Goal: Task Accomplishment & Management: Complete application form

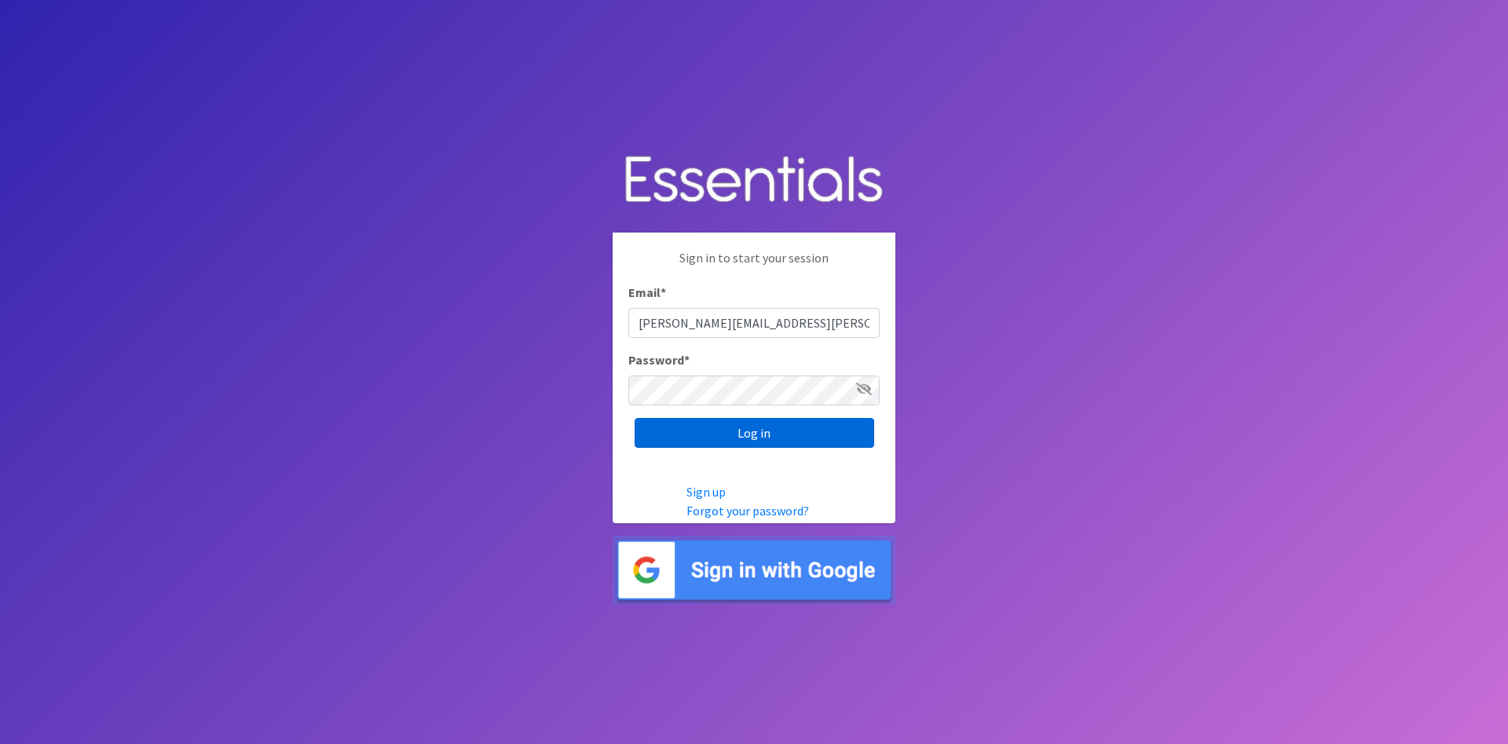
type input "[PERSON_NAME][EMAIL_ADDRESS][PERSON_NAME][DOMAIN_NAME]"
click at [795, 422] on input "Log in" at bounding box center [755, 433] width 240 height 30
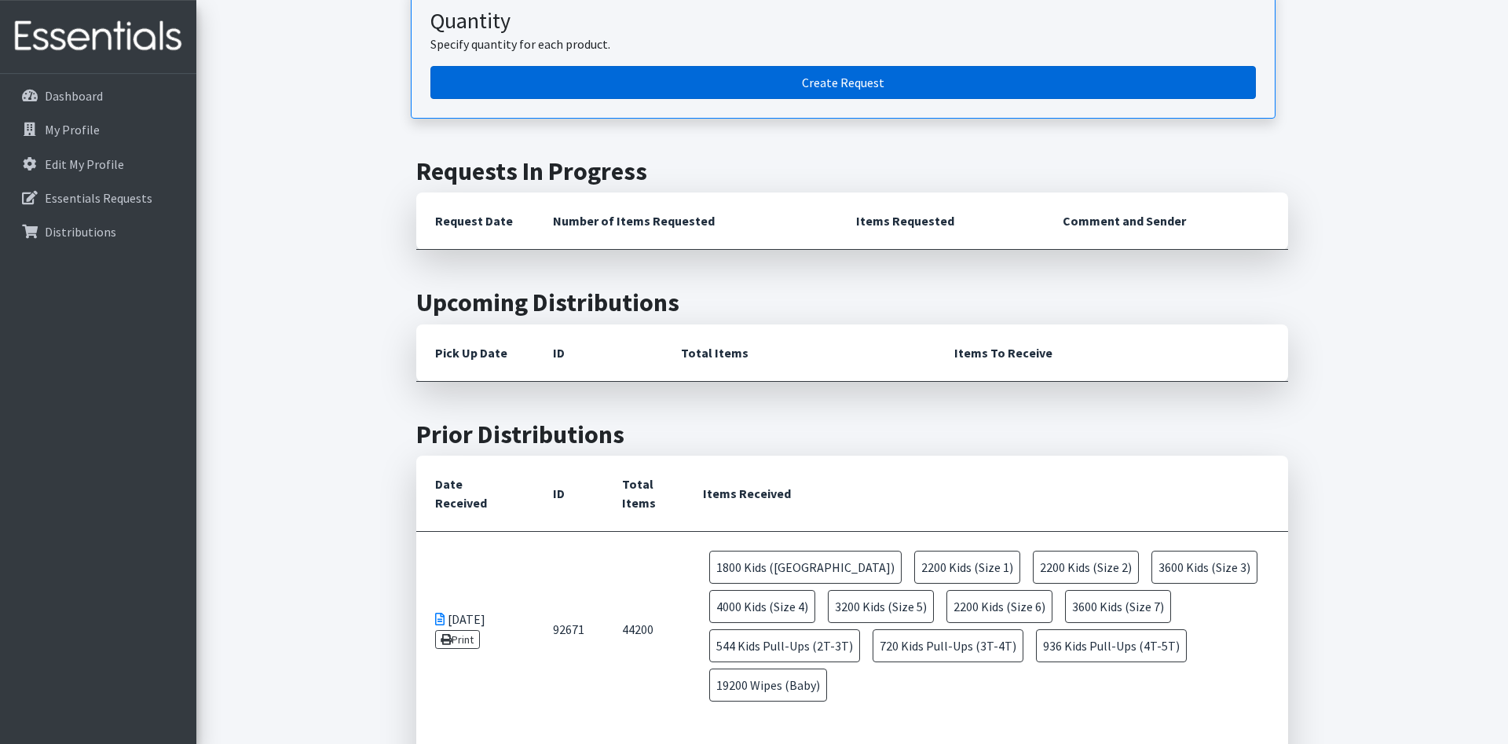
scroll to position [320, 0]
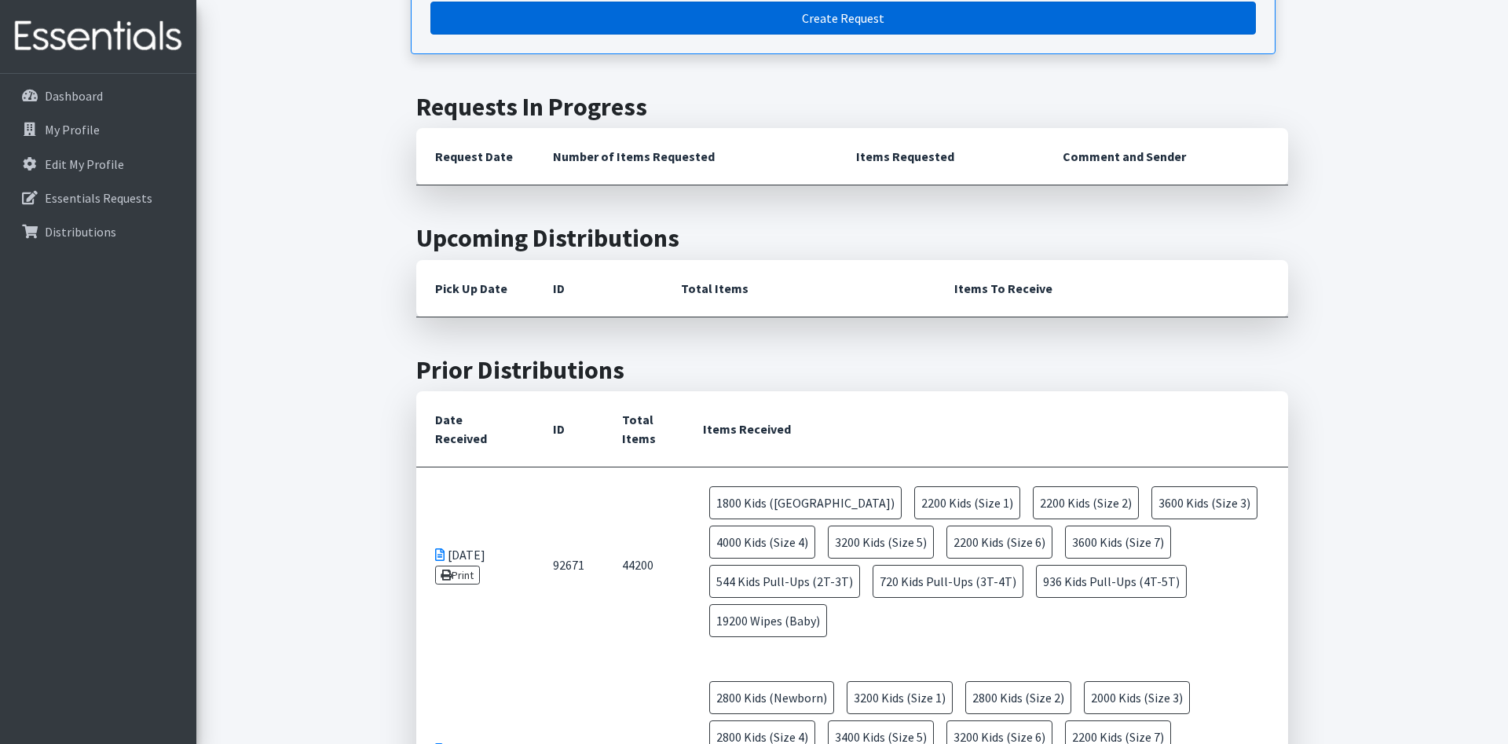
click at [825, 12] on link "Create Request" at bounding box center [842, 18] width 825 height 33
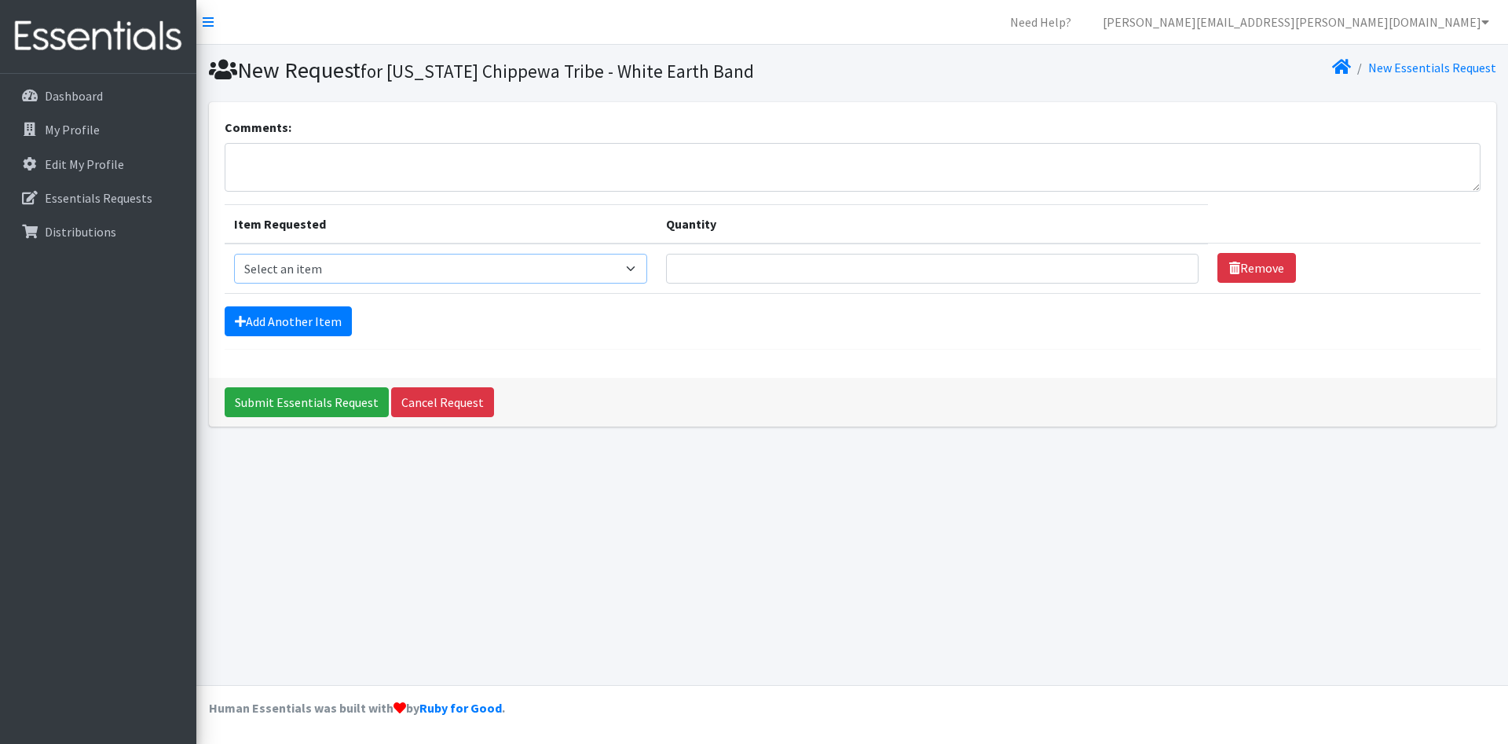
click at [234, 254] on select "Select an item Kids (Newborn) Kids (Size 1) Kids (Size 2) Kids (Size 3) Kids (S…" at bounding box center [441, 269] width 414 height 30
click at [379, 272] on select "Select an item Kids (Newborn) Kids (Size 1) Kids (Size 2) Kids (Size 3) Kids (S…" at bounding box center [441, 269] width 414 height 30
click at [234, 254] on select "Select an item Kids (Newborn) Kids (Size 1) Kids (Size 2) Kids (Size 3) Kids (S…" at bounding box center [441, 269] width 414 height 30
select select "11351"
click option "Kids (Newborn)" at bounding box center [0, 0] width 0 height 0
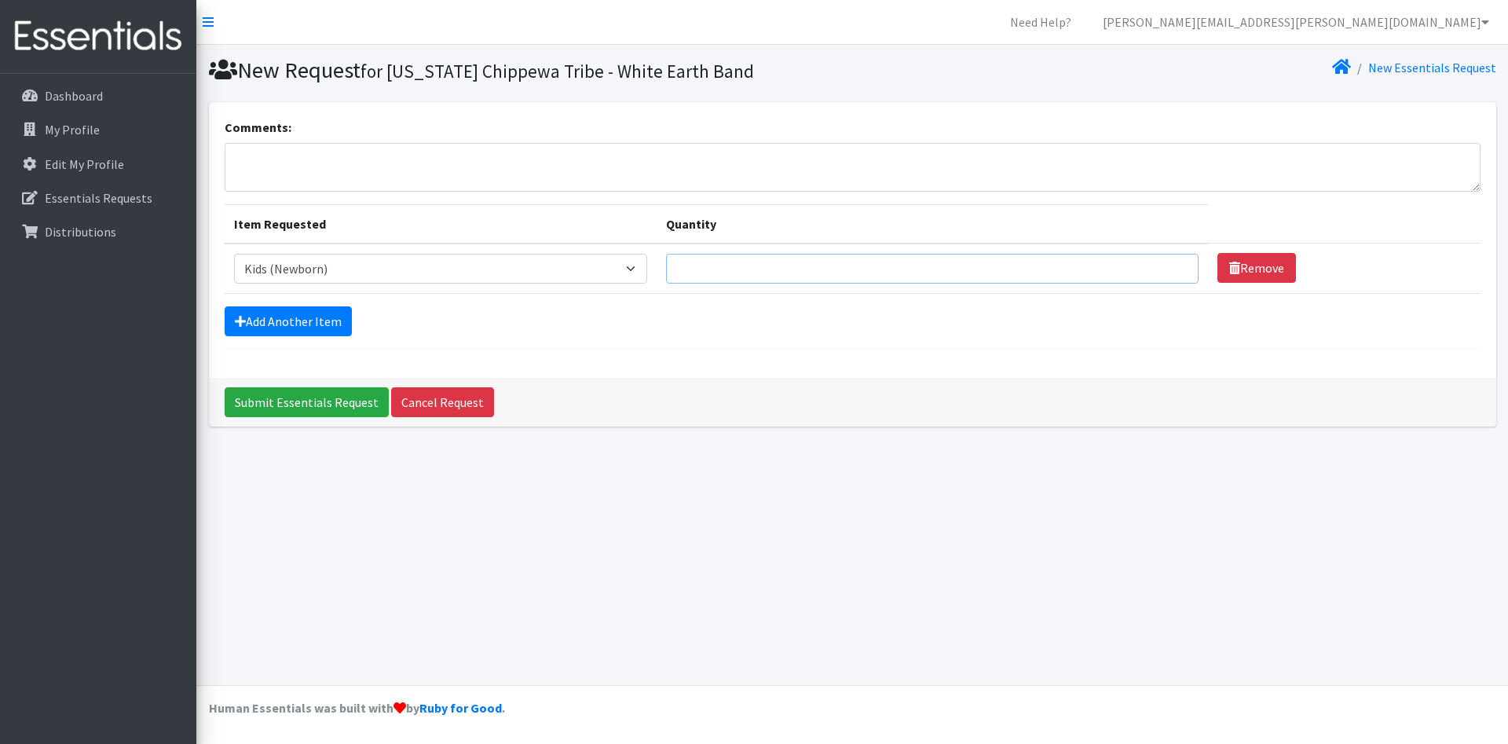
click at [755, 274] on input "Quantity" at bounding box center [932, 269] width 533 height 30
type input "8"
click at [318, 327] on link "Add Another Item" at bounding box center [288, 321] width 127 height 30
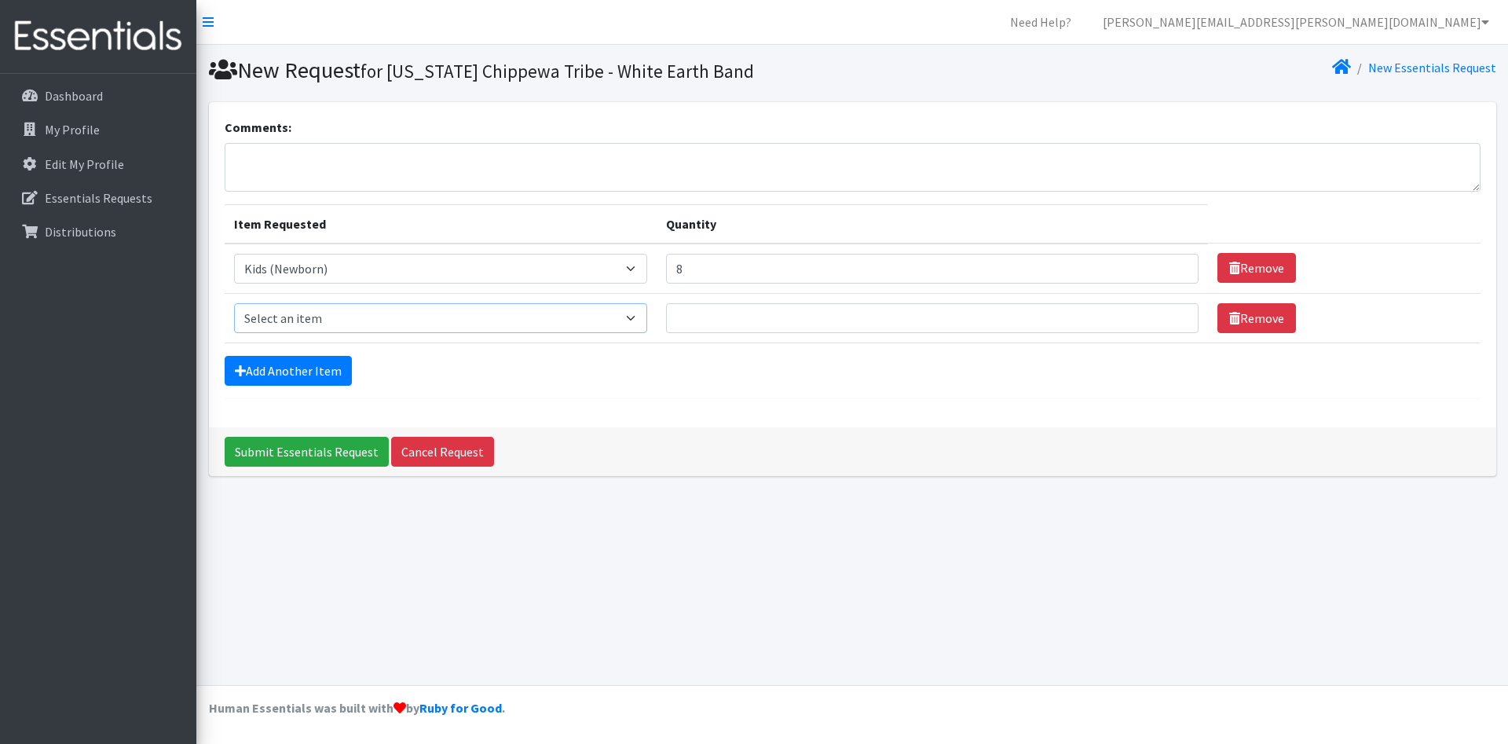
click at [234, 303] on select "Select an item Kids (Newborn) Kids (Size 1) Kids (Size 2) Kids (Size 3) Kids (S…" at bounding box center [441, 318] width 414 height 30
select select "11350"
click option "Kids (Size 1)" at bounding box center [0, 0] width 0 height 0
click at [745, 314] on input "Quantity" at bounding box center [932, 318] width 533 height 30
type input "16"
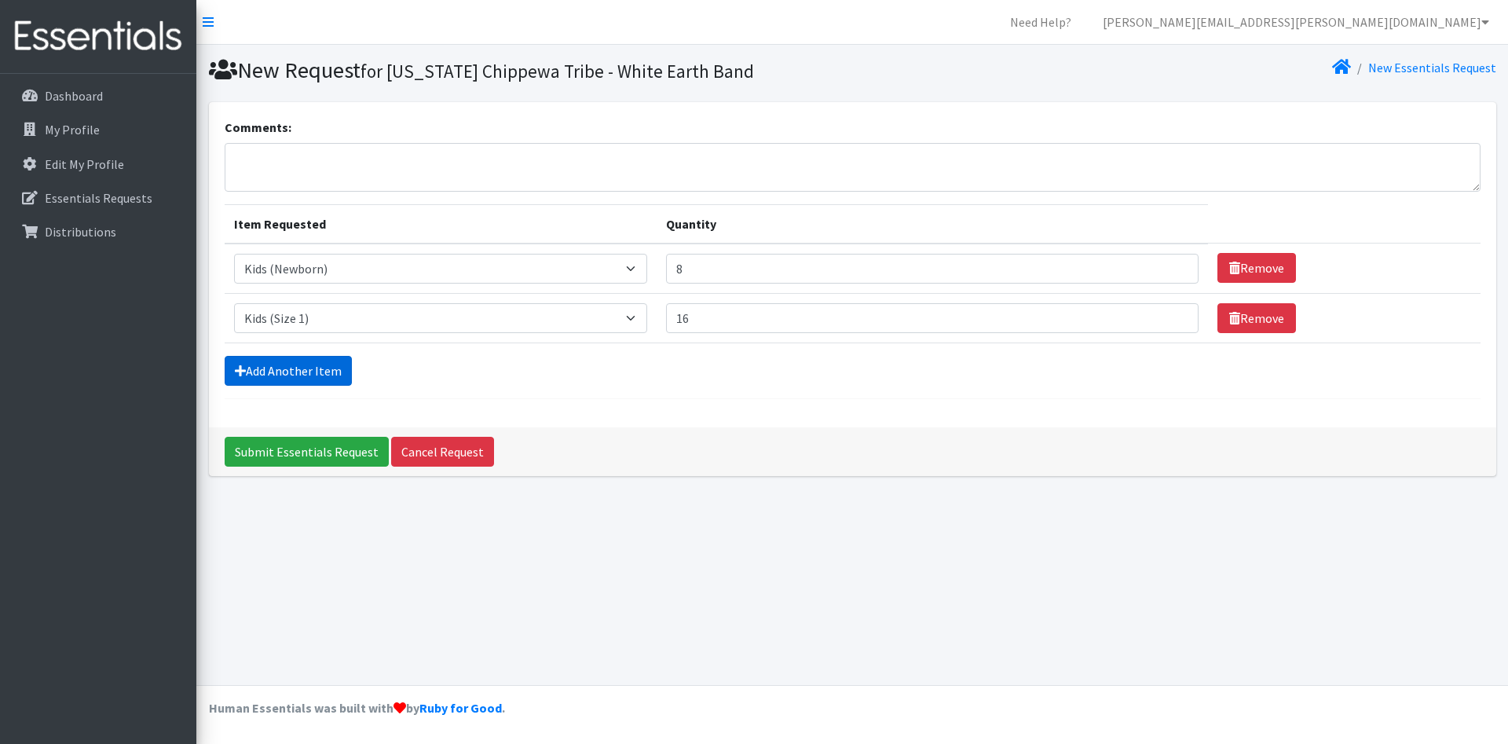
click at [320, 375] on link "Add Another Item" at bounding box center [288, 371] width 127 height 30
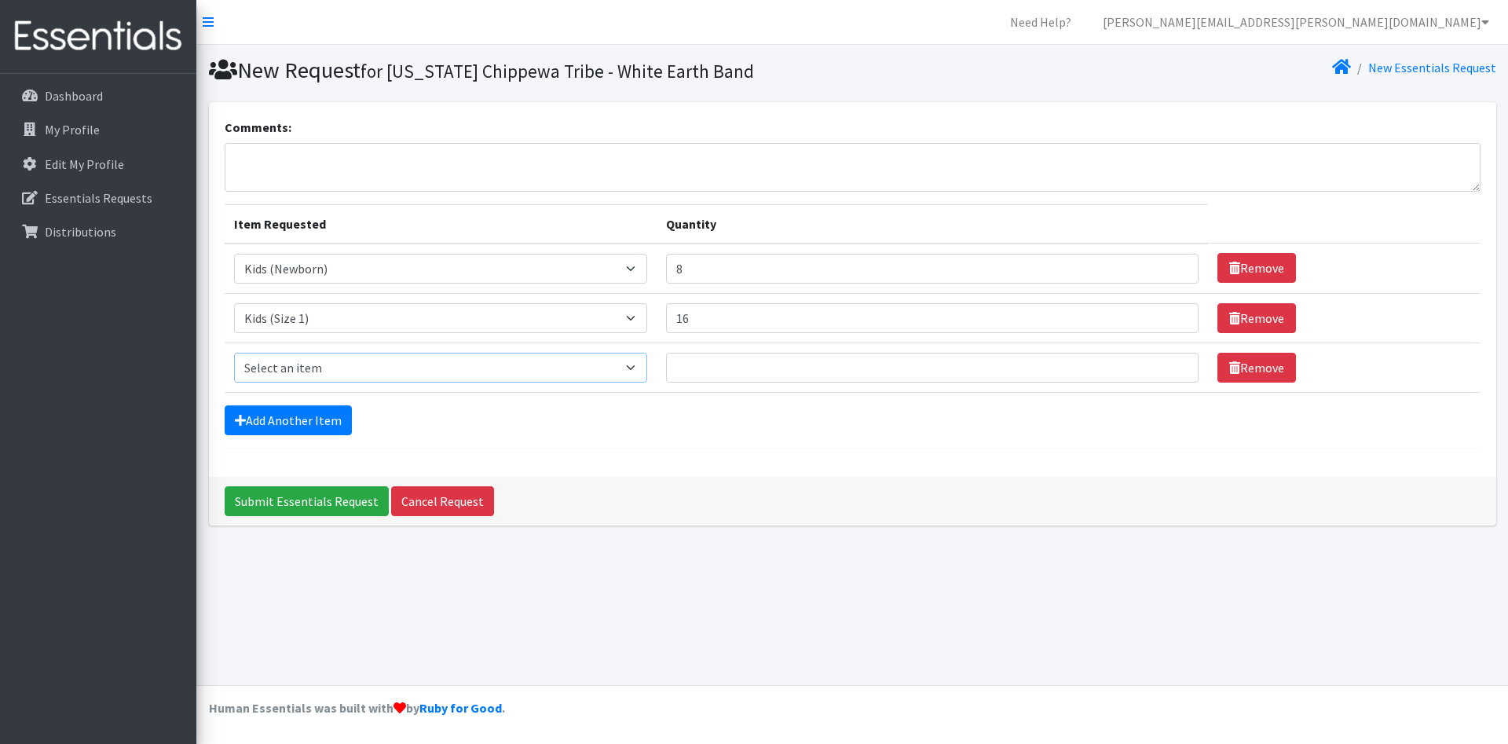
click at [234, 353] on select "Select an item Kids (Newborn) Kids (Size 1) Kids (Size 2) Kids (Size 3) Kids (S…" at bounding box center [441, 368] width 414 height 30
select select "11348"
click option "Kids (Size 2)" at bounding box center [0, 0] width 0 height 0
click at [702, 368] on input "Quantity" at bounding box center [932, 368] width 533 height 30
type input "12"
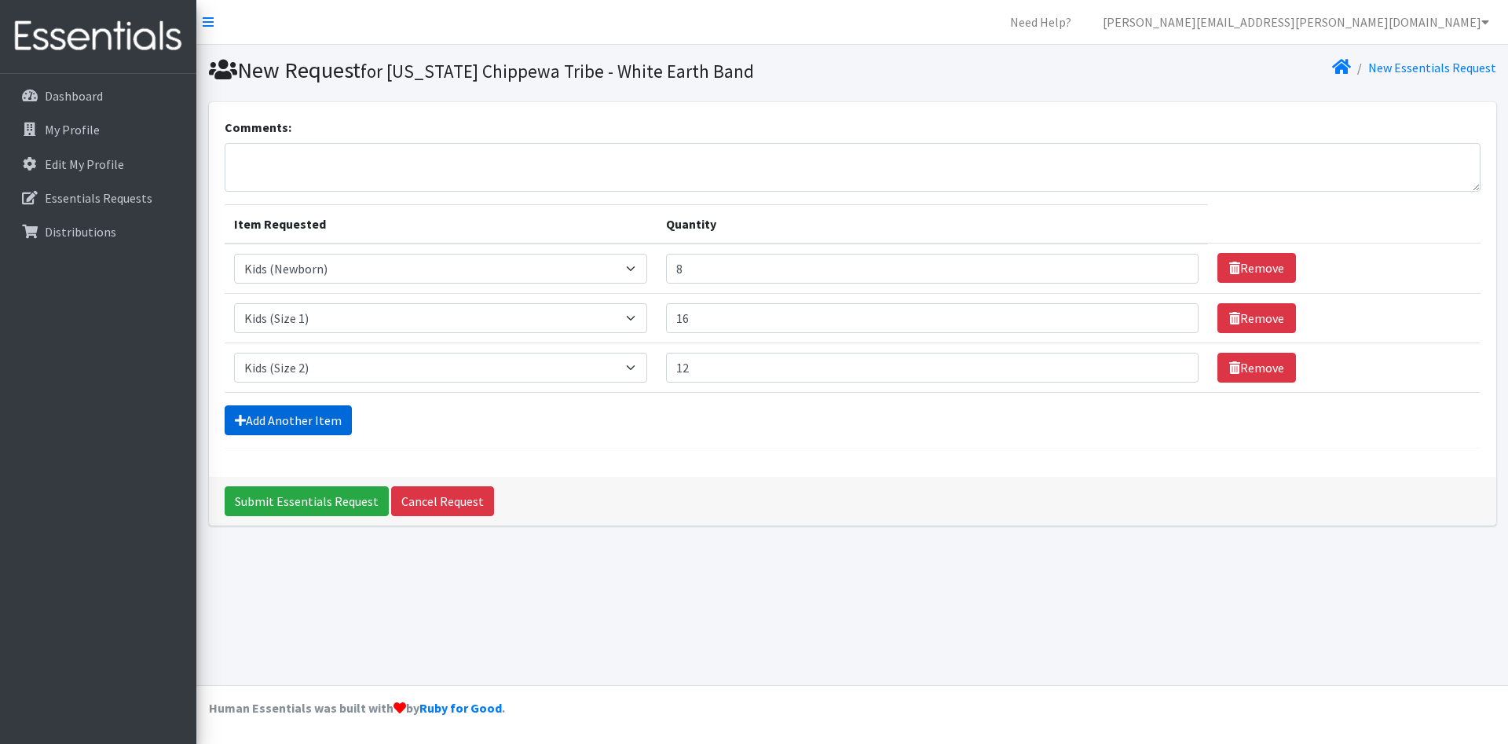
click at [290, 415] on link "Add Another Item" at bounding box center [288, 420] width 127 height 30
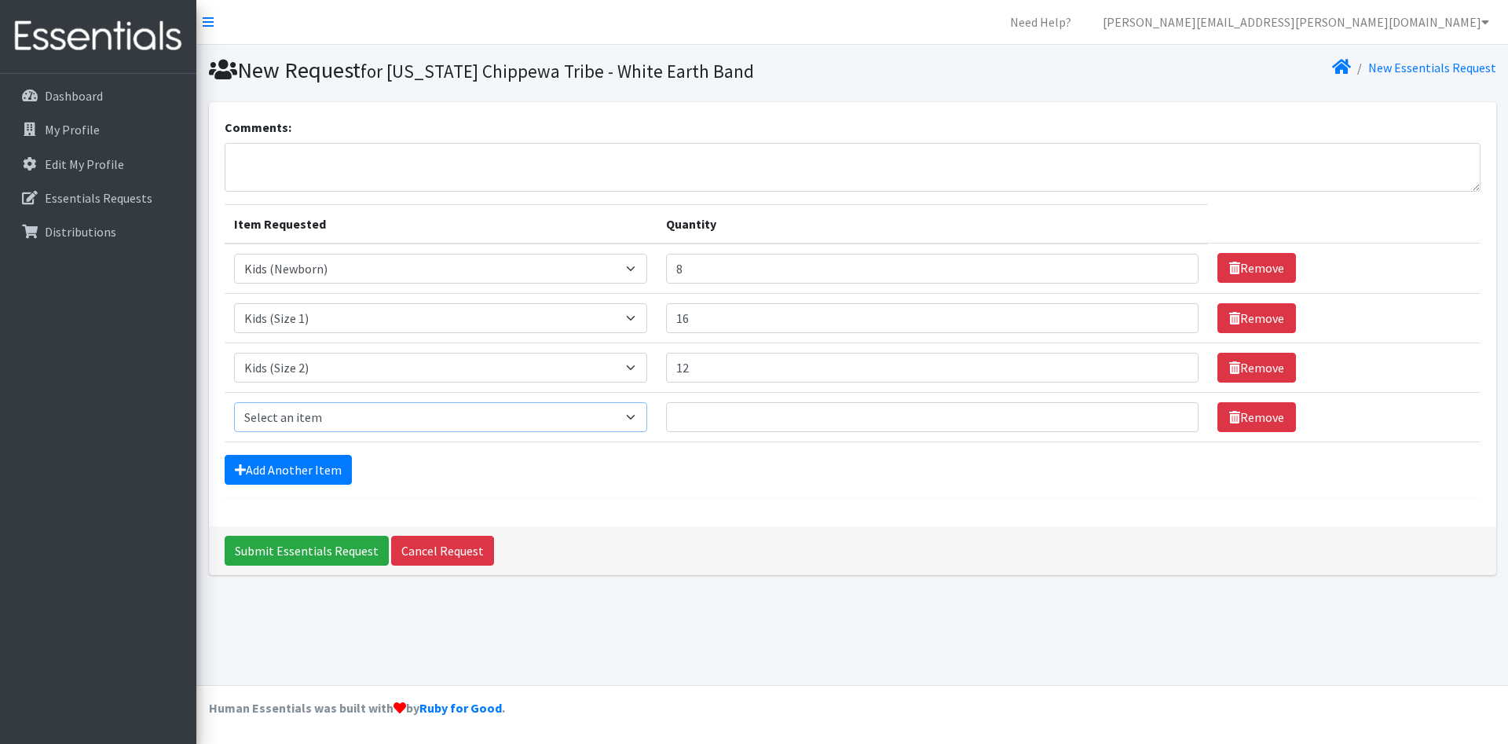
click at [234, 402] on select "Select an item Kids (Newborn) Kids (Size 1) Kids (Size 2) Kids (Size 3) Kids (S…" at bounding box center [441, 417] width 414 height 30
select select "11361"
click option "Kids (Size 3)" at bounding box center [0, 0] width 0 height 0
click at [756, 419] on input "Quantity" at bounding box center [932, 417] width 533 height 30
type input "17"
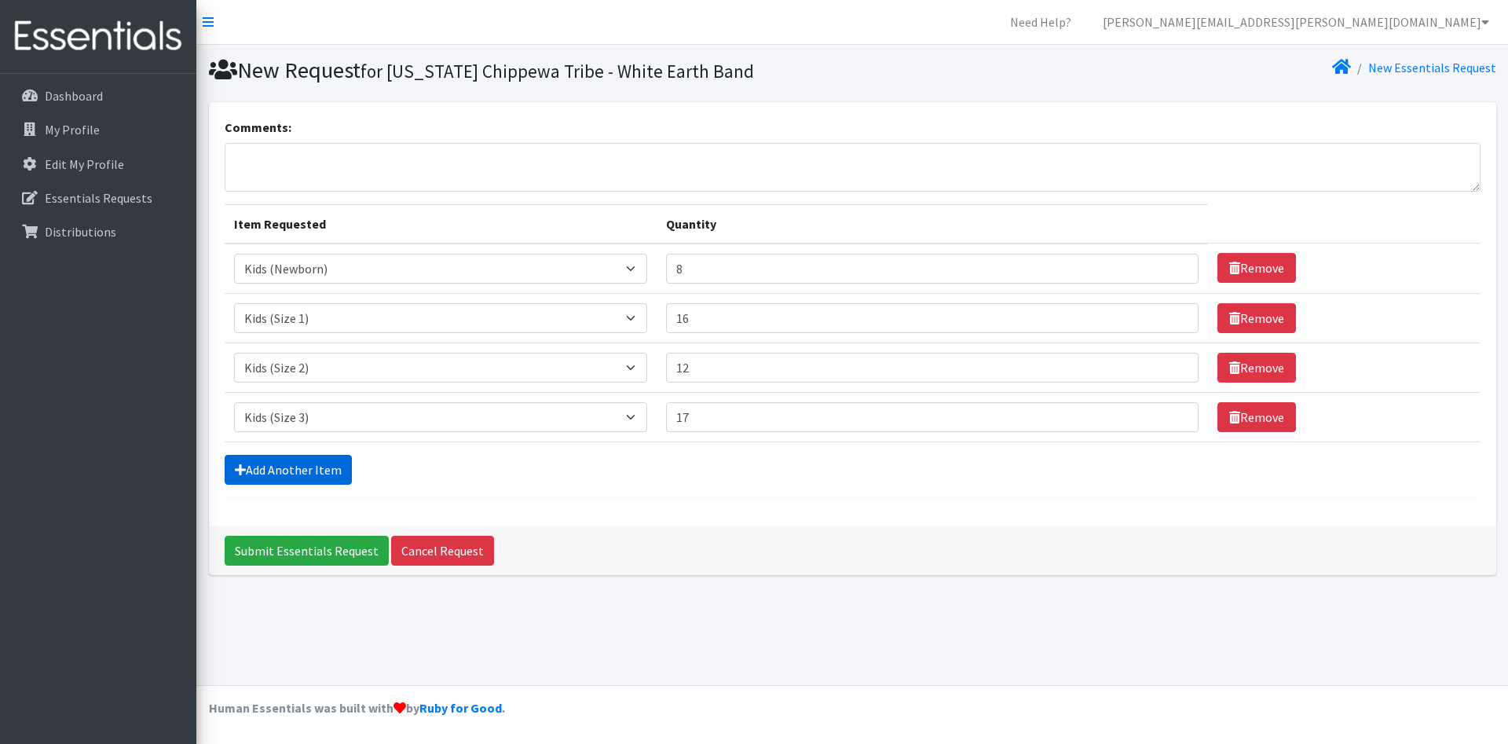
click at [307, 470] on link "Add Another Item" at bounding box center [288, 470] width 127 height 30
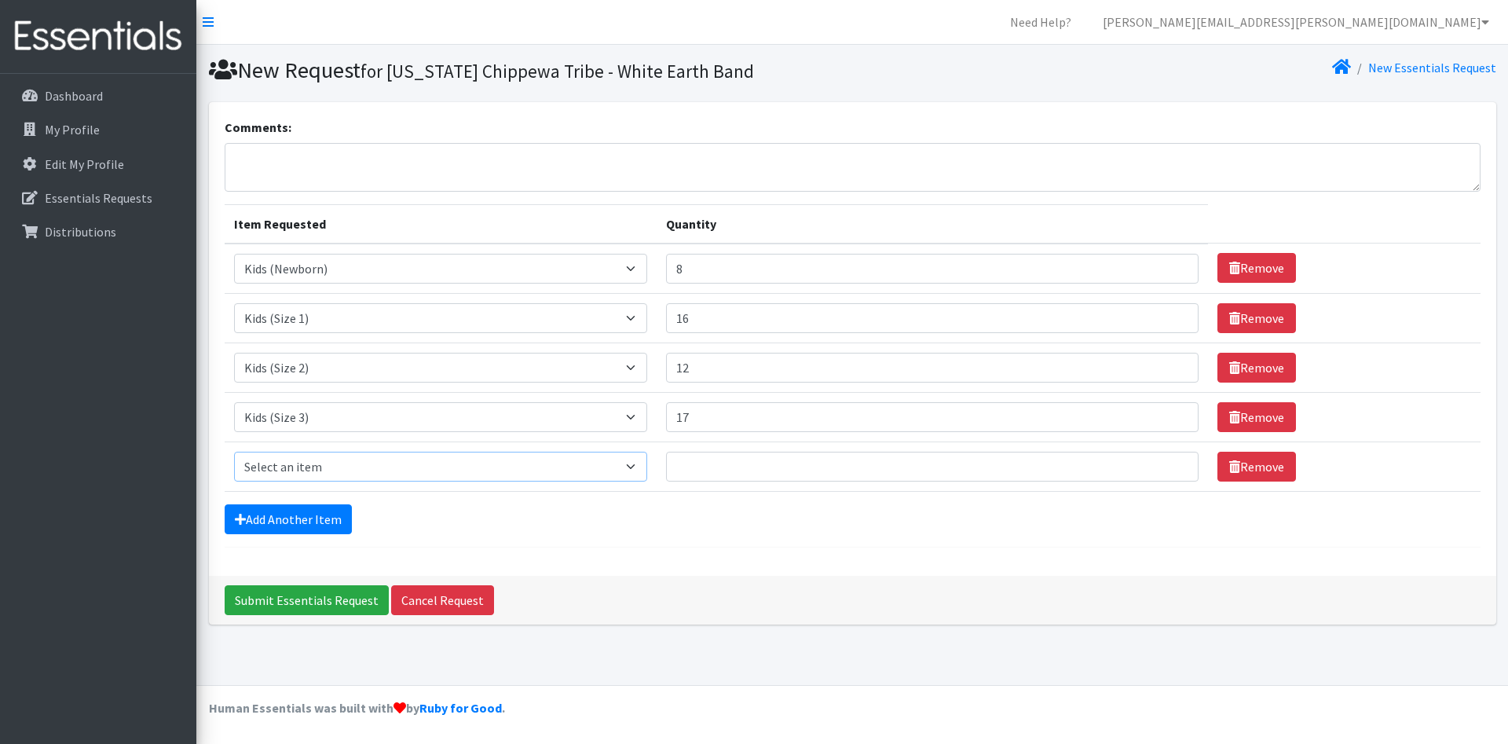
click at [234, 452] on select "Select an item Kids (Newborn) Kids (Size 1) Kids (Size 2) Kids (Size 3) Kids (S…" at bounding box center [441, 467] width 414 height 30
select select "11349"
click option "Kids (Size 4)" at bounding box center [0, 0] width 0 height 0
click at [760, 471] on input "Quantity" at bounding box center [932, 467] width 533 height 30
type input "20"
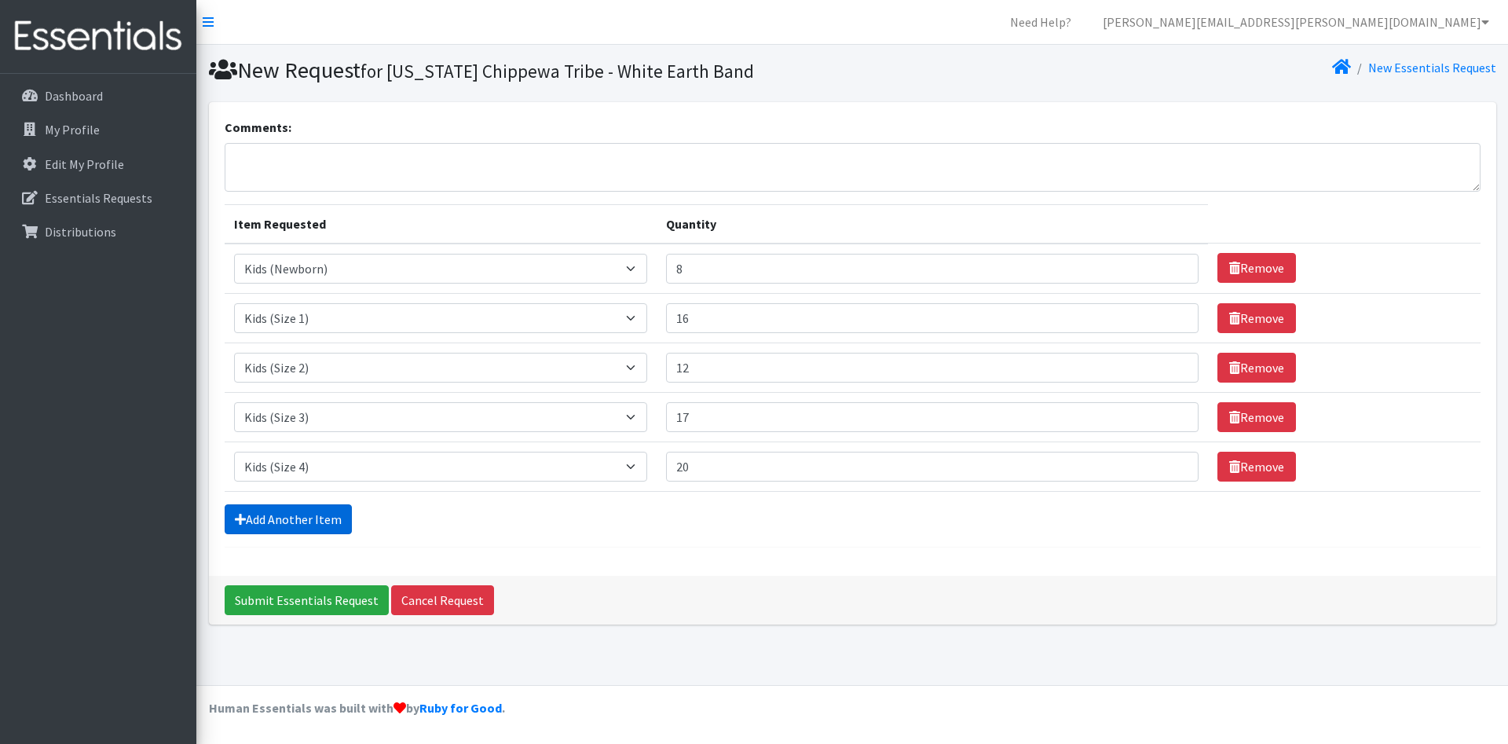
click at [263, 523] on link "Add Another Item" at bounding box center [288, 519] width 127 height 30
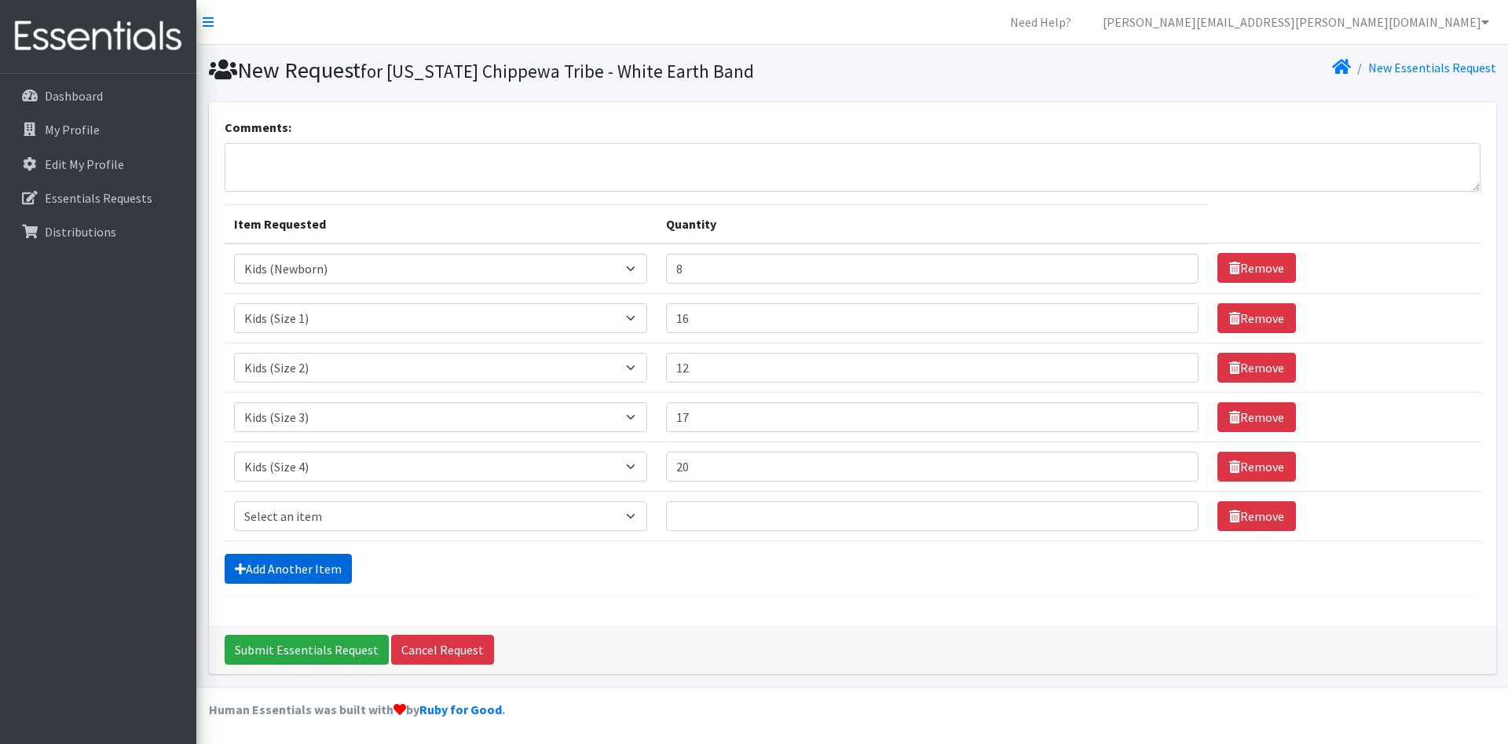
scroll to position [2, 0]
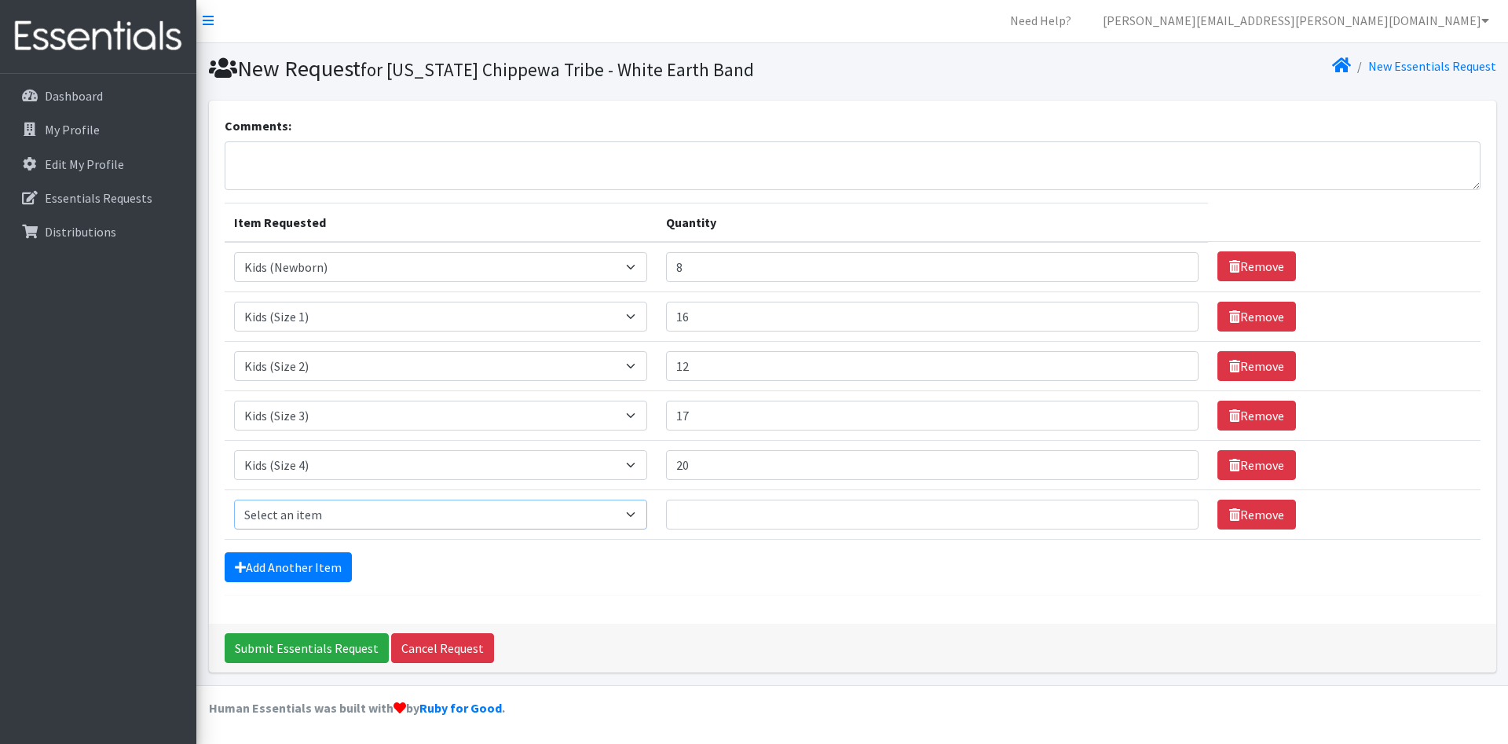
click at [234, 500] on select "Select an item Kids (Newborn) Kids (Size 1) Kids (Size 2) Kids (Size 3) Kids (S…" at bounding box center [441, 515] width 414 height 30
select select "11322"
click option "Kids (Size 5)" at bounding box center [0, 0] width 0 height 0
click at [782, 518] on input "Quantity" at bounding box center [932, 515] width 533 height 30
type input "14"
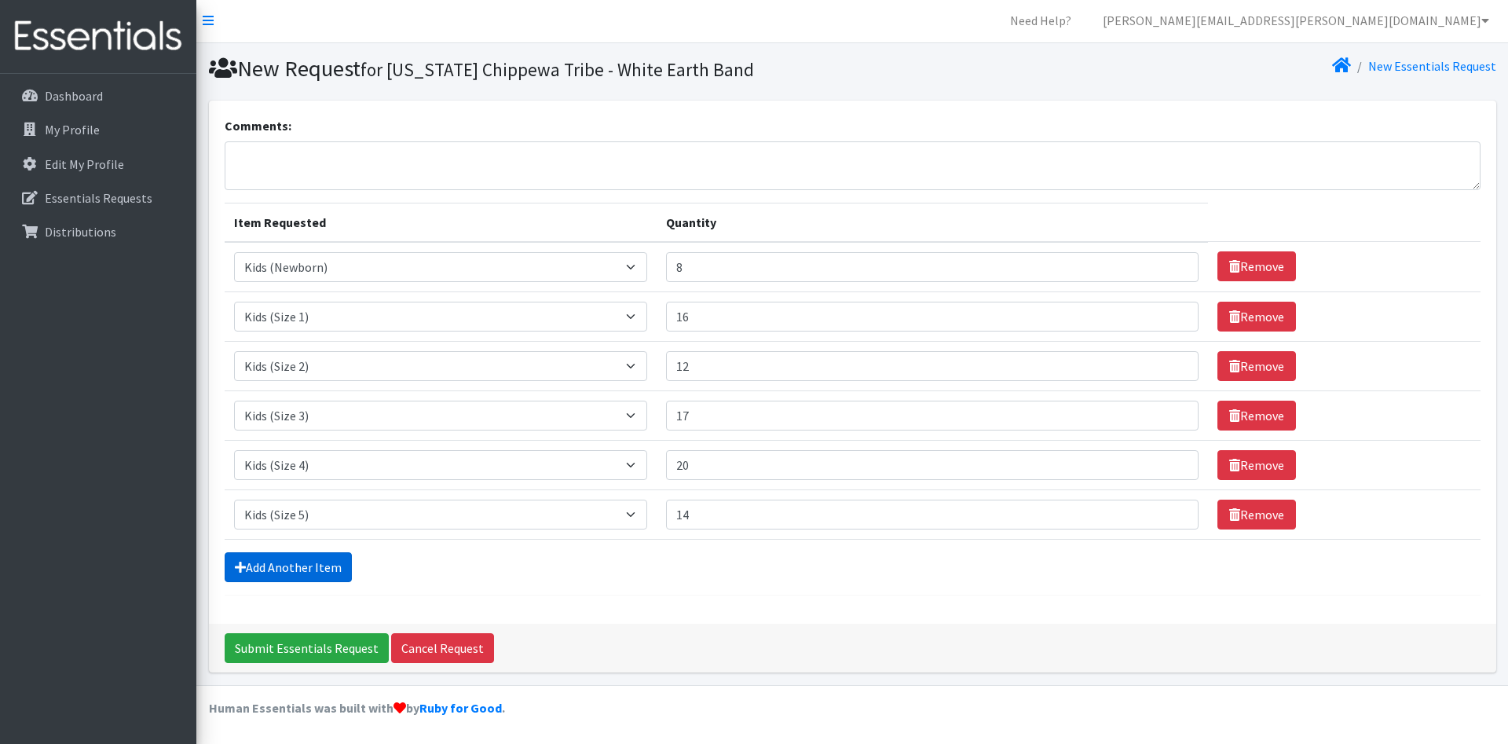
click at [318, 562] on link "Add Another Item" at bounding box center [288, 567] width 127 height 30
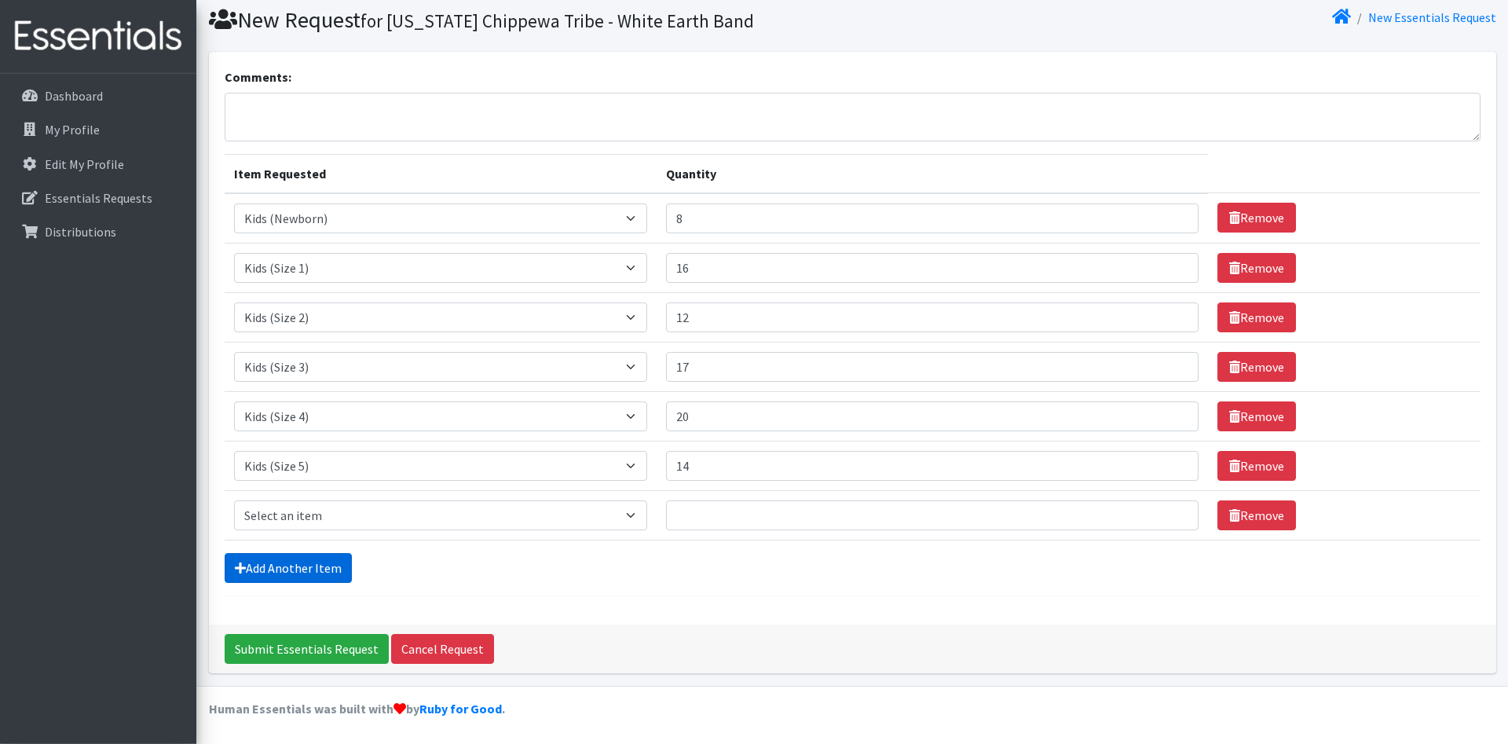
scroll to position [51, 0]
click at [234, 500] on select "Select an item Kids (Newborn) Kids (Size 1) Kids (Size 2) Kids (Size 3) Kids (S…" at bounding box center [441, 515] width 414 height 30
select select "11346"
click option "Kids (Size 6)" at bounding box center [0, 0] width 0 height 0
click at [722, 511] on input "Quantity" at bounding box center [932, 515] width 533 height 30
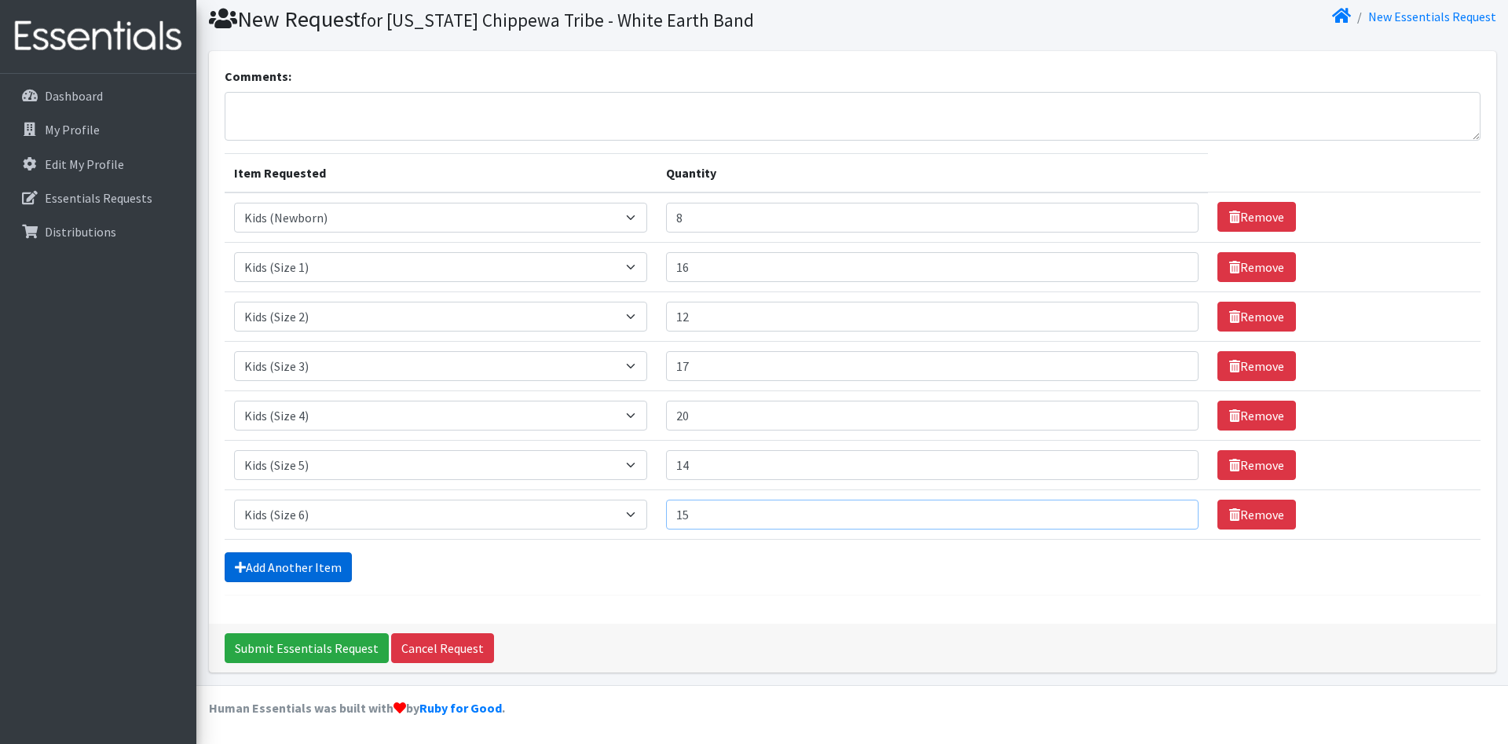
type input "15"
click at [326, 563] on link "Add Another Item" at bounding box center [288, 567] width 127 height 30
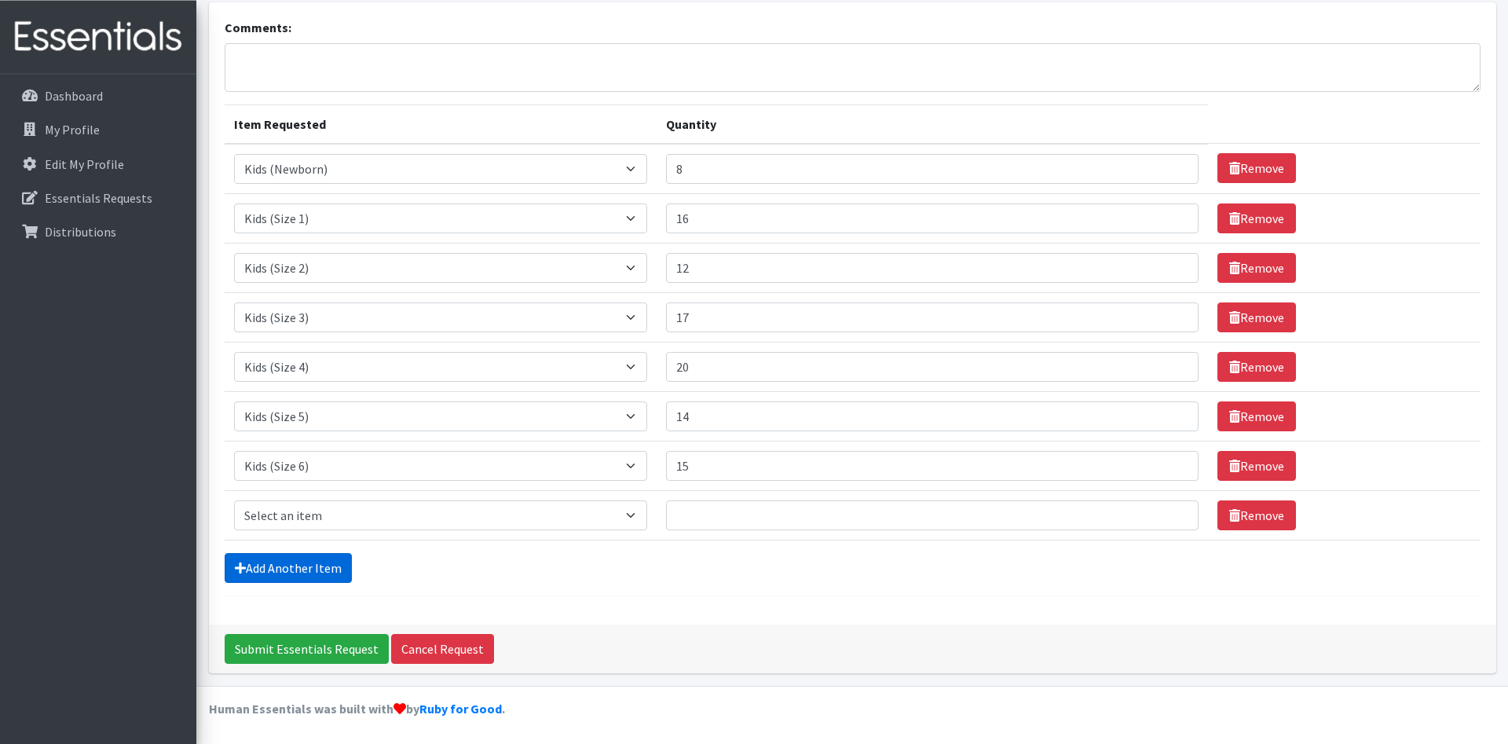
scroll to position [101, 0]
click at [234, 500] on select "Select an item Kids (Newborn) Kids (Size 1) Kids (Size 2) Kids (Size 3) Kids (S…" at bounding box center [441, 515] width 414 height 30
select select "14461"
click option "Kids (Size 7)" at bounding box center [0, 0] width 0 height 0
click at [813, 522] on input "Quantity" at bounding box center [932, 515] width 533 height 30
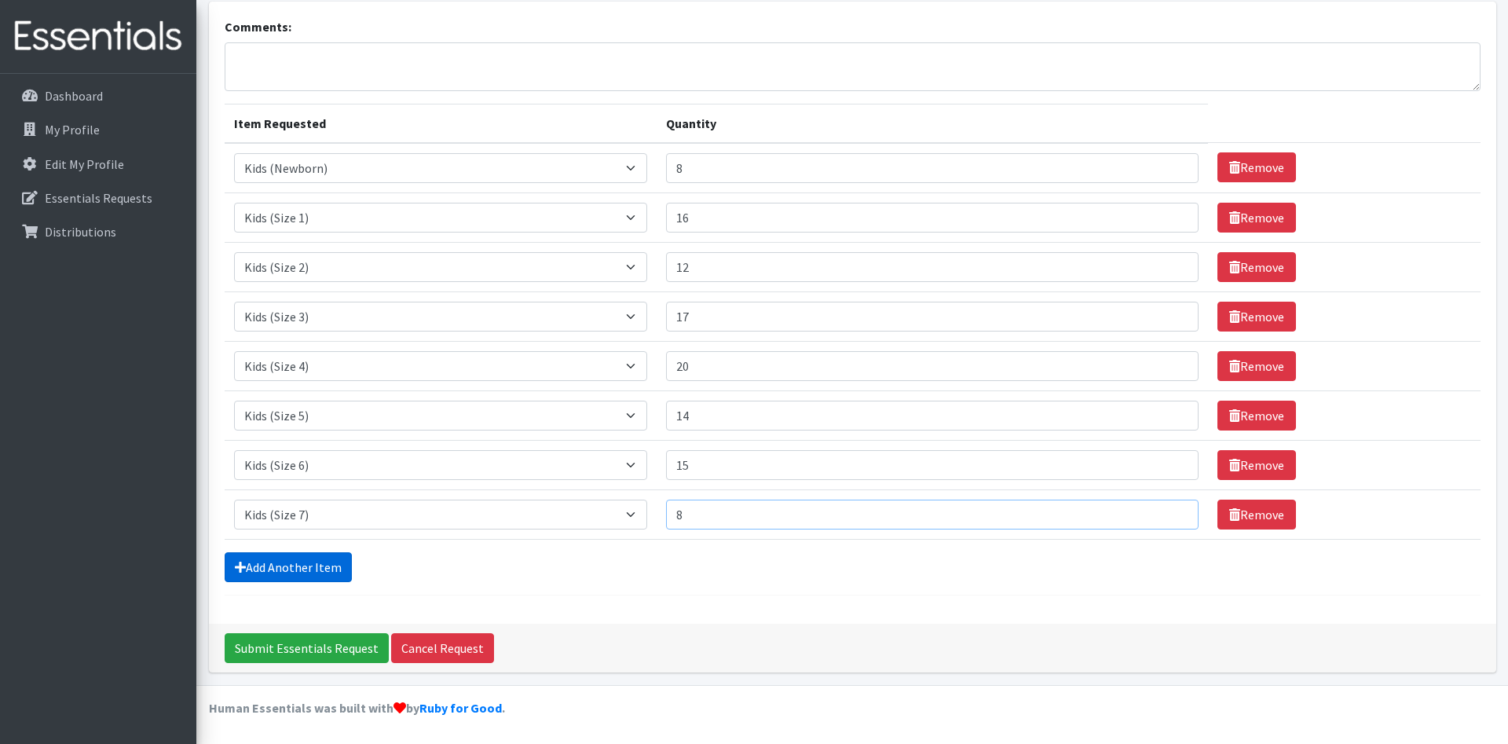
type input "8"
click at [279, 559] on link "Add Another Item" at bounding box center [288, 567] width 127 height 30
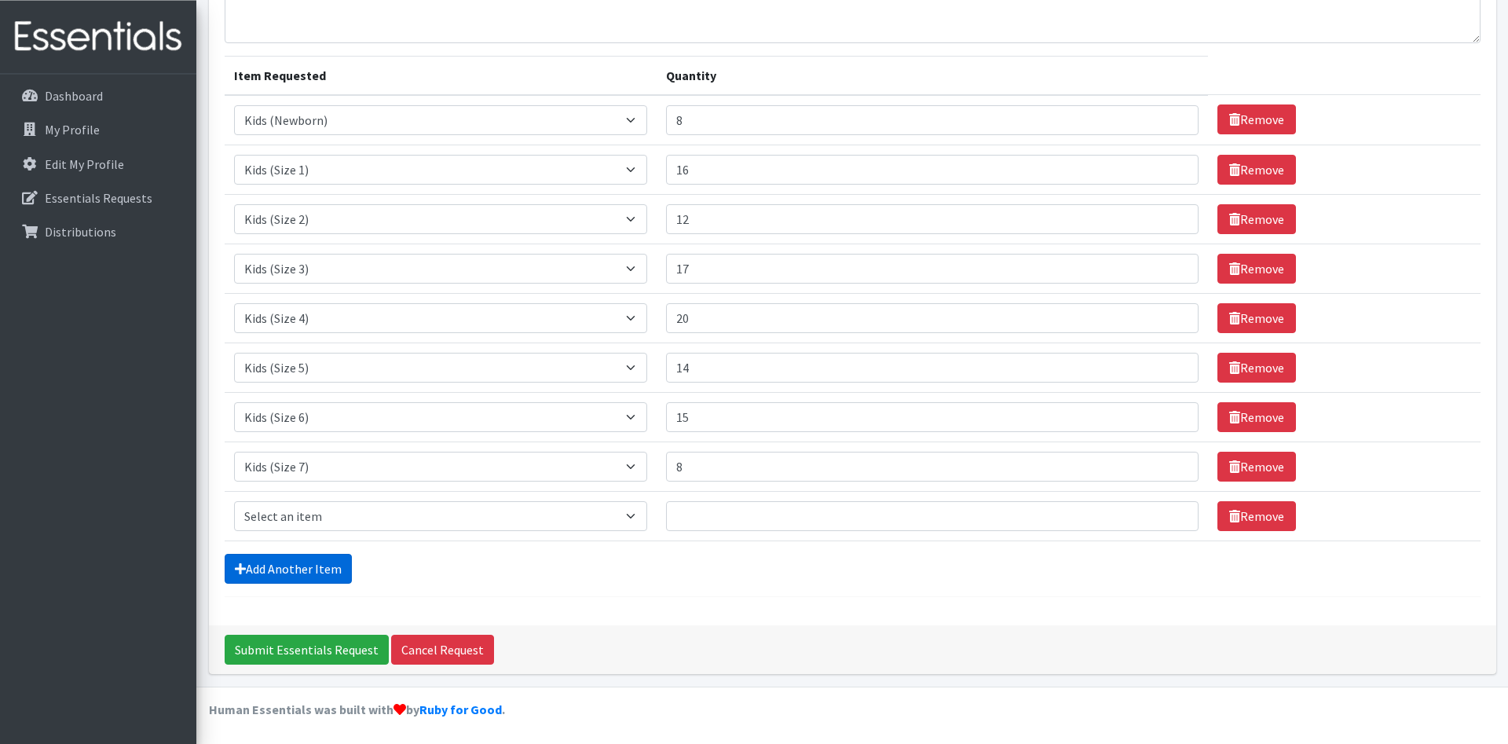
scroll to position [150, 0]
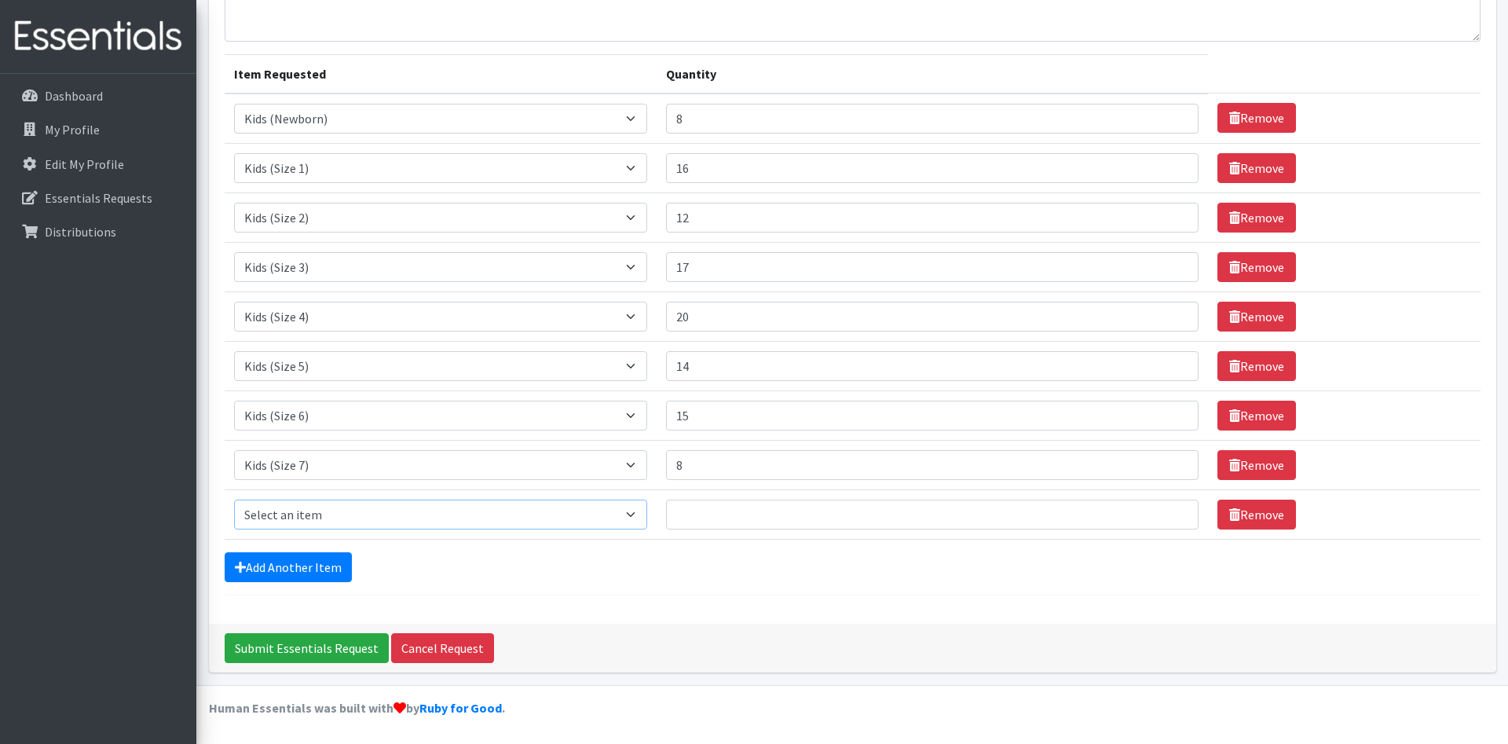
click at [234, 500] on select "Select an item Kids (Newborn) Kids (Size 1) Kids (Size 2) Kids (Size 3) Kids (S…" at bounding box center [441, 515] width 414 height 30
select select "11344"
click option "Kids Pull-Ups (2T-3T)" at bounding box center [0, 0] width 0 height 0
click at [760, 514] on input "Quantity" at bounding box center [932, 515] width 533 height 30
type input "8"
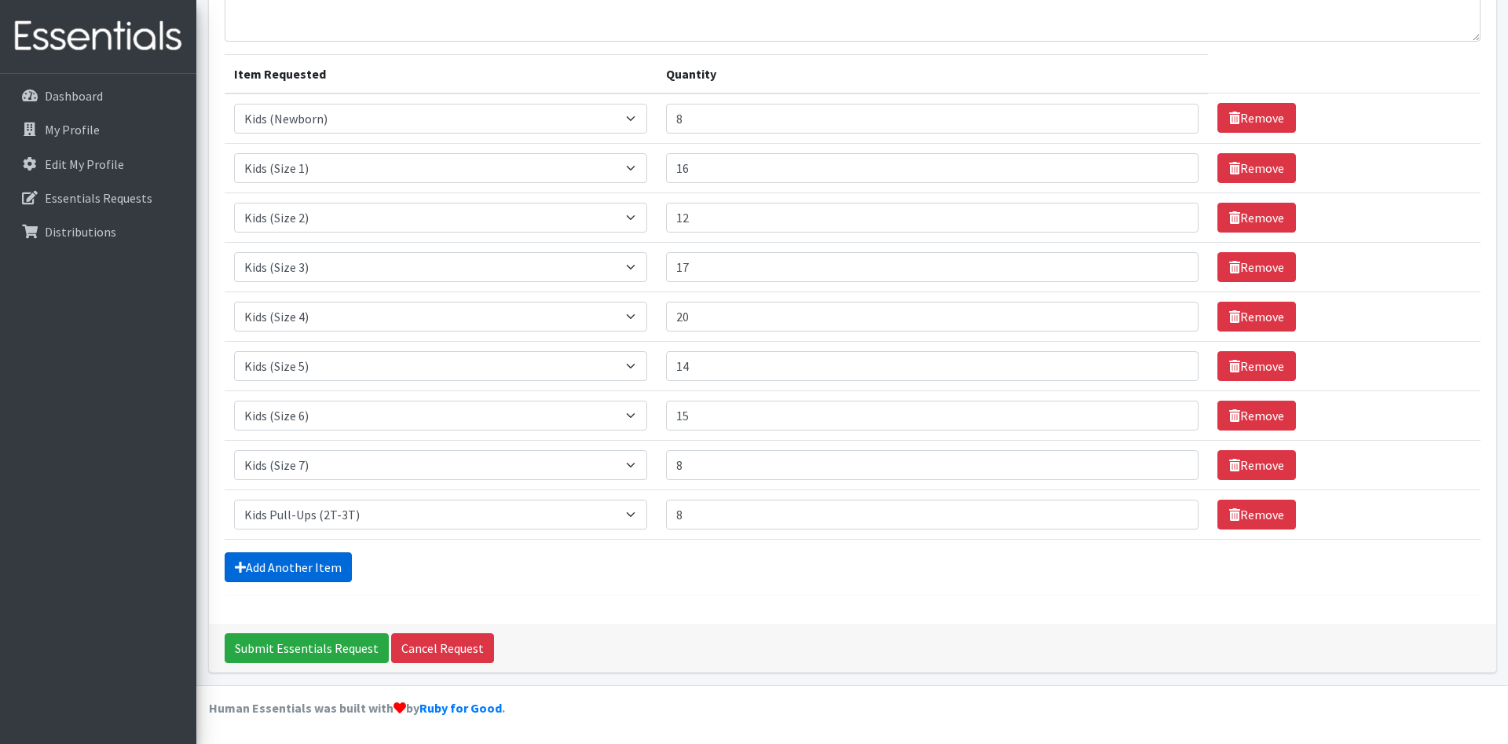
click at [327, 573] on link "Add Another Item" at bounding box center [288, 567] width 127 height 30
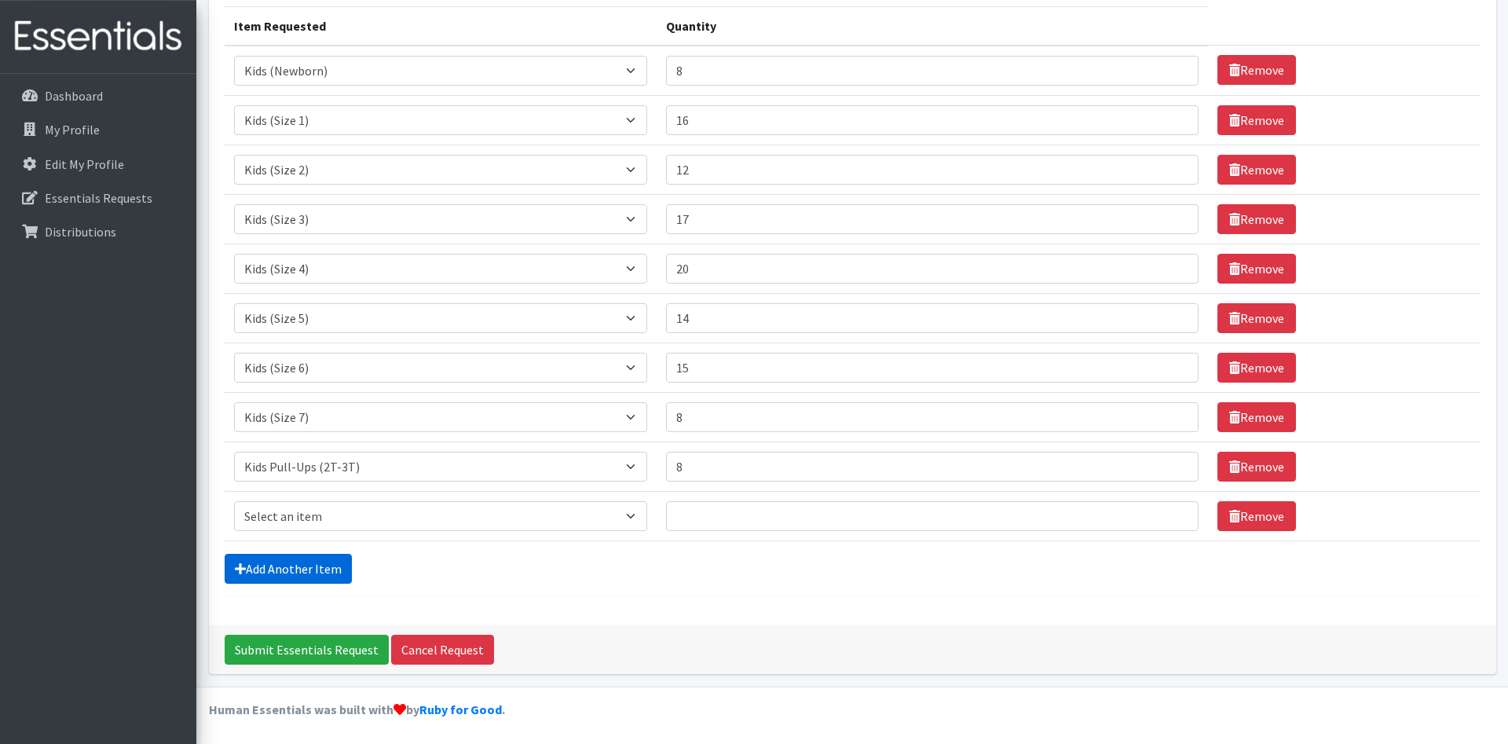
scroll to position [199, 0]
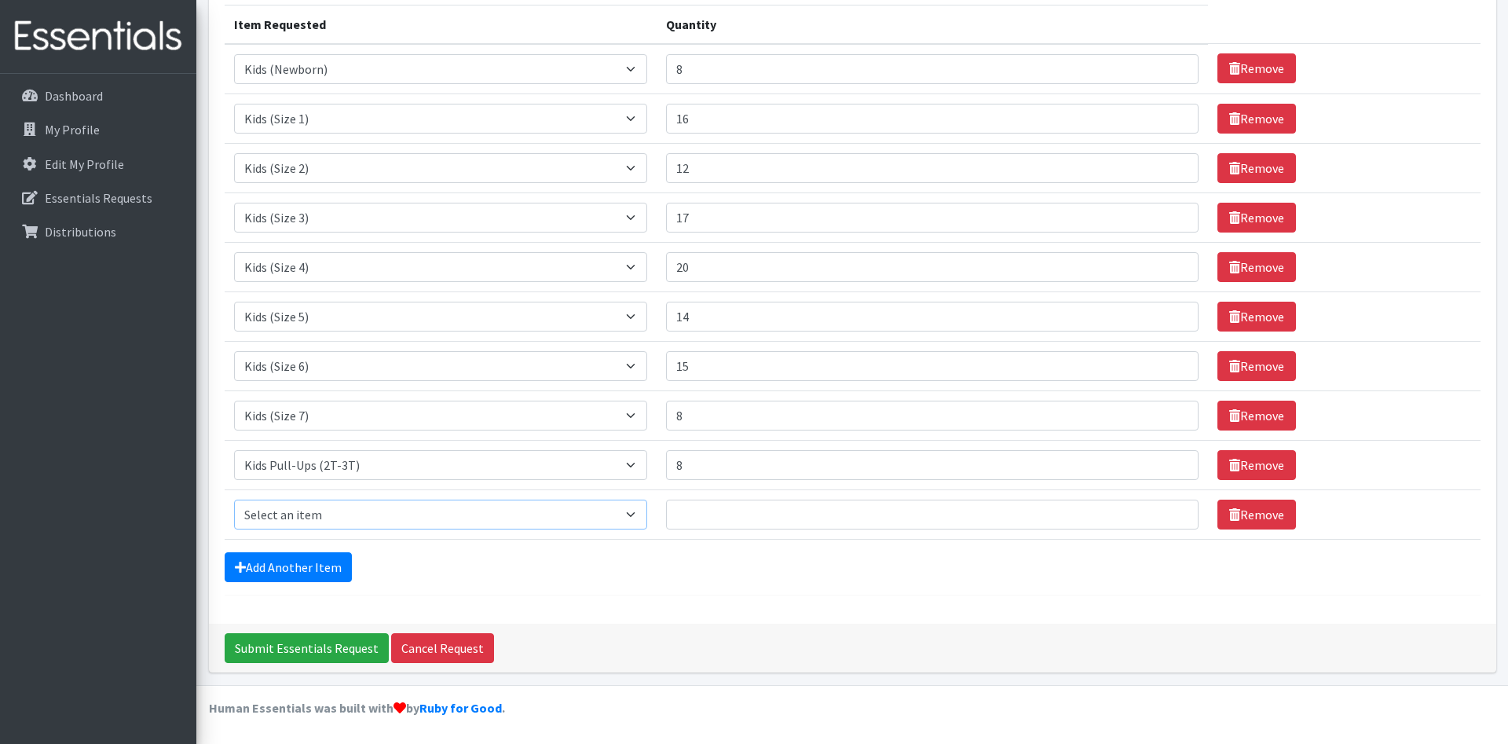
click at [234, 500] on select "Select an item Kids (Newborn) Kids (Size 1) Kids (Size 2) Kids (Size 3) Kids (S…" at bounding box center [441, 515] width 414 height 30
select select "11340"
click option "Kids Pull-Ups (3T-4T)" at bounding box center [0, 0] width 0 height 0
click at [688, 509] on input "Quantity" at bounding box center [932, 515] width 533 height 30
drag, startPoint x: 707, startPoint y: 512, endPoint x: 651, endPoint y: 515, distance: 55.9
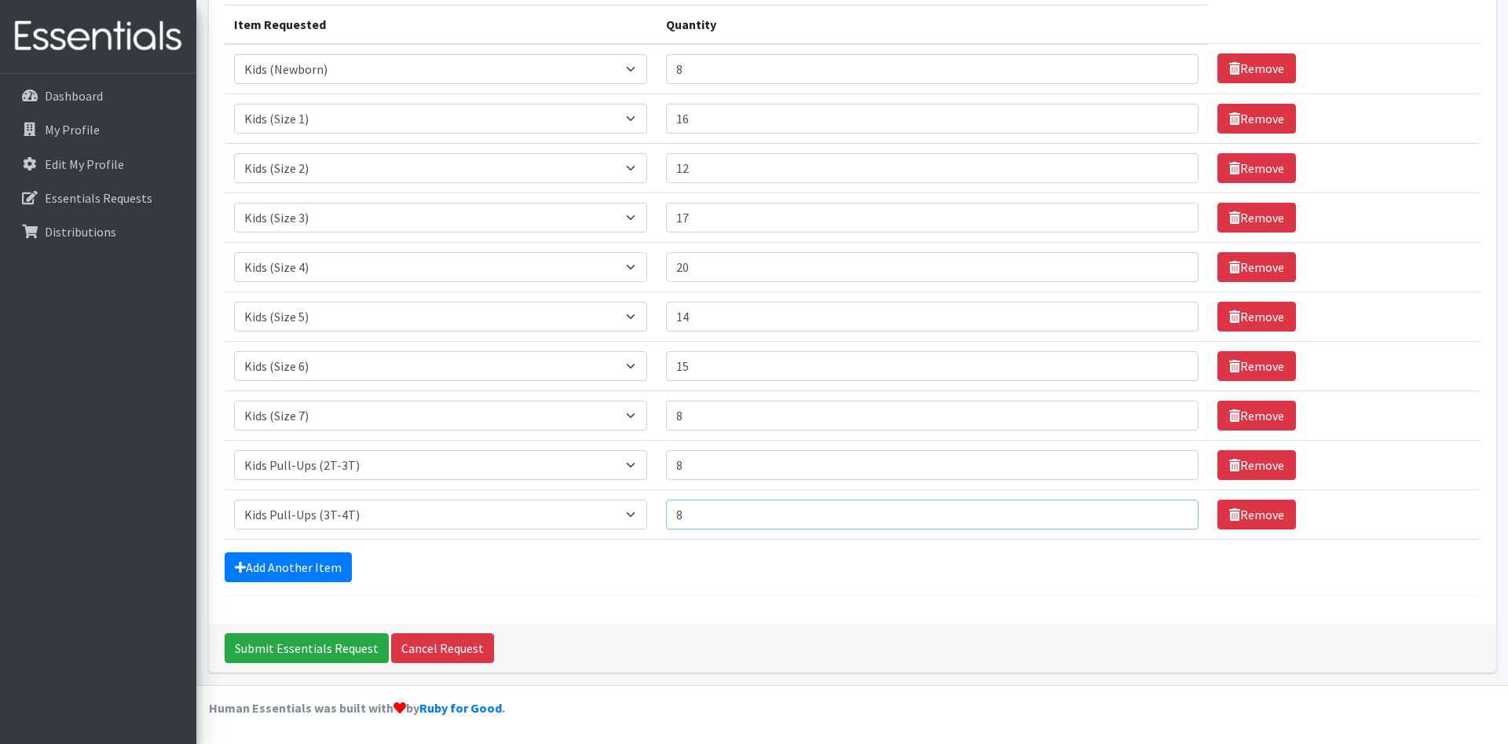
click at [666, 515] on input "8" at bounding box center [932, 515] width 533 height 30
type input "9"
click at [325, 562] on link "Add Another Item" at bounding box center [288, 567] width 127 height 30
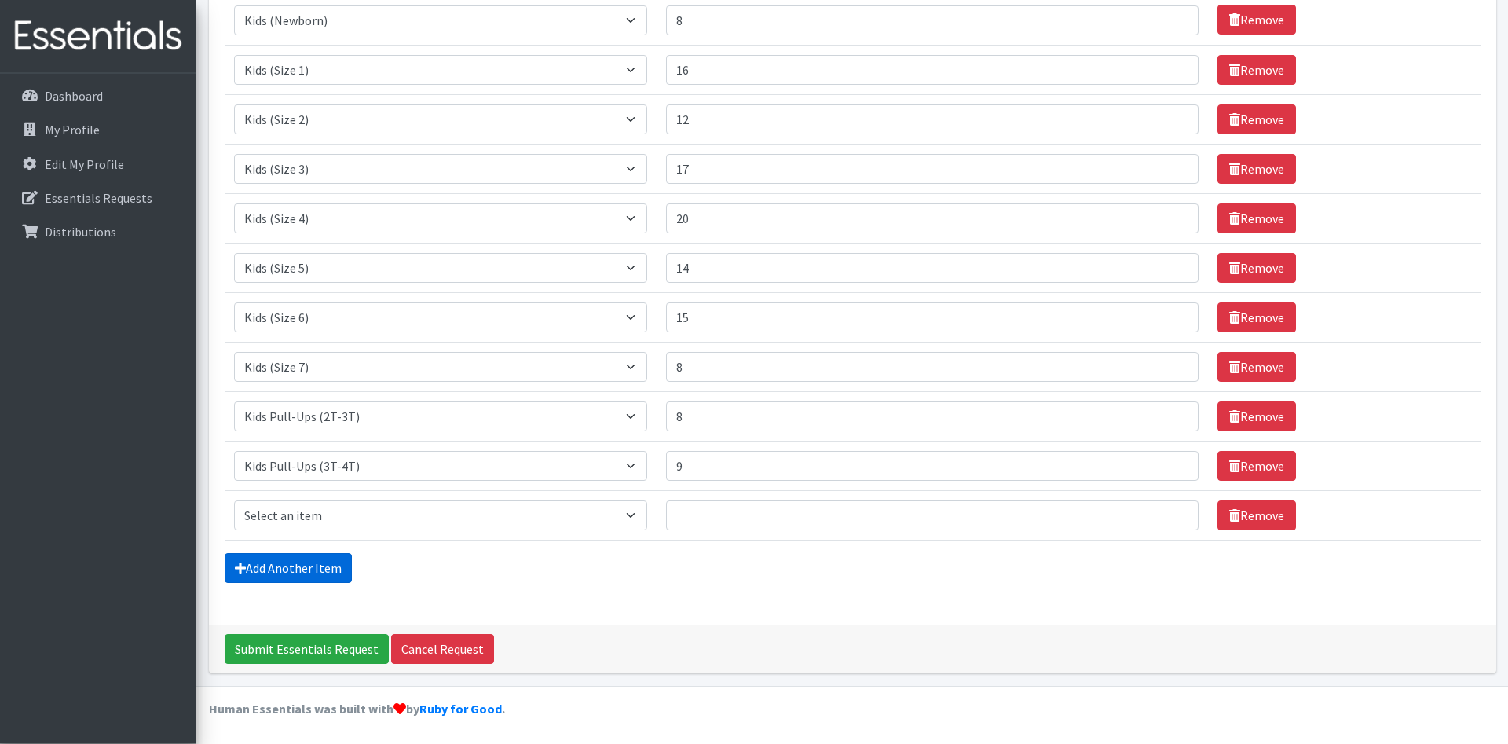
scroll to position [249, 0]
click at [234, 500] on select "Select an item Kids (Newborn) Kids (Size 1) Kids (Size 2) Kids (Size 3) Kids (S…" at bounding box center [441, 515] width 414 height 30
select select "11347"
click option "Kids Pull-Ups (4T-5T)" at bounding box center [0, 0] width 0 height 0
click at [719, 516] on input "Quantity" at bounding box center [932, 515] width 533 height 30
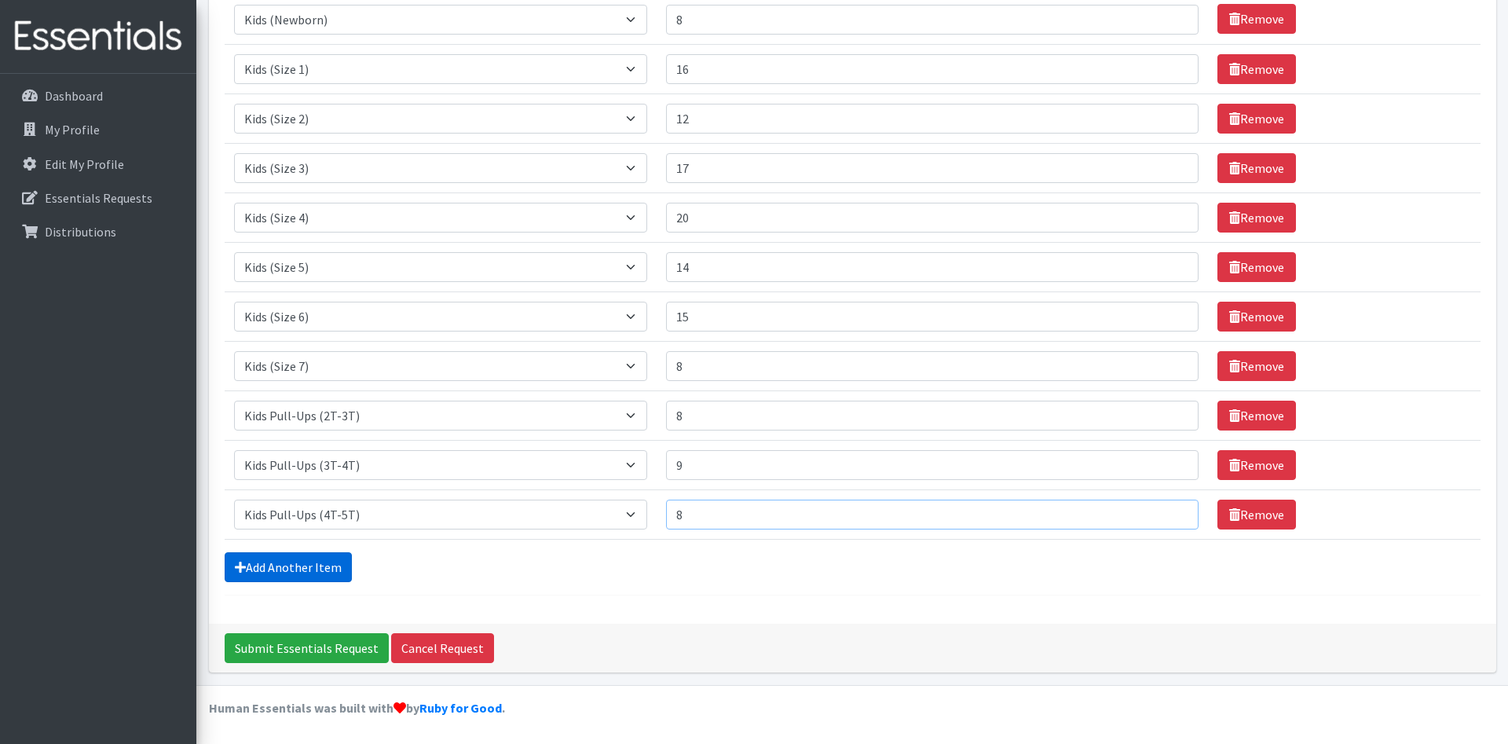
type input "8"
click at [325, 570] on link "Add Another Item" at bounding box center [288, 567] width 127 height 30
click at [234, 500] on select "Select an item Kids (Newborn) Kids (Size 1) Kids (Size 2) Kids (Size 3) Kids (S…" at bounding box center [441, 515] width 414 height 30
select select "11343"
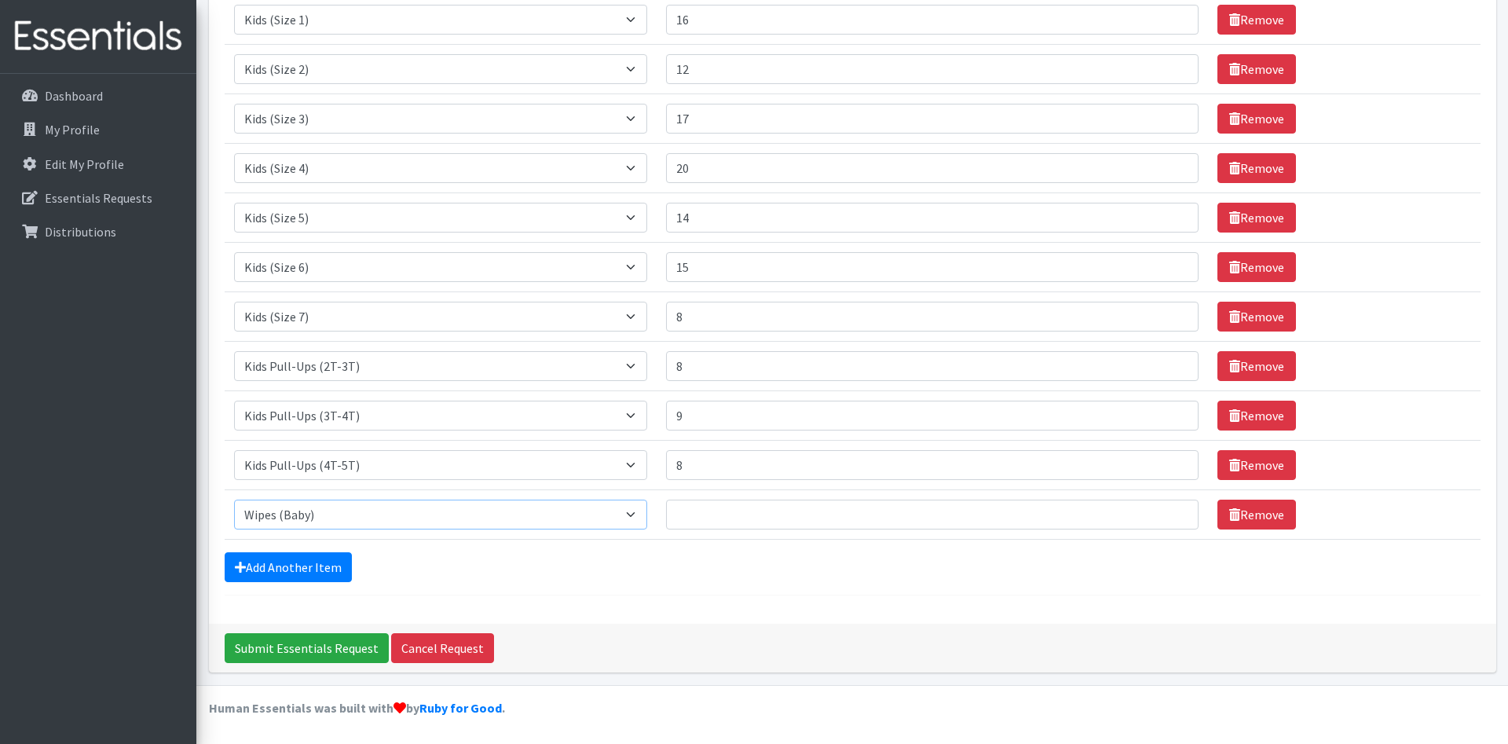
click option "Wipes (Baby)" at bounding box center [0, 0] width 0 height 0
click at [713, 512] on input "Quantity" at bounding box center [932, 515] width 533 height 30
type input "10"
click at [1371, 574] on div "Add Another Item" at bounding box center [853, 567] width 1256 height 30
click at [313, 650] on input "Submit Essentials Request" at bounding box center [307, 648] width 164 height 30
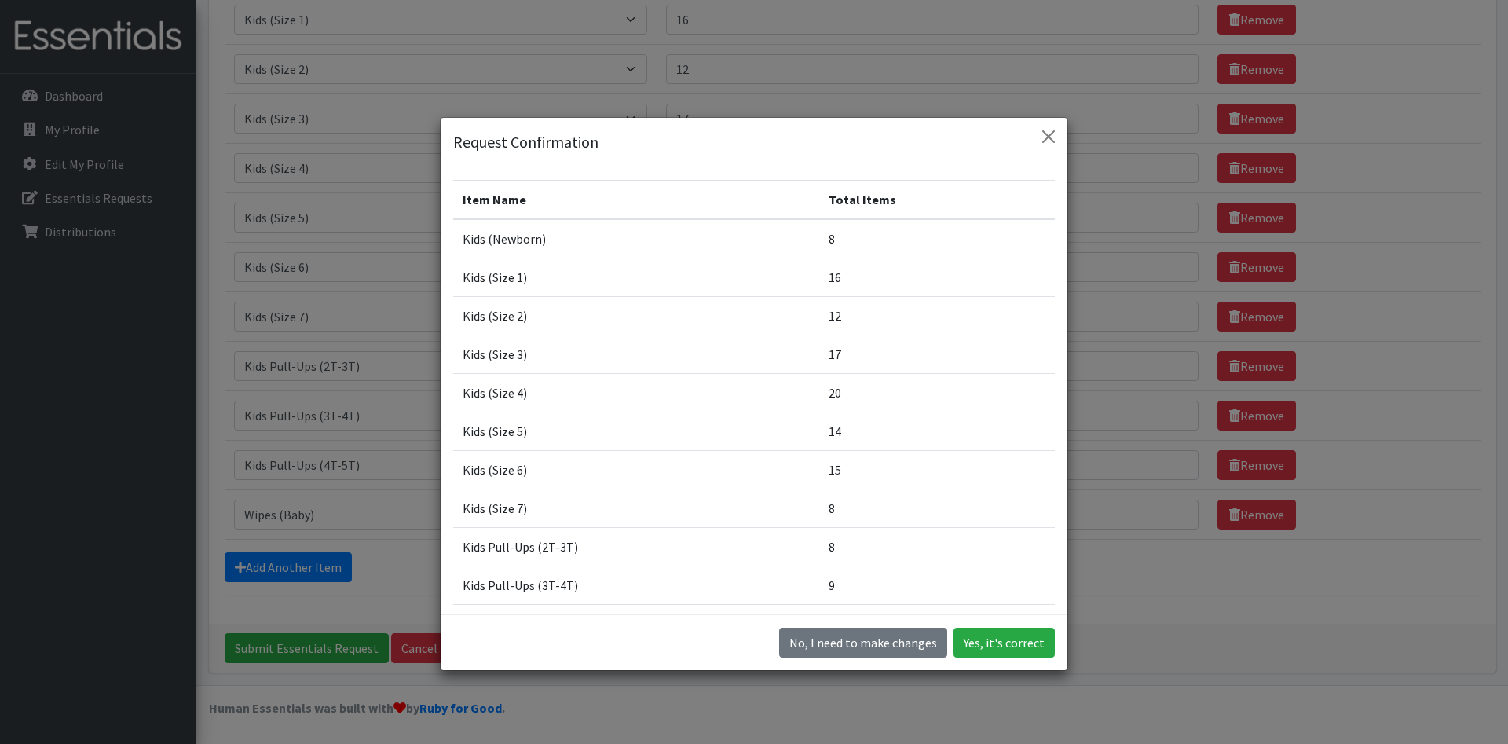
scroll to position [148, 0]
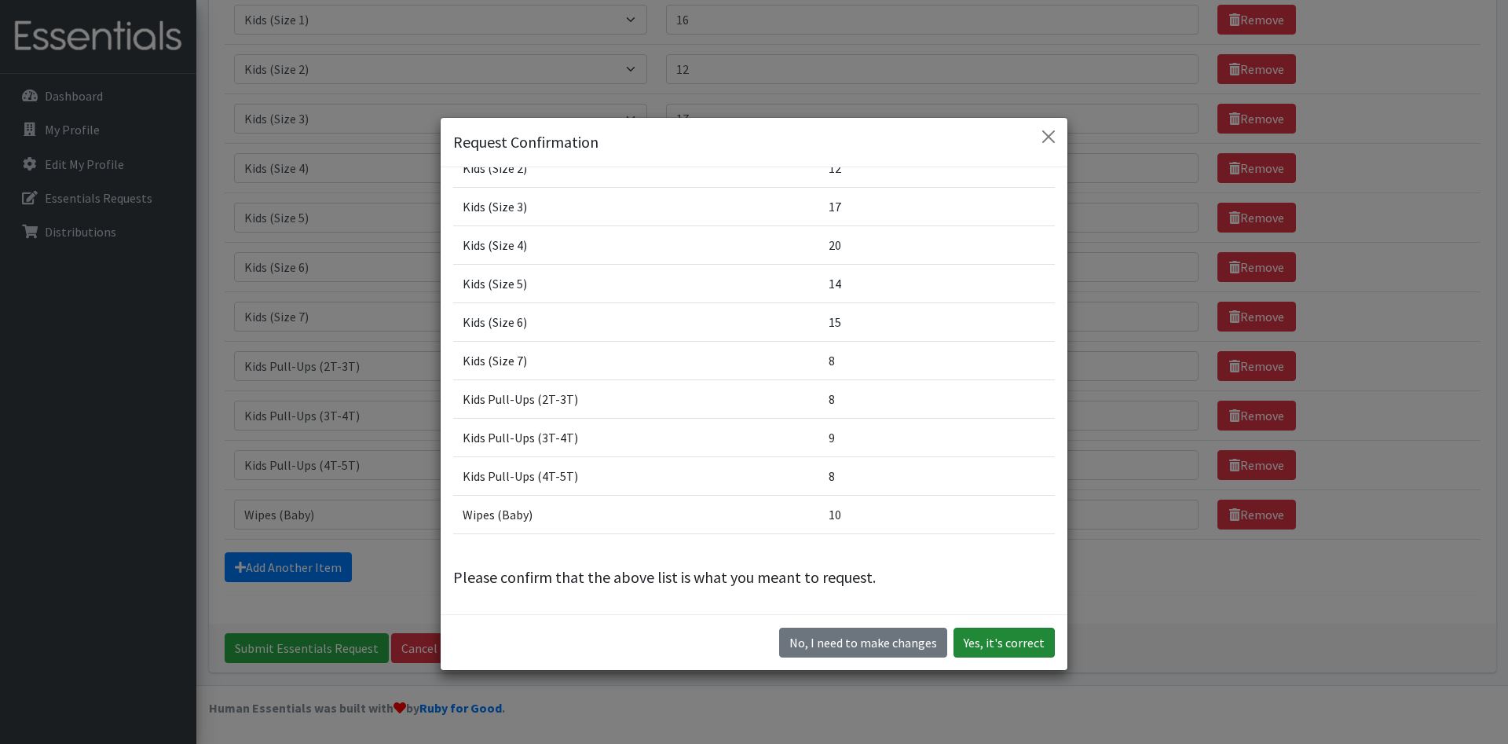
click at [1002, 641] on button "Yes, it's correct" at bounding box center [1004, 643] width 101 height 30
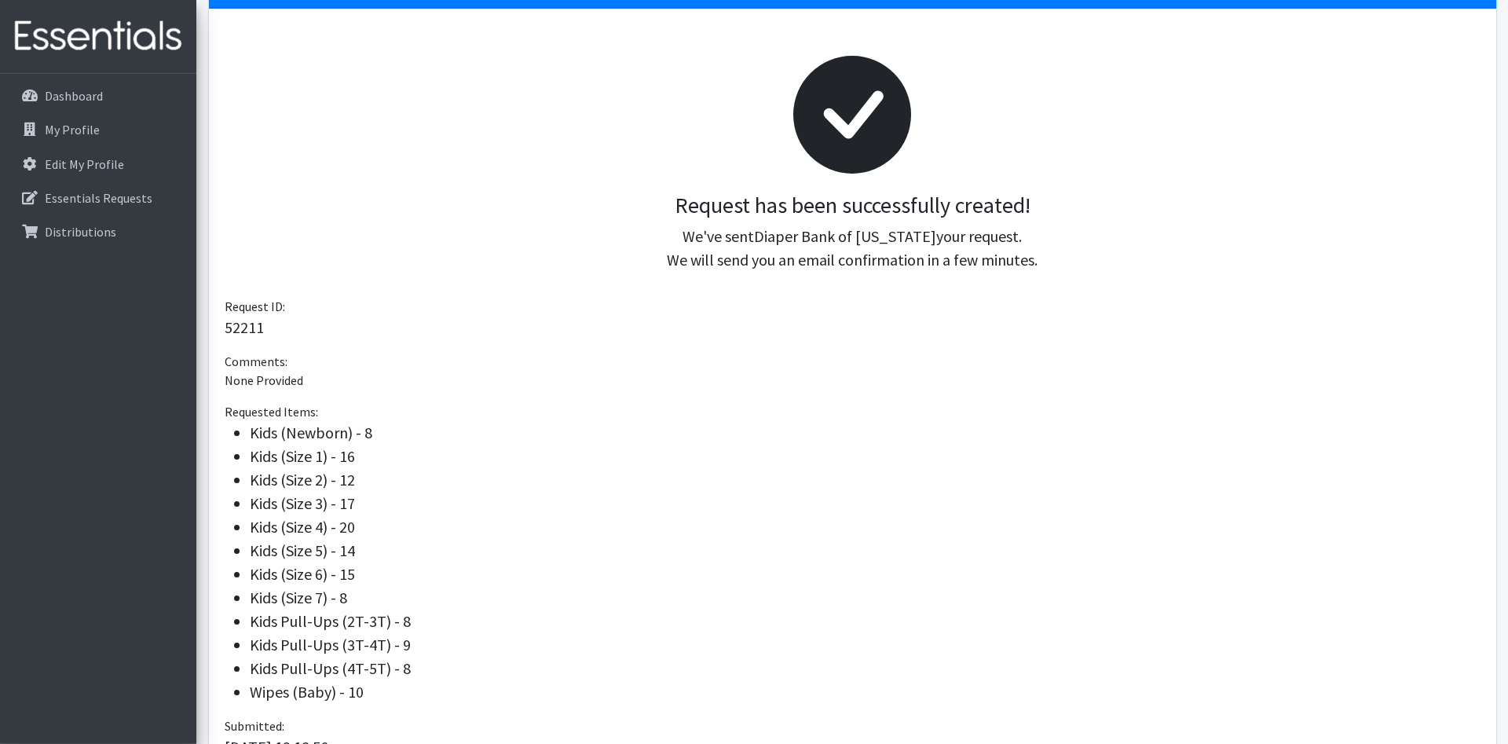
scroll to position [339, 0]
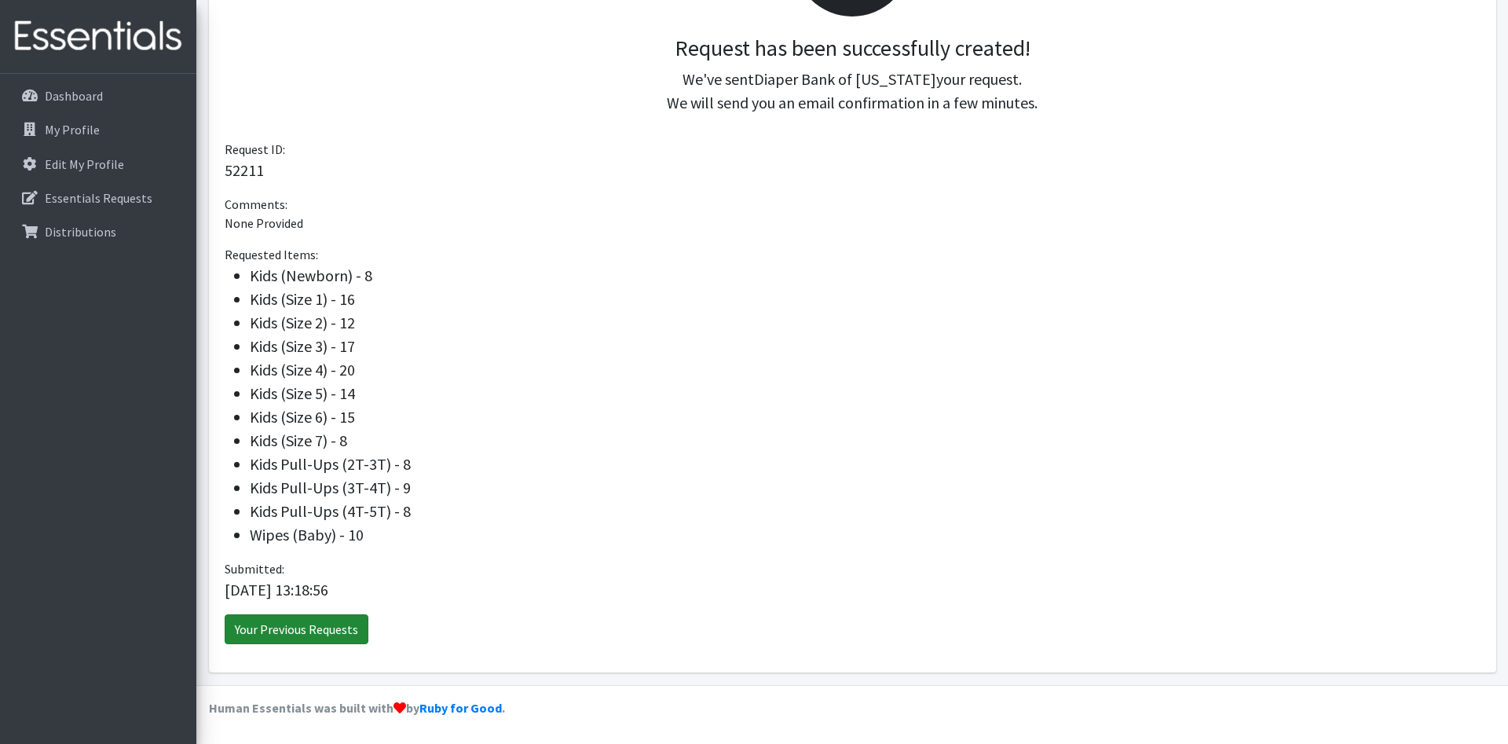
click at [306, 629] on link "Your Previous Requests" at bounding box center [297, 629] width 144 height 30
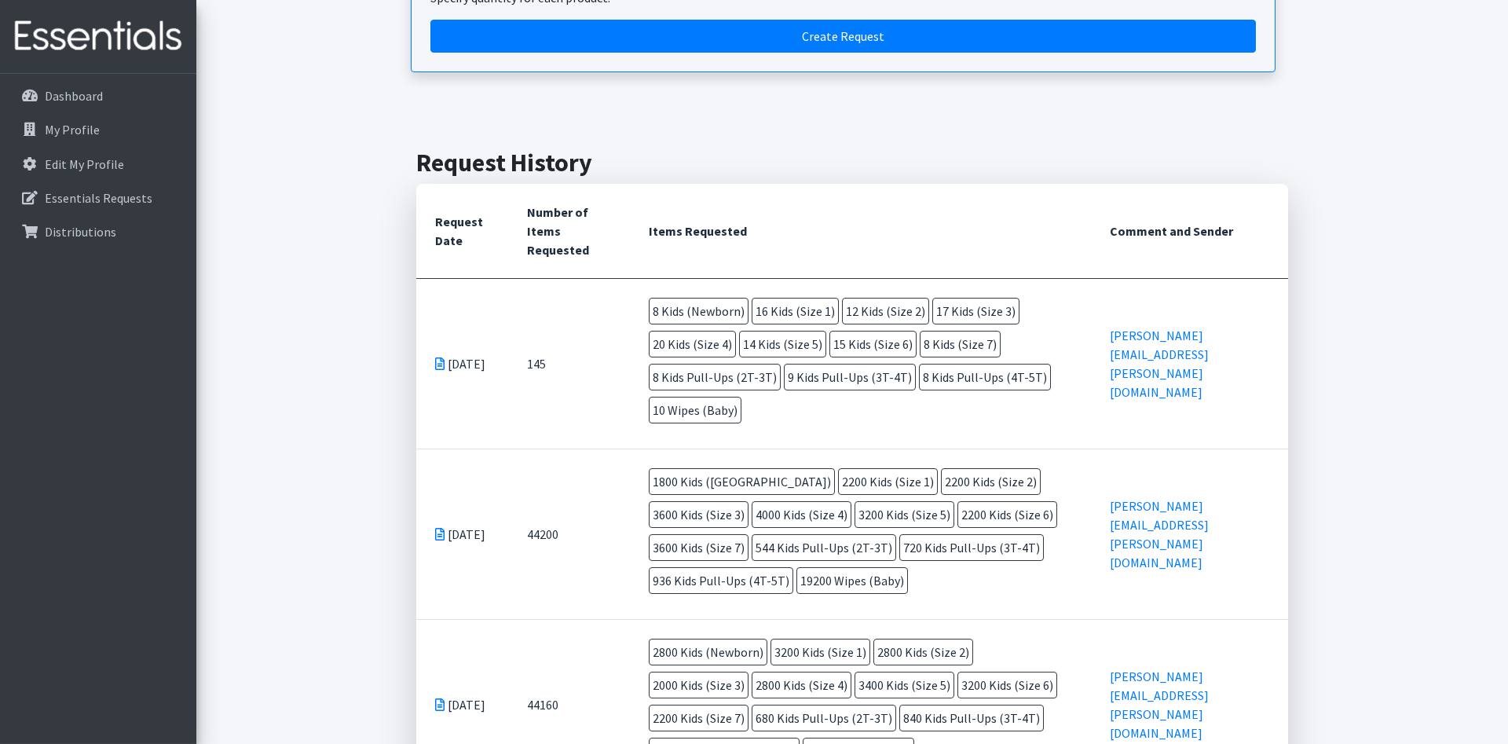
scroll to position [240, 0]
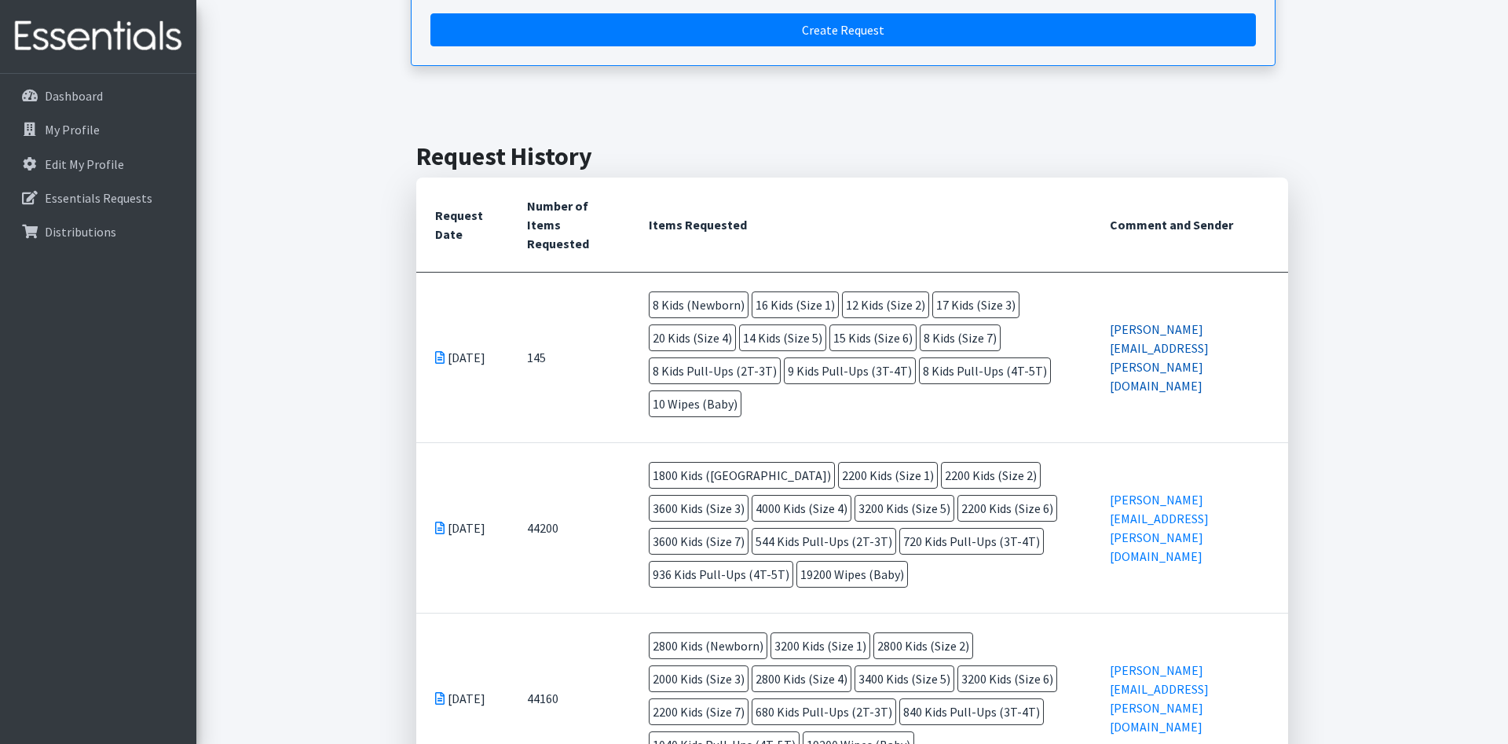
click at [1151, 342] on link "[PERSON_NAME][EMAIL_ADDRESS][PERSON_NAME][DOMAIN_NAME]" at bounding box center [1159, 357] width 99 height 72
click at [462, 350] on td "[DATE]" at bounding box center [462, 357] width 92 height 170
click at [121, 200] on p "Essentials Requests" at bounding box center [99, 198] width 108 height 16
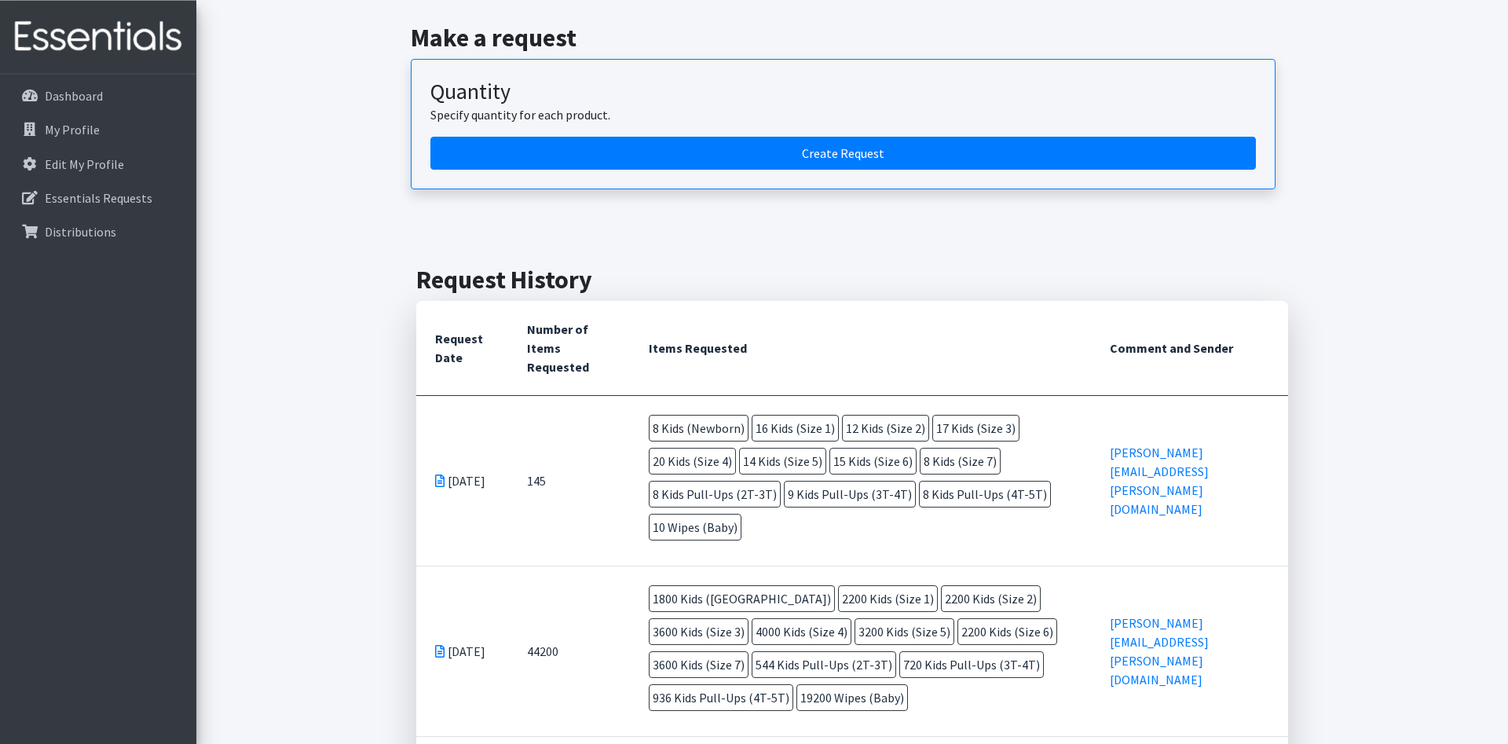
scroll to position [160, 0]
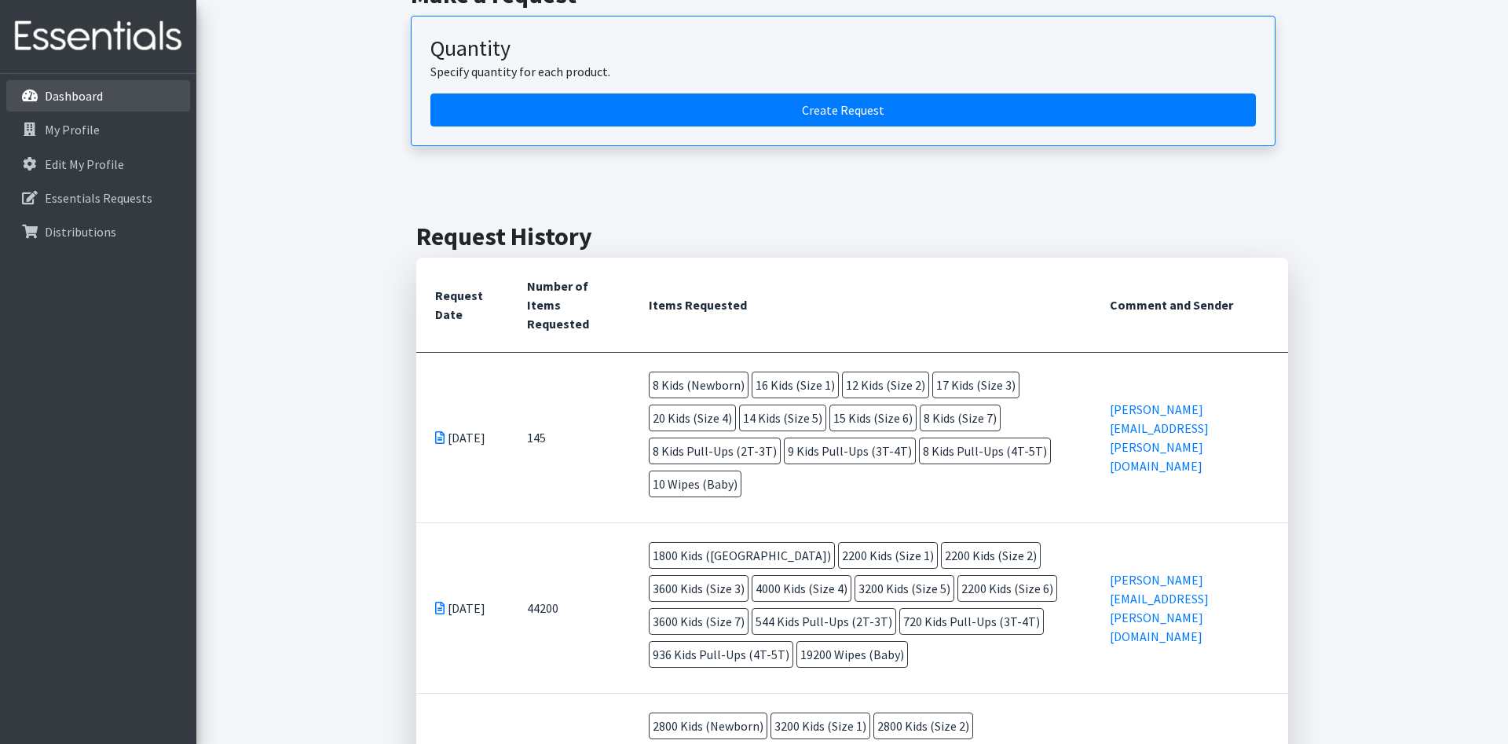
click at [99, 92] on p "Dashboard" at bounding box center [74, 96] width 58 height 16
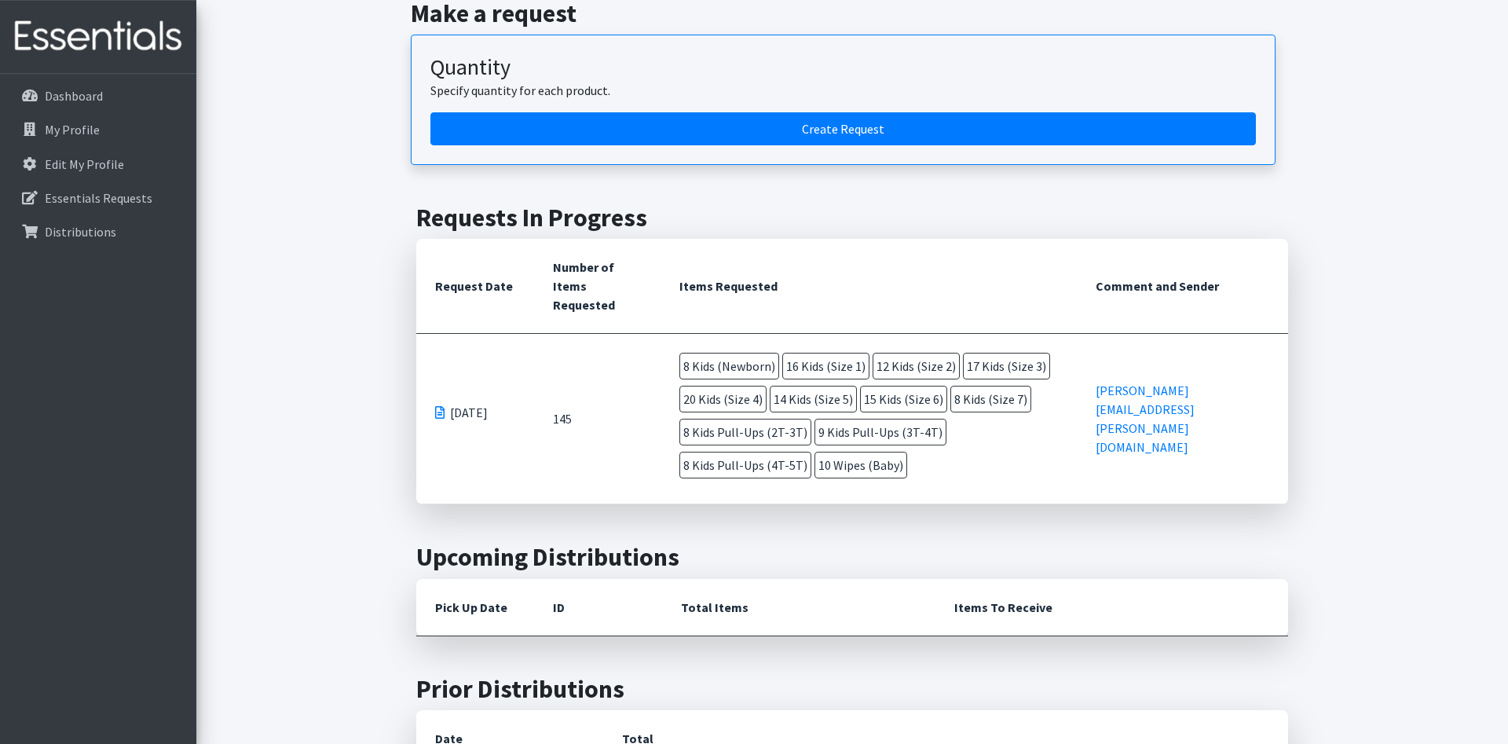
scroll to position [160, 0]
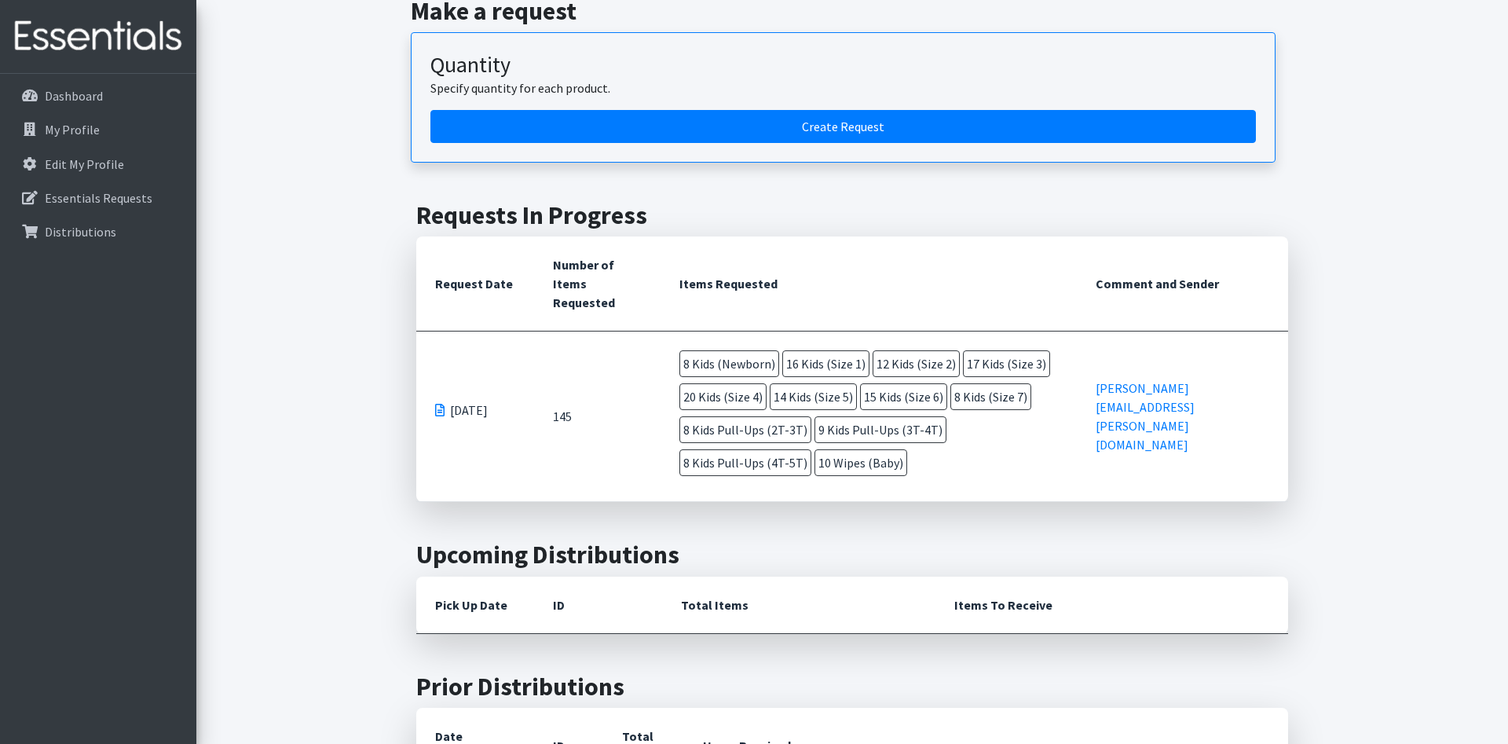
click at [560, 422] on td "145" at bounding box center [597, 416] width 126 height 170
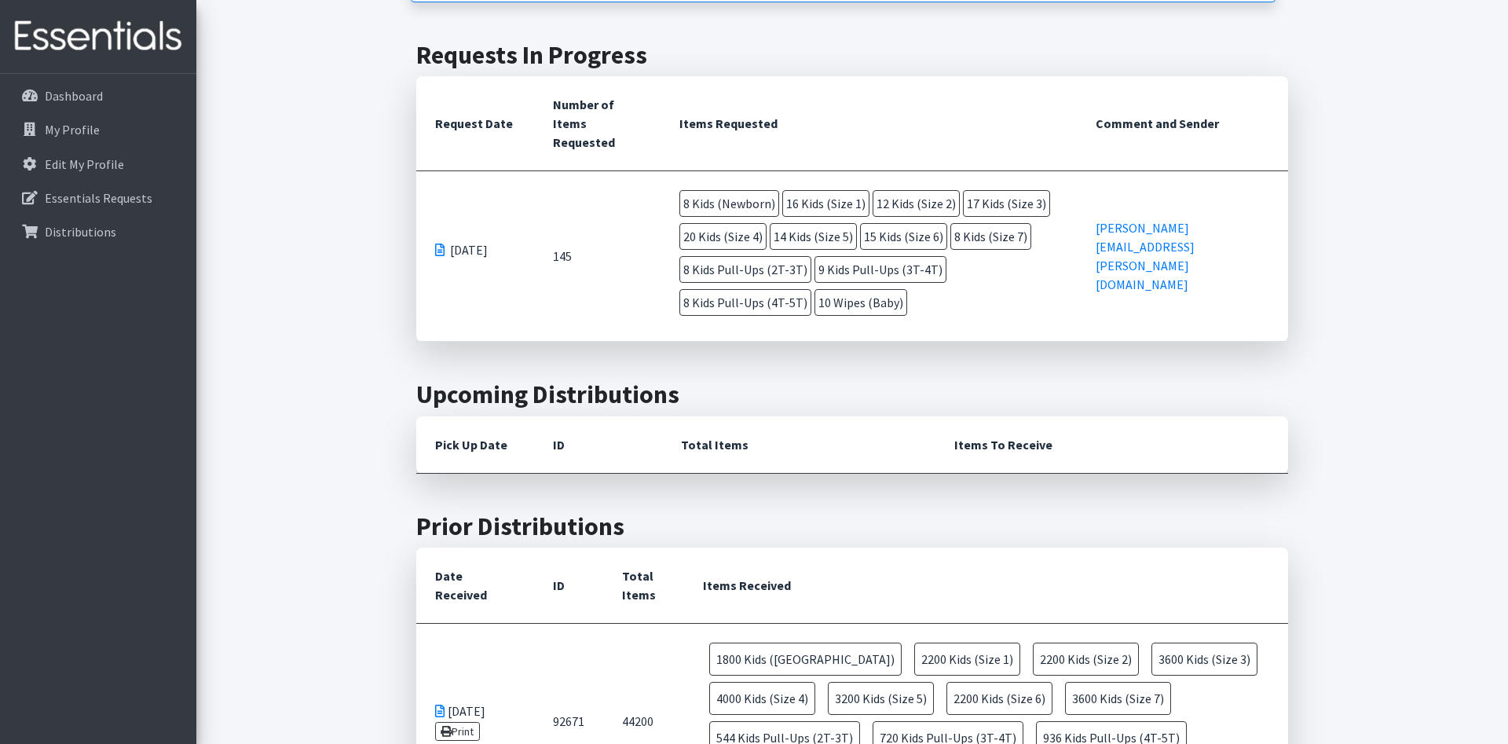
scroll to position [0, 0]
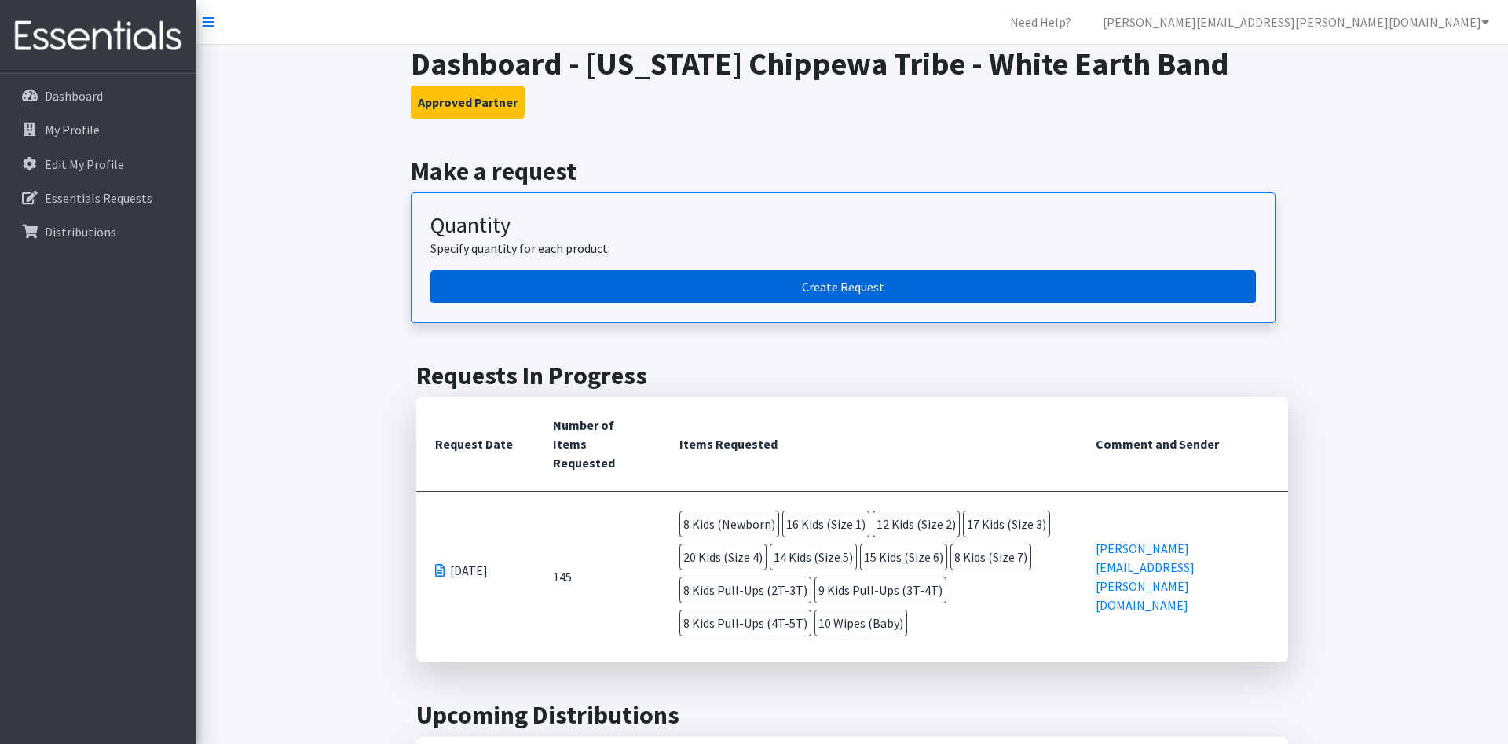
click at [772, 292] on link "Create Request" at bounding box center [842, 286] width 825 height 33
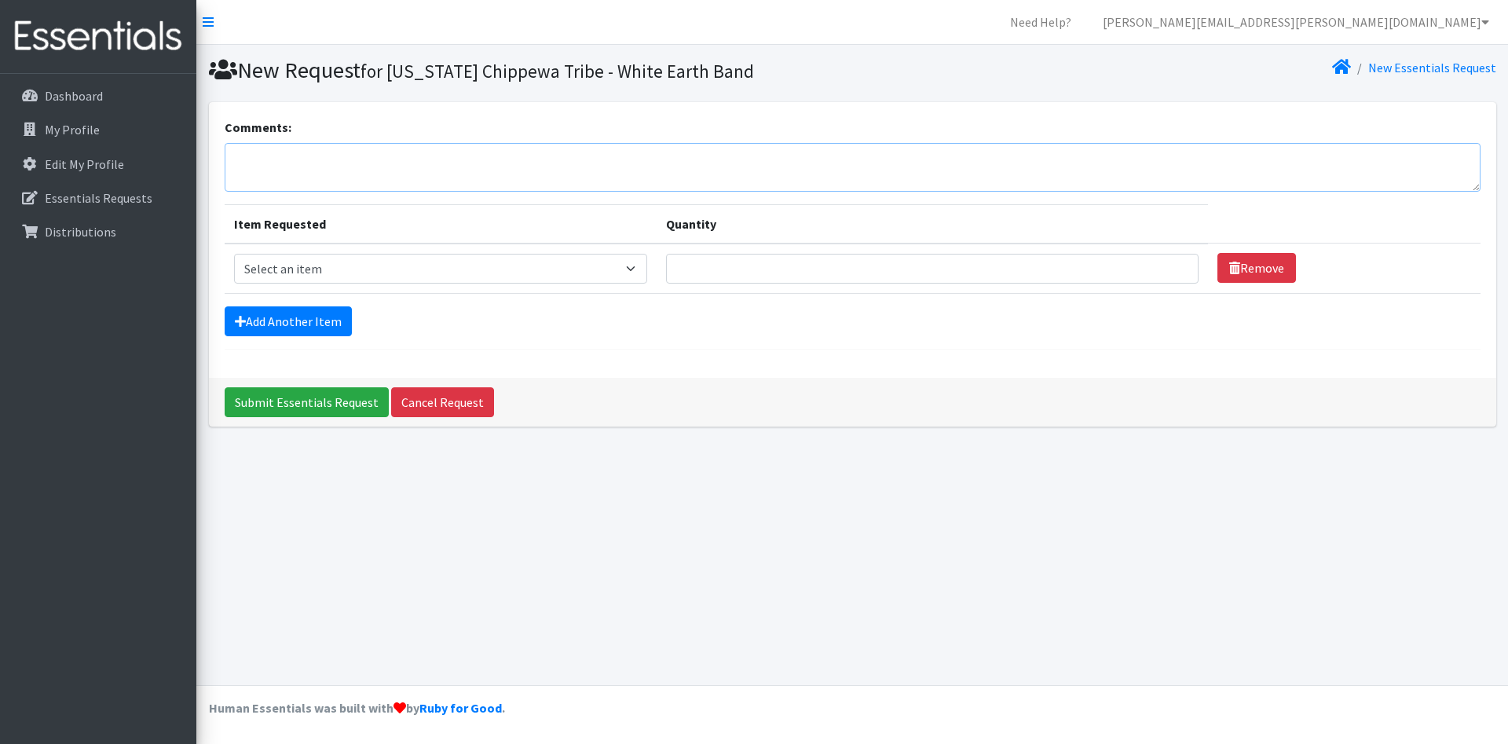
click at [337, 163] on textarea "Comments:" at bounding box center [853, 167] width 1256 height 49
click at [234, 254] on select "Select an item Kids (Newborn) Kids (Size 1) Kids (Size 2) Kids (Size 3) Kids (S…" at bounding box center [441, 269] width 414 height 30
click at [305, 163] on textarea "Comments:" at bounding box center [853, 167] width 1256 height 49
type textarea "The order previously is not correct- I put in cases not diaper count"
click at [234, 254] on select "Select an item Kids (Newborn) Kids (Size 1) Kids (Size 2) Kids (Size 3) Kids (S…" at bounding box center [441, 269] width 414 height 30
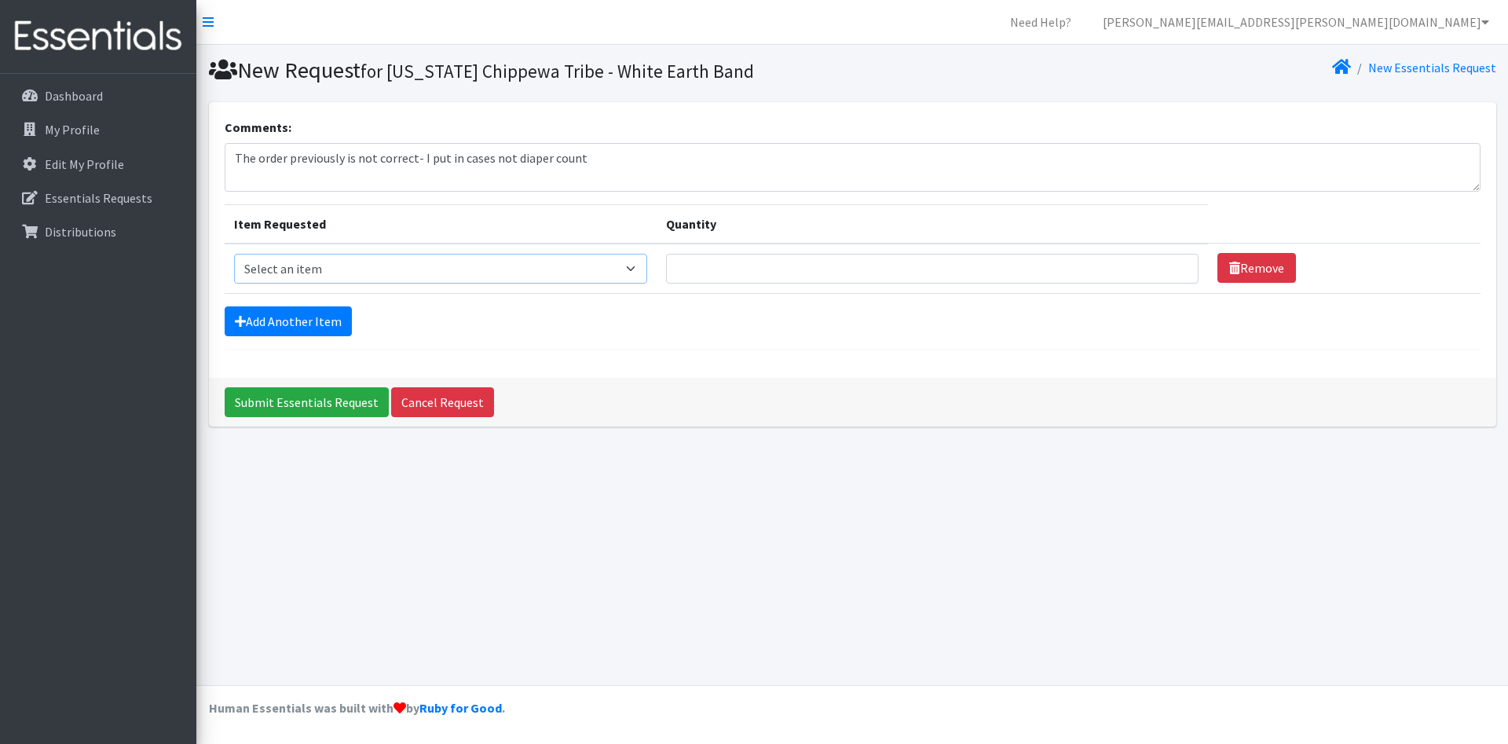
select select "11351"
click option "Kids (Newborn)" at bounding box center [0, 0] width 0 height 0
click at [721, 271] on input "Quantity" at bounding box center [932, 269] width 533 height 30
type input "1600"
click at [299, 317] on link "Add Another Item" at bounding box center [288, 321] width 127 height 30
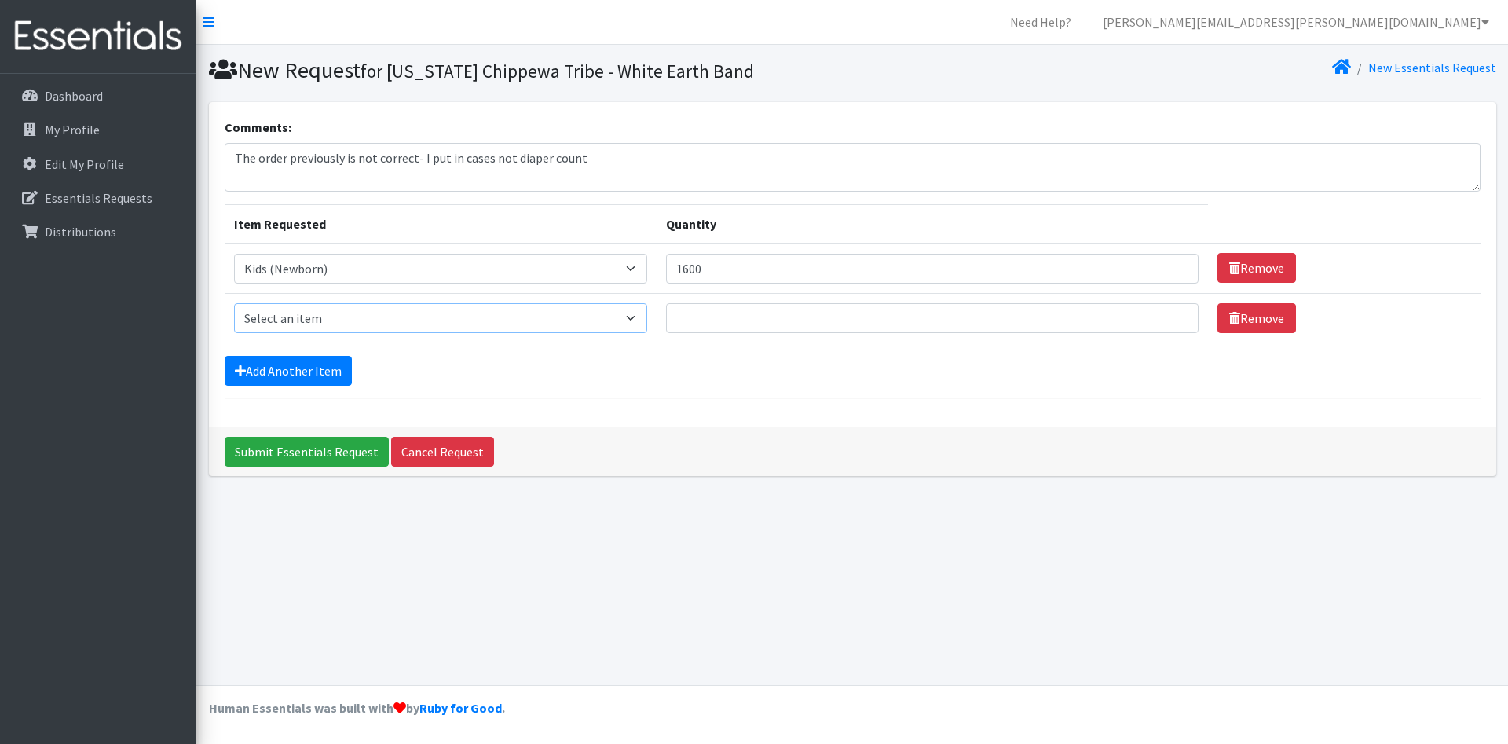
click at [234, 303] on select "Select an item Kids (Newborn) Kids (Size 1) Kids (Size 2) Kids (Size 3) Kids (S…" at bounding box center [441, 318] width 414 height 30
select select "11350"
click option "Kids (Size 1)" at bounding box center [0, 0] width 0 height 0
click at [712, 316] on input "Quantity" at bounding box center [932, 318] width 533 height 30
type input "3200"
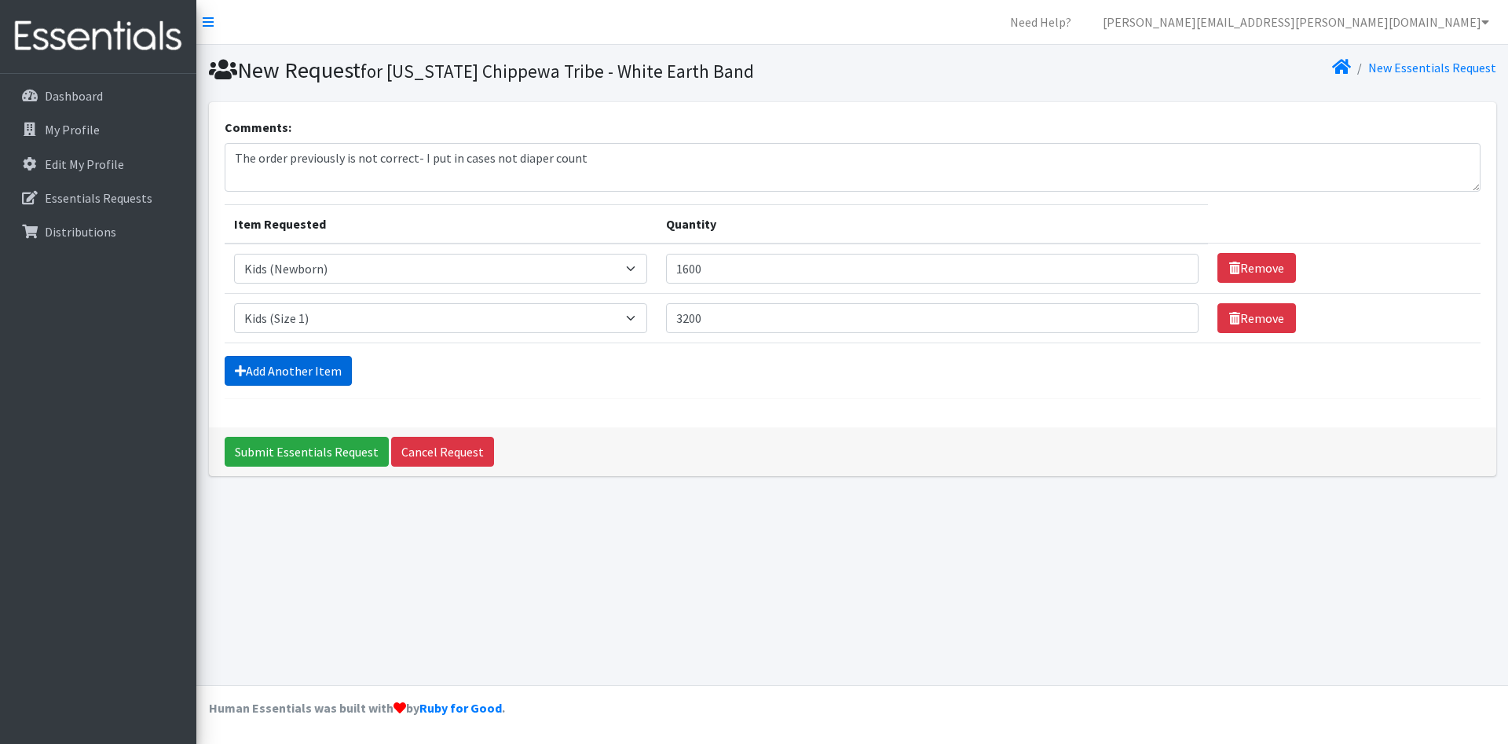
click at [306, 363] on link "Add Another Item" at bounding box center [288, 371] width 127 height 30
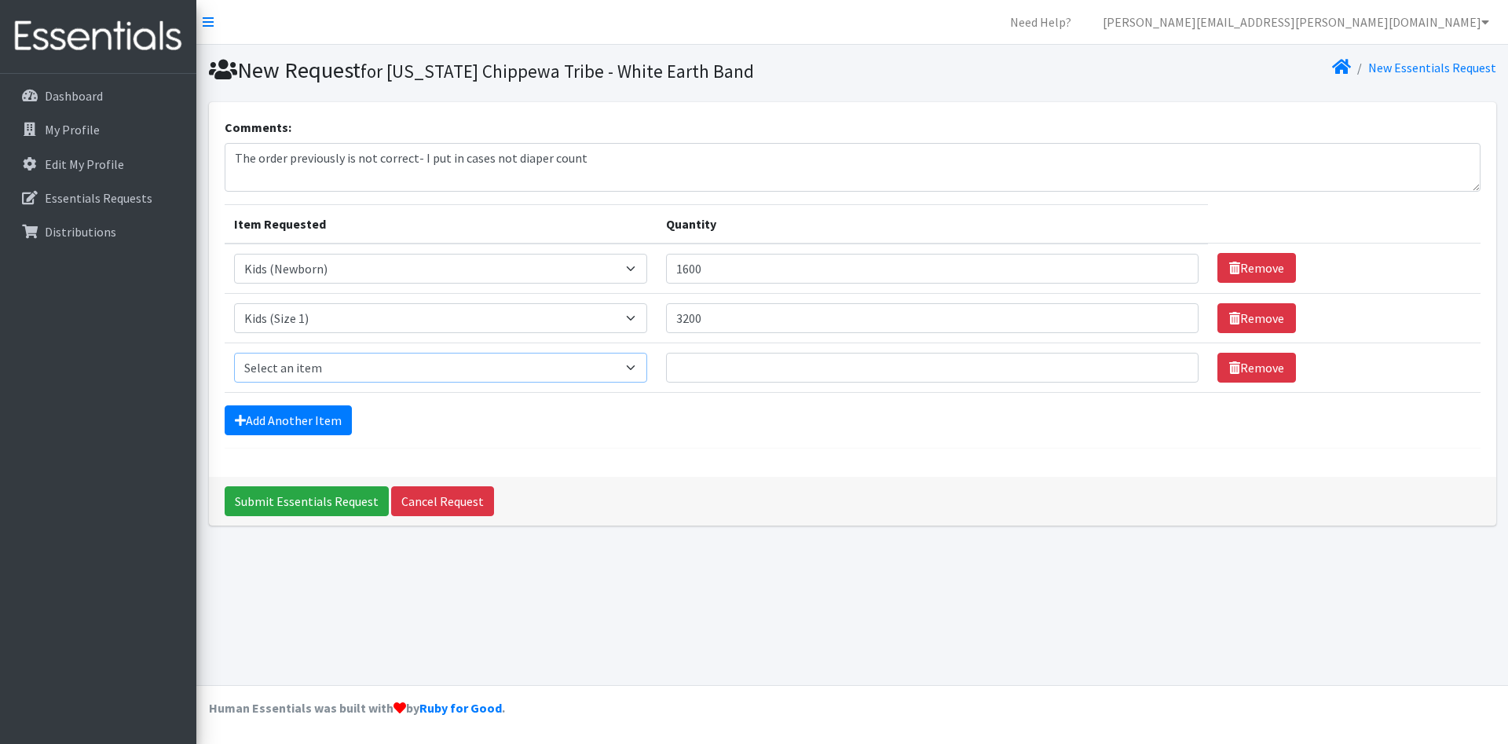
click at [234, 353] on select "Select an item Kids (Newborn) Kids (Size 1) Kids (Size 2) Kids (Size 3) Kids (S…" at bounding box center [441, 368] width 414 height 30
select select "11348"
click option "Kids (Size 2)" at bounding box center [0, 0] width 0 height 0
click at [697, 369] on input "Quantity" at bounding box center [932, 368] width 533 height 30
type input "2400"
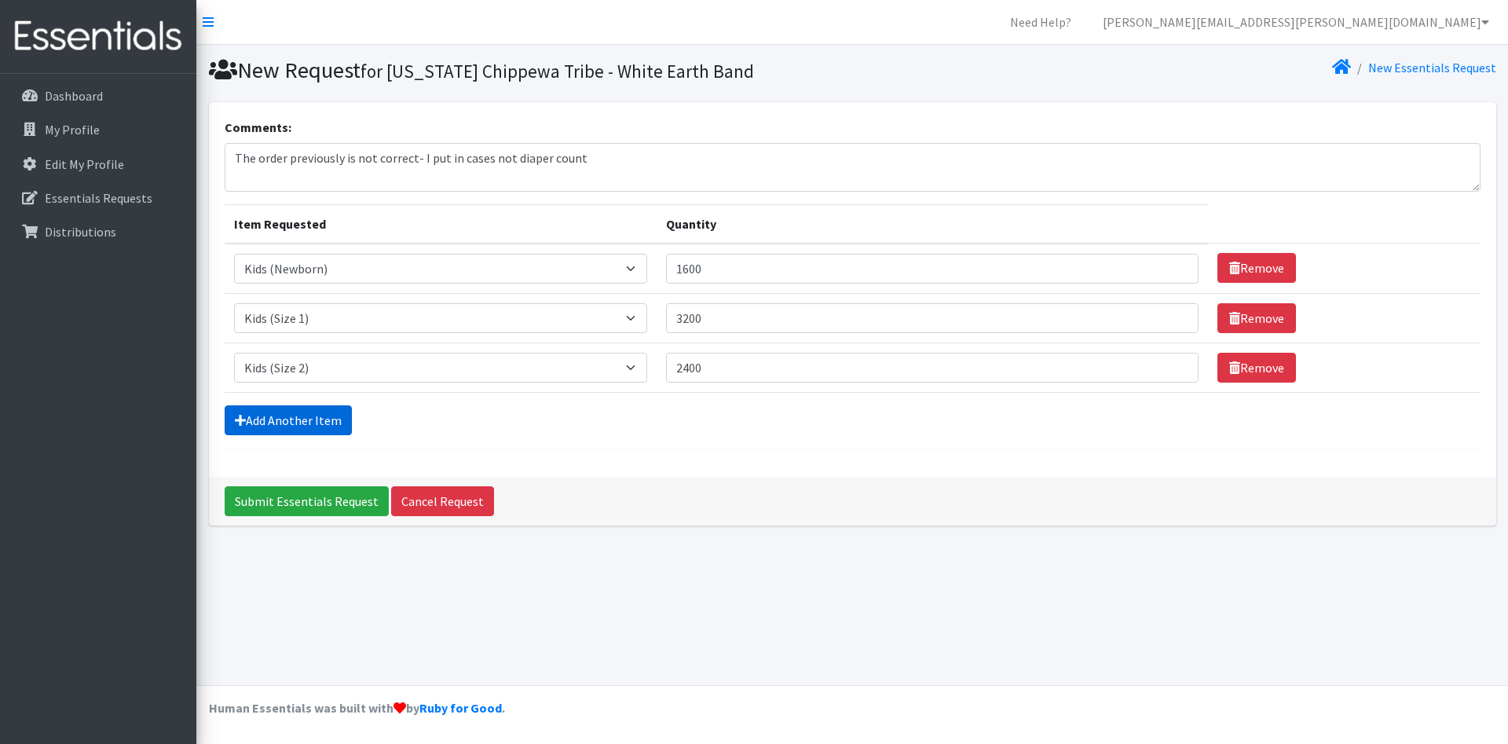
click at [281, 427] on link "Add Another Item" at bounding box center [288, 420] width 127 height 30
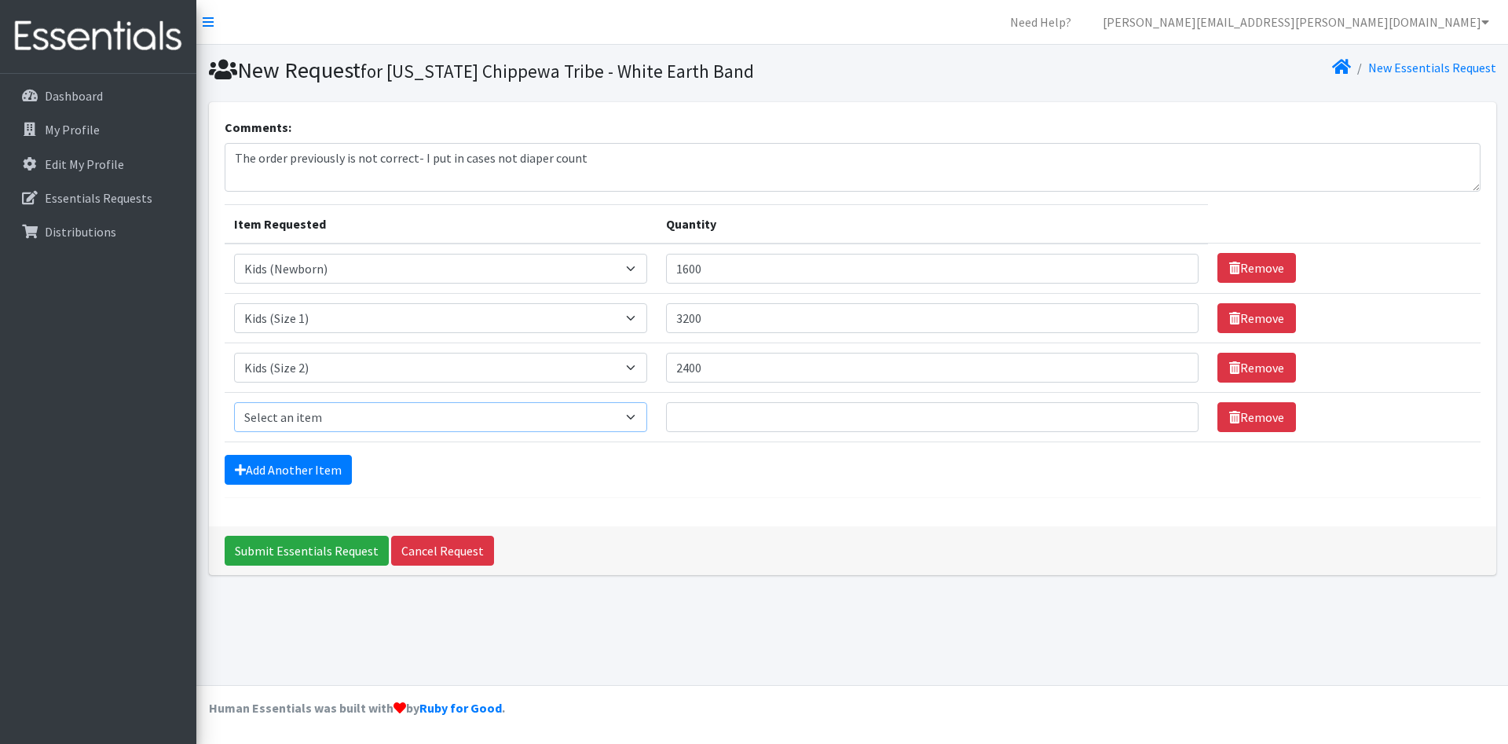
click at [234, 402] on select "Select an item Kids (Newborn) Kids (Size 1) Kids (Size 2) Kids (Size 3) Kids (S…" at bounding box center [441, 417] width 414 height 30
select select "11361"
click option "Kids (Size 3)" at bounding box center [0, 0] width 0 height 0
click at [737, 417] on input "Quantity" at bounding box center [932, 417] width 533 height 30
type input "3400"
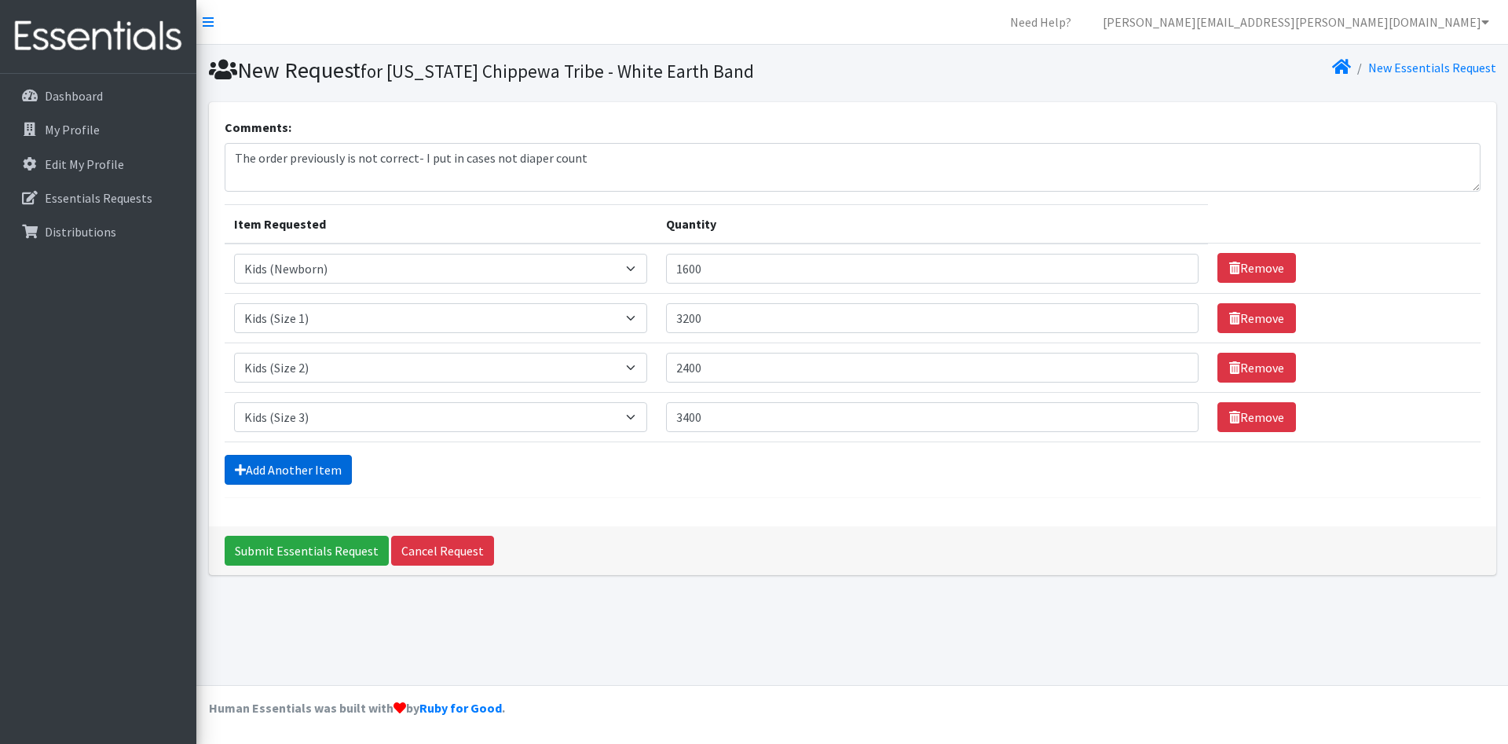
click at [273, 461] on link "Add Another Item" at bounding box center [288, 470] width 127 height 30
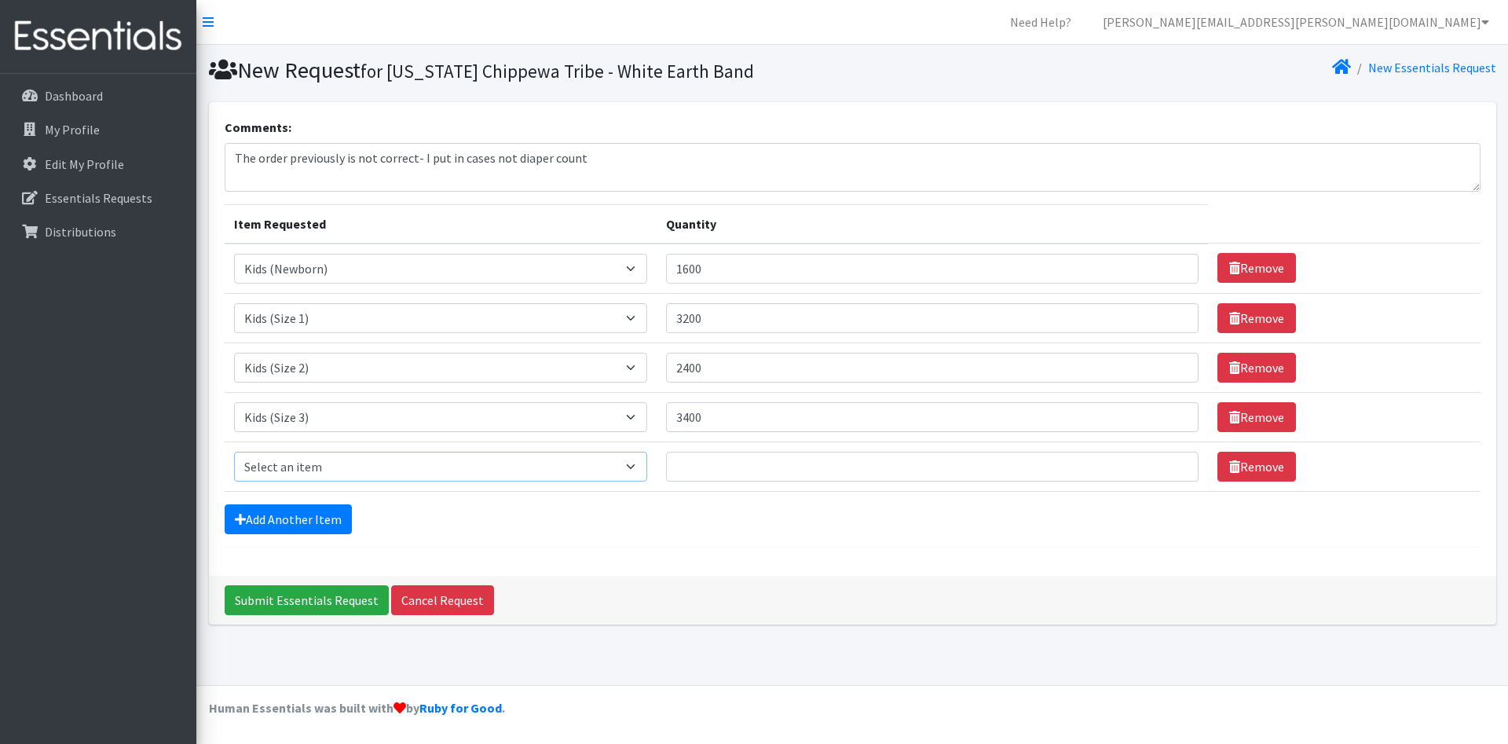
click at [234, 452] on select "Select an item Kids (Newborn) Kids (Size 1) Kids (Size 2) Kids (Size 3) Kids (S…" at bounding box center [441, 467] width 414 height 30
select select "11349"
click option "Kids (Size 4)" at bounding box center [0, 0] width 0 height 0
click at [715, 477] on input "Quantity" at bounding box center [932, 467] width 533 height 30
type input "4000"
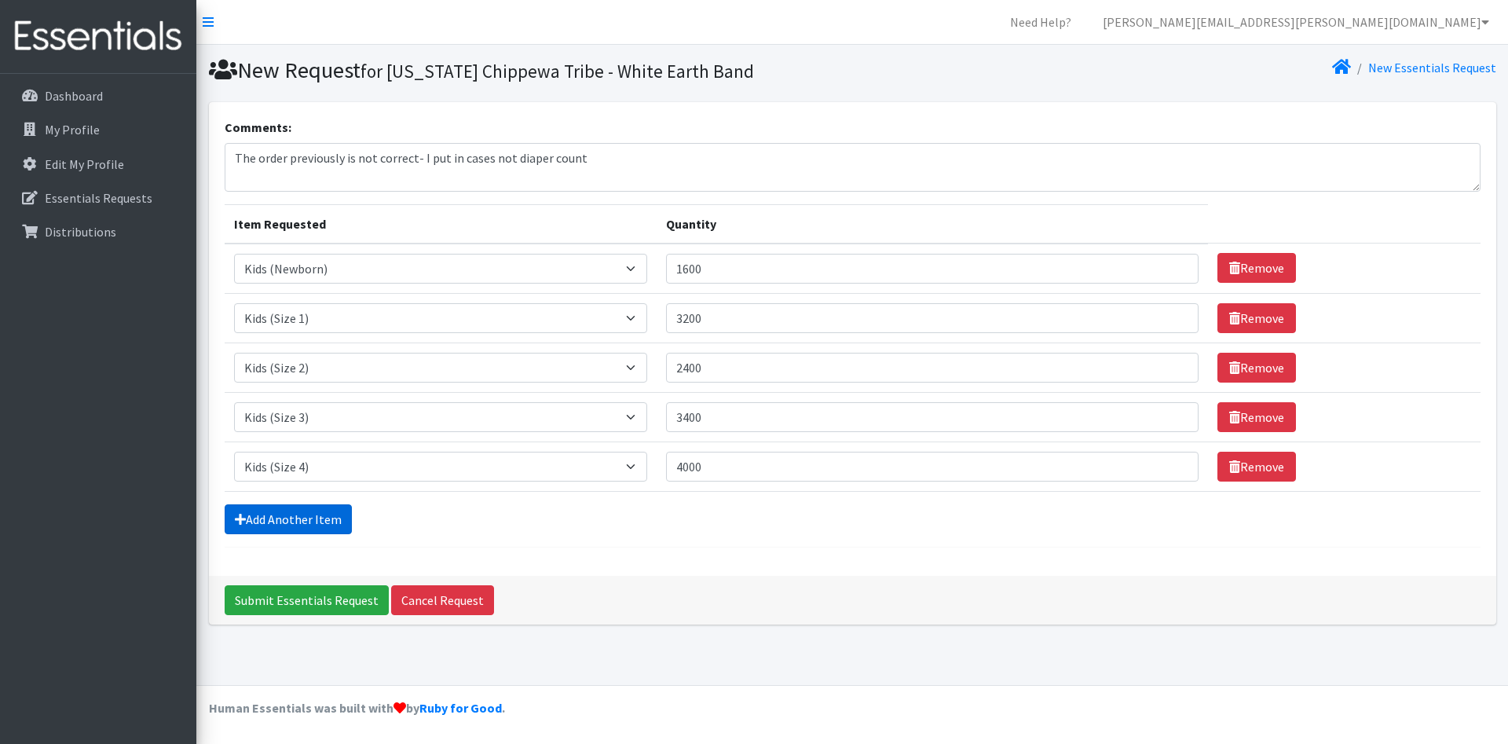
click at [320, 519] on link "Add Another Item" at bounding box center [288, 519] width 127 height 30
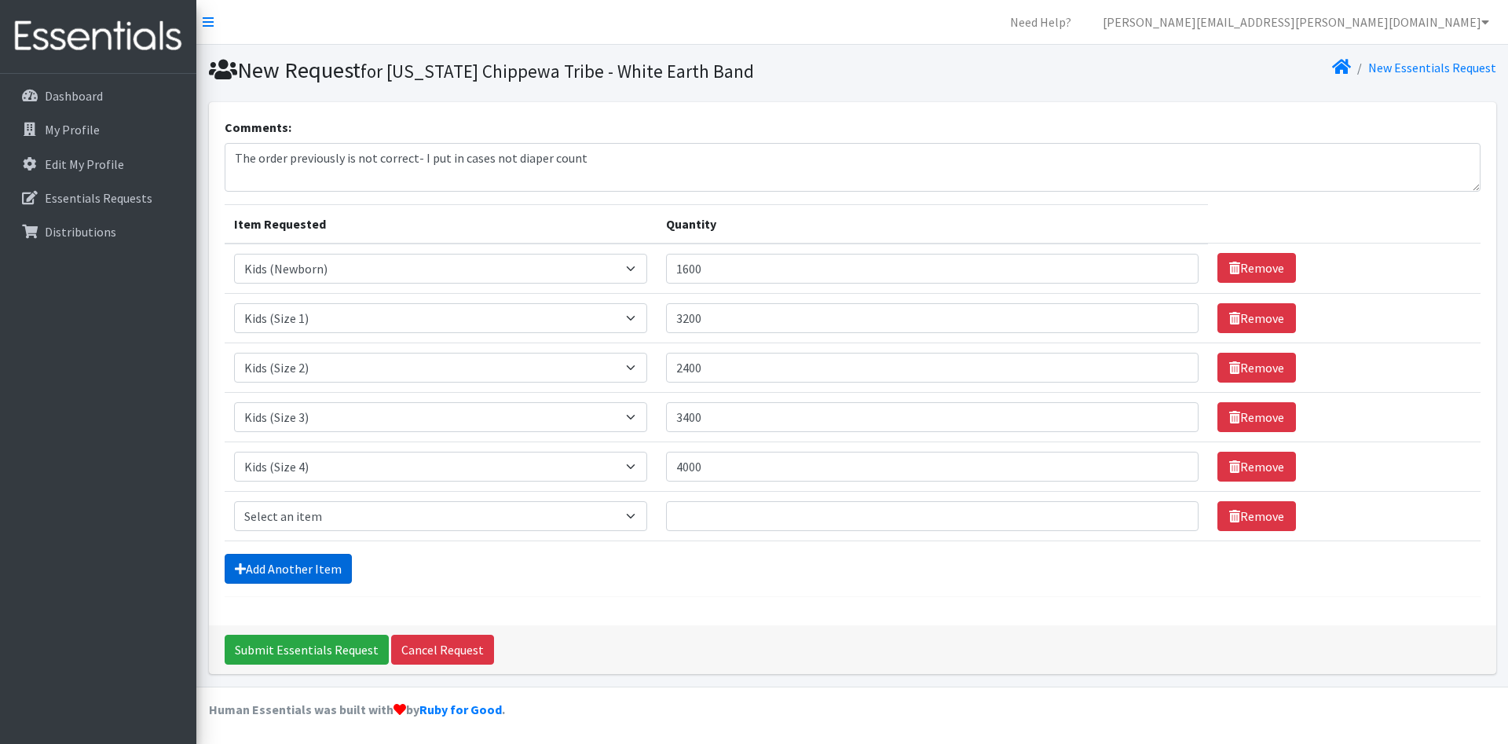
scroll to position [2, 0]
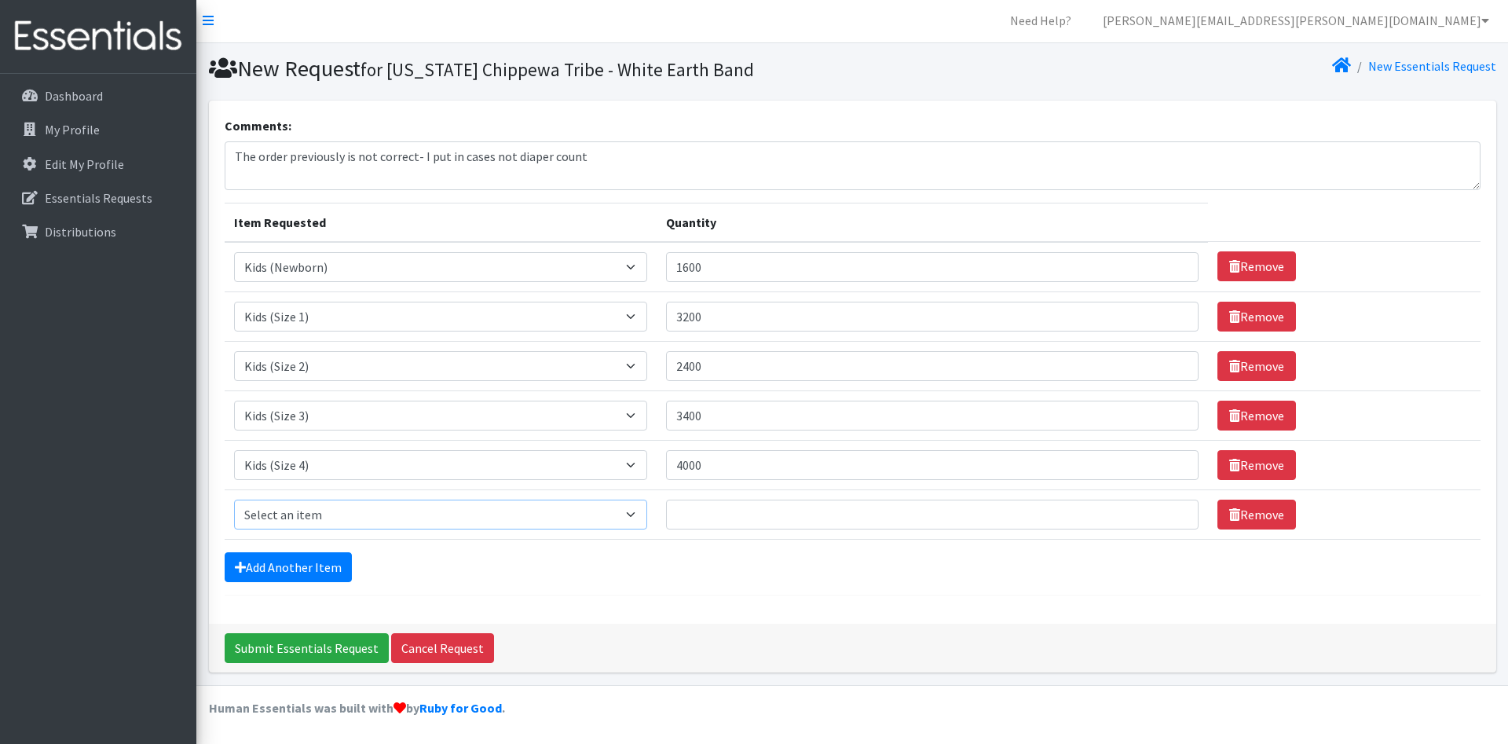
click at [234, 500] on select "Select an item Kids (Newborn) Kids (Size 1) Kids (Size 2) Kids (Size 3) Kids (S…" at bounding box center [441, 515] width 414 height 30
select select "11322"
click option "Kids (Size 5)" at bounding box center [0, 0] width 0 height 0
click at [697, 516] on input "Quantity" at bounding box center [932, 515] width 533 height 30
type input "2800"
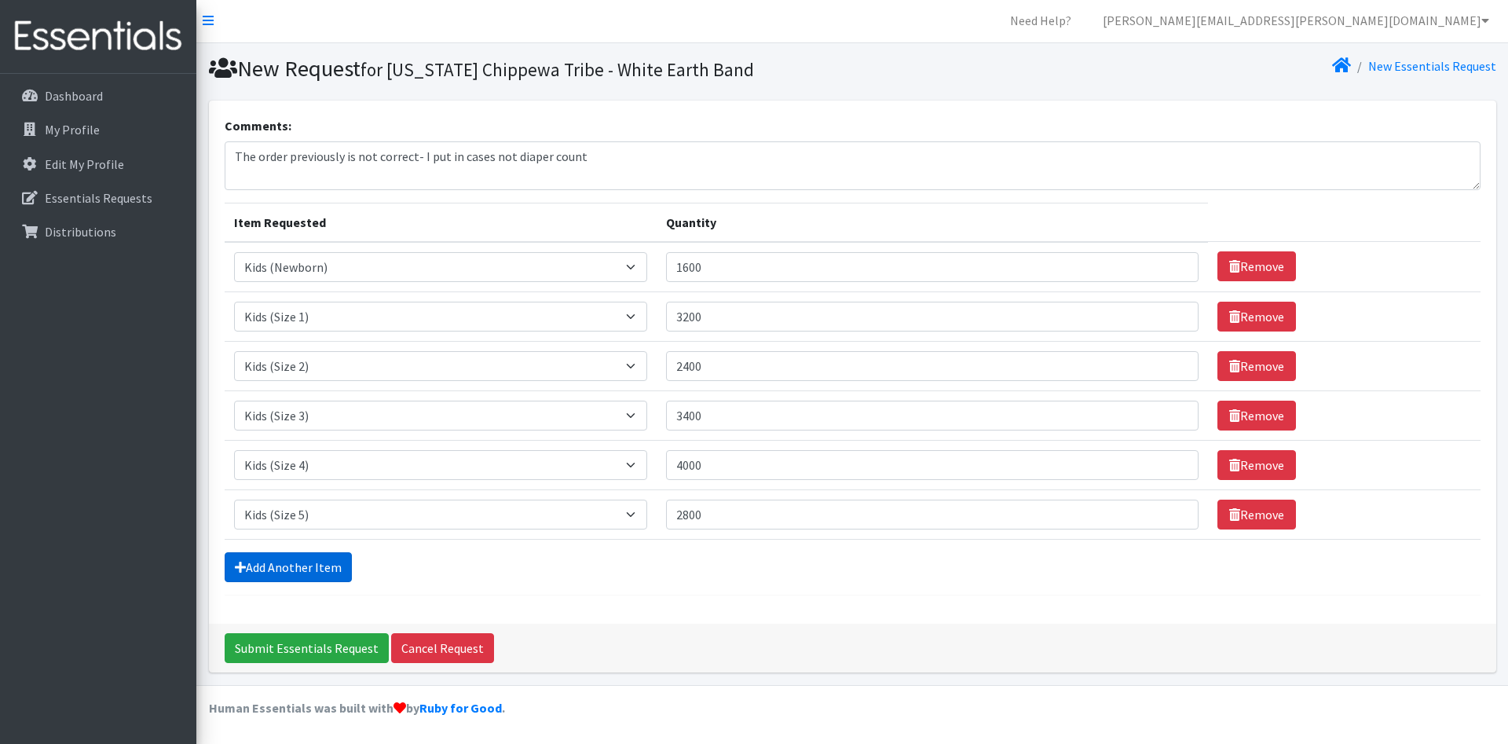
click at [307, 573] on link "Add Another Item" at bounding box center [288, 567] width 127 height 30
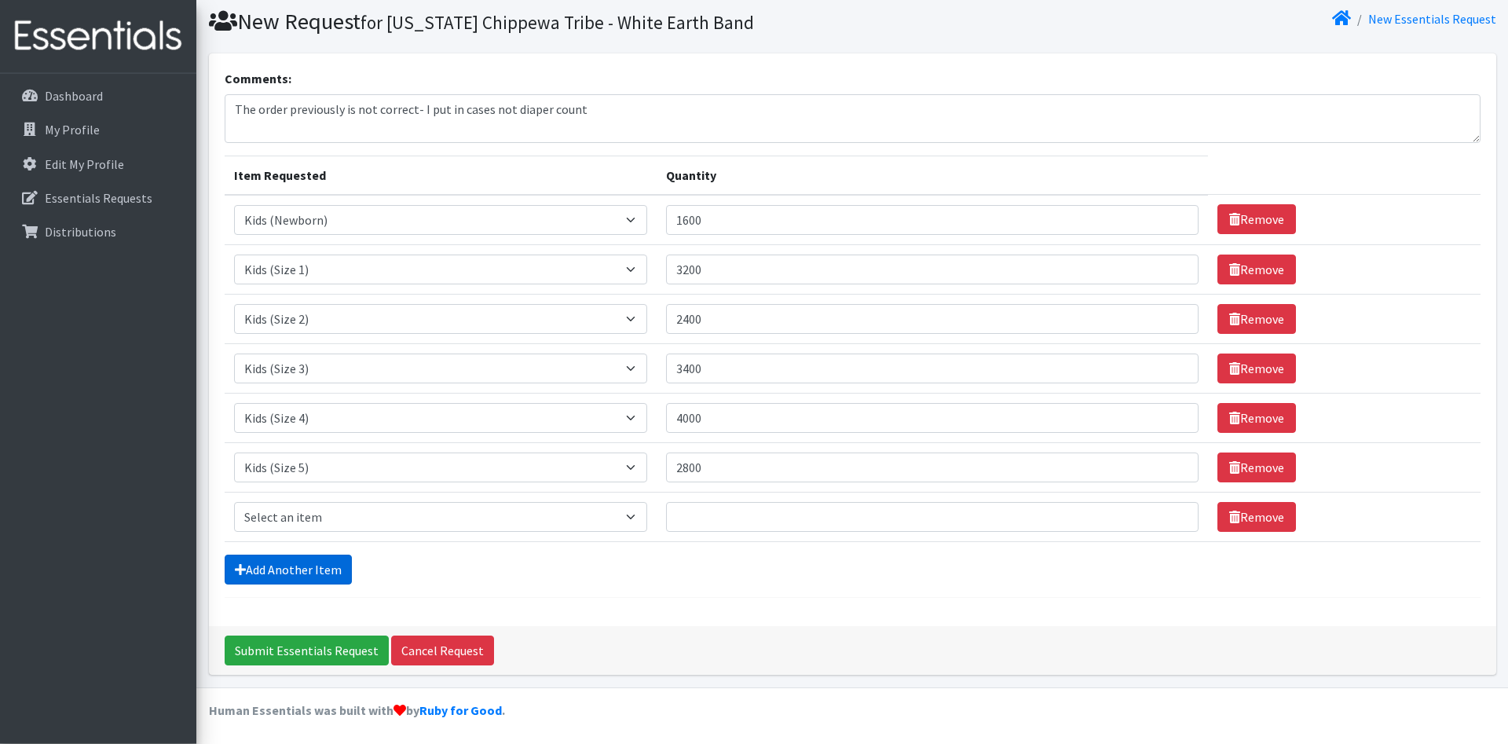
scroll to position [51, 0]
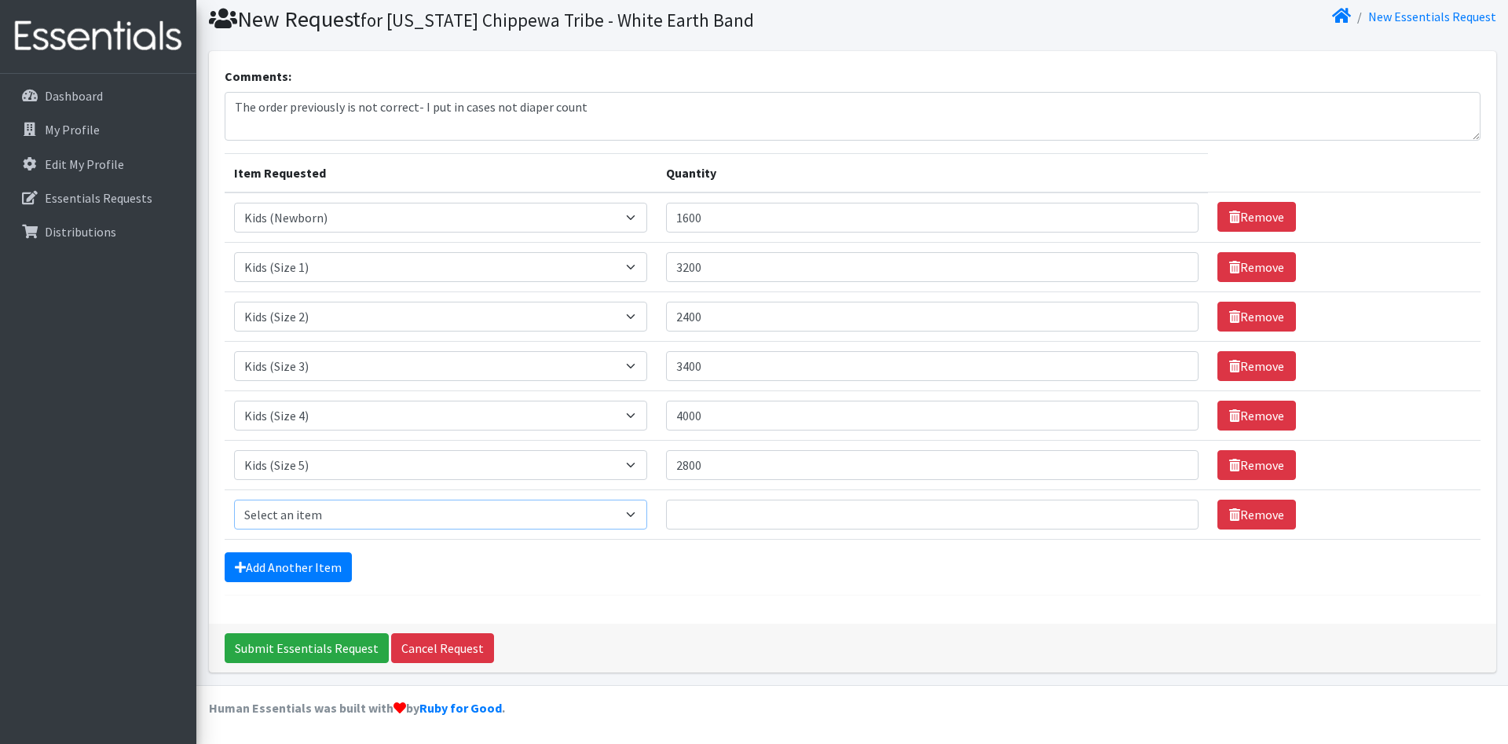
click at [234, 500] on select "Select an item Kids (Newborn) Kids (Size 1) Kids (Size 2) Kids (Size 3) Kids (S…" at bounding box center [441, 515] width 414 height 30
select select "11346"
click option "Kids (Size 6)" at bounding box center [0, 0] width 0 height 0
click at [323, 570] on link "Add Another Item" at bounding box center [288, 567] width 127 height 30
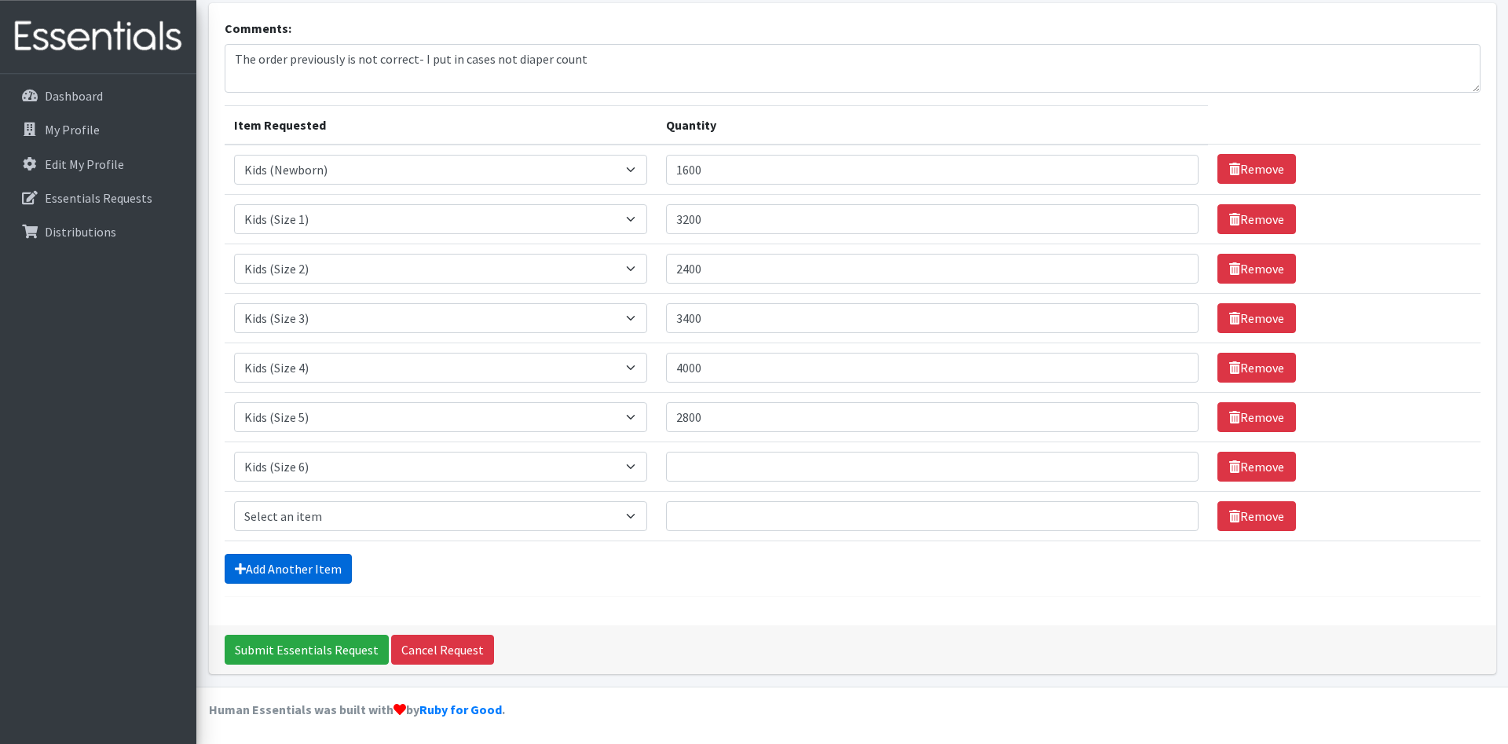
scroll to position [101, 0]
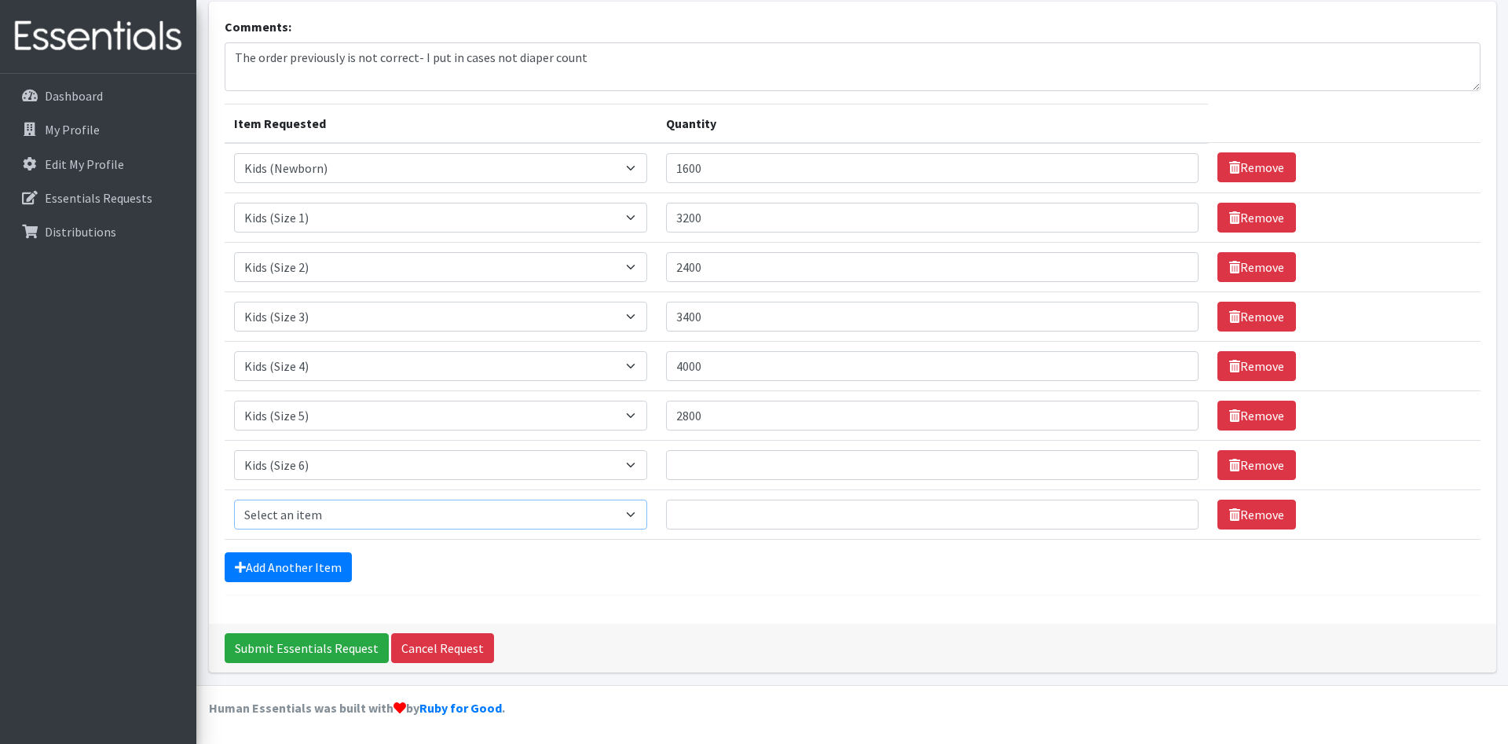
click at [234, 500] on select "Select an item Kids (Newborn) Kids (Size 1) Kids (Size 2) Kids (Size 3) Kids (S…" at bounding box center [441, 515] width 414 height 30
select select "14461"
click option "Kids (Size 7)" at bounding box center [0, 0] width 0 height 0
click at [313, 567] on link "Add Another Item" at bounding box center [288, 567] width 127 height 30
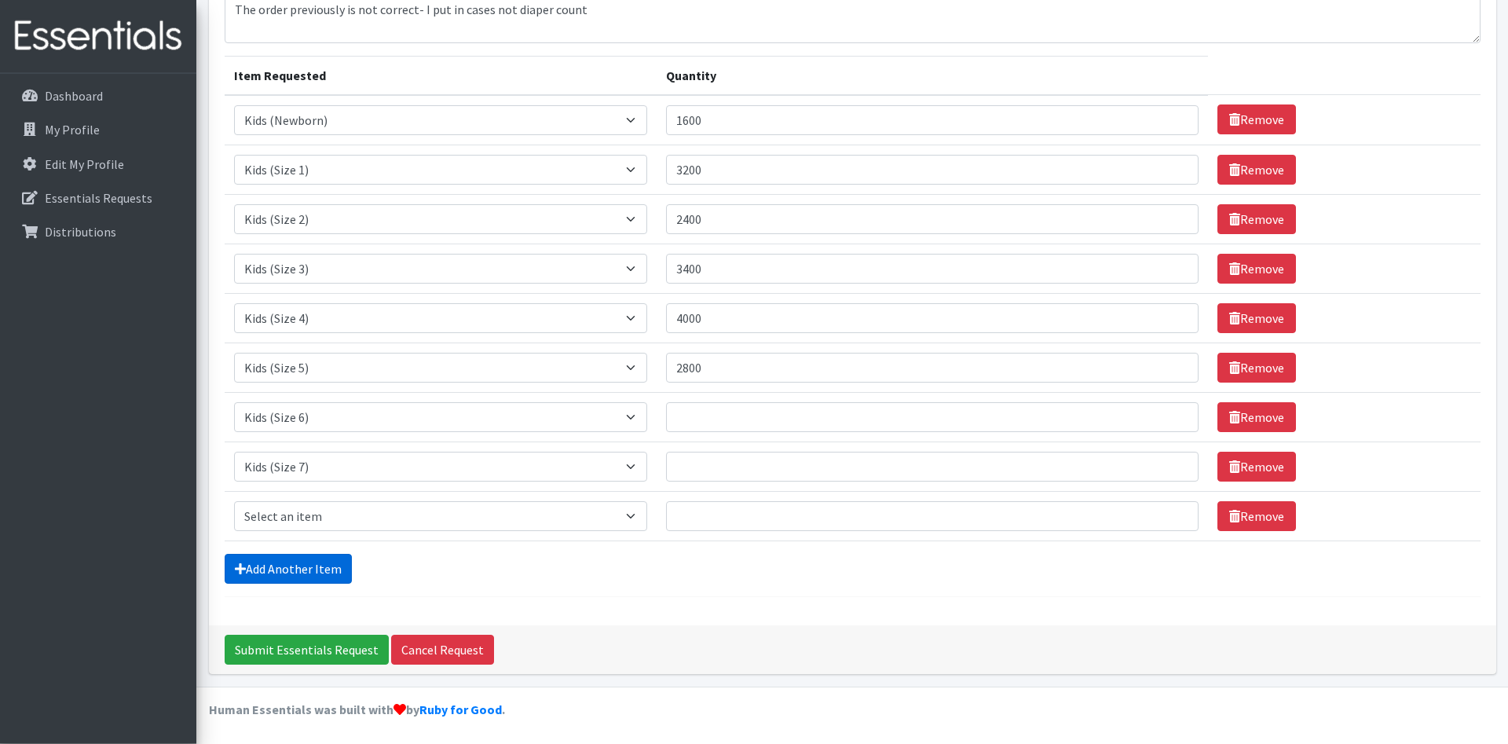
scroll to position [150, 0]
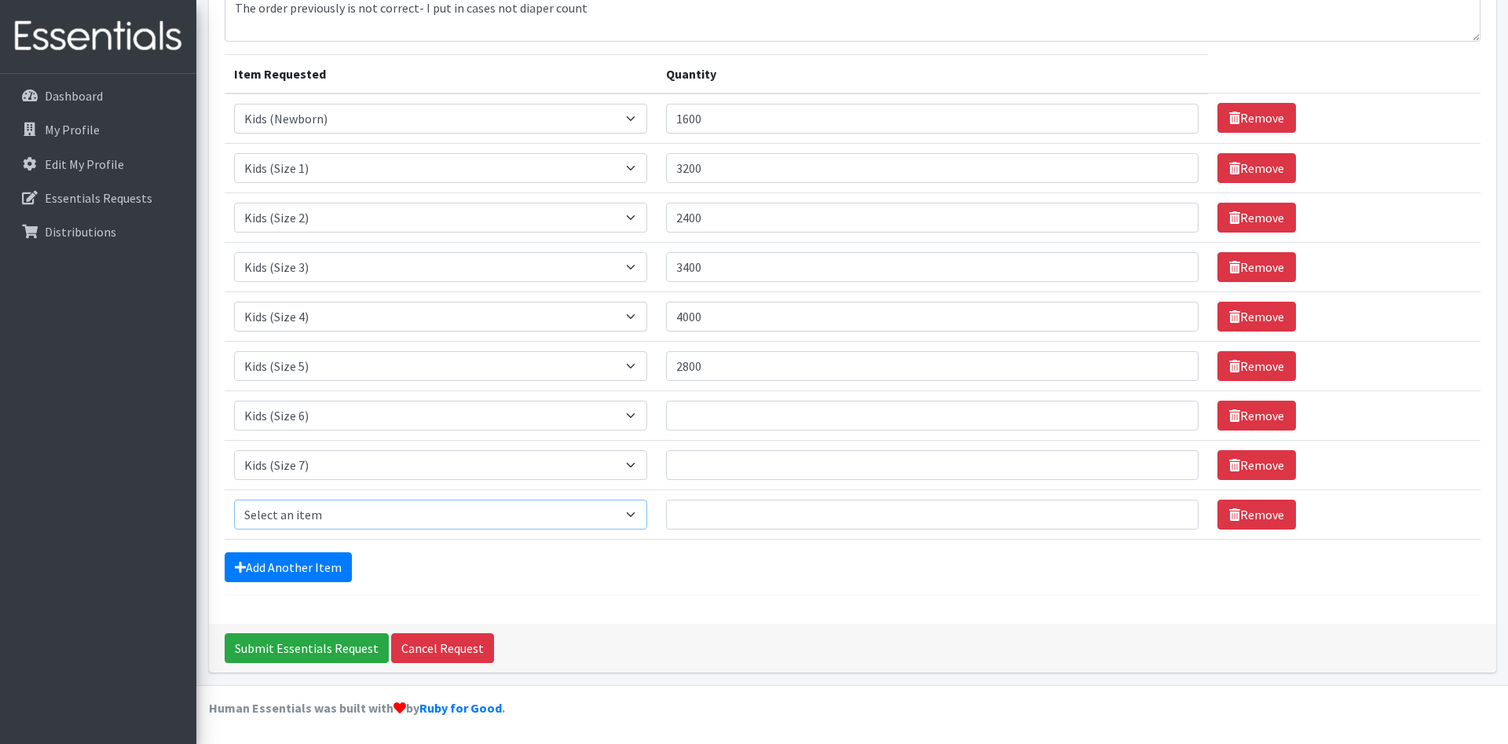
click at [234, 500] on select "Select an item Kids (Newborn) Kids (Size 1) Kids (Size 2) Kids (Size 3) Kids (S…" at bounding box center [441, 515] width 414 height 30
select select "11344"
click option "Kids Pull-Ups (2T-3T)" at bounding box center [0, 0] width 0 height 0
click at [309, 585] on form "Comments: The order previously is not correct- I put in cases not diaper count …" at bounding box center [853, 282] width 1256 height 628
click at [309, 569] on link "Add Another Item" at bounding box center [288, 567] width 127 height 30
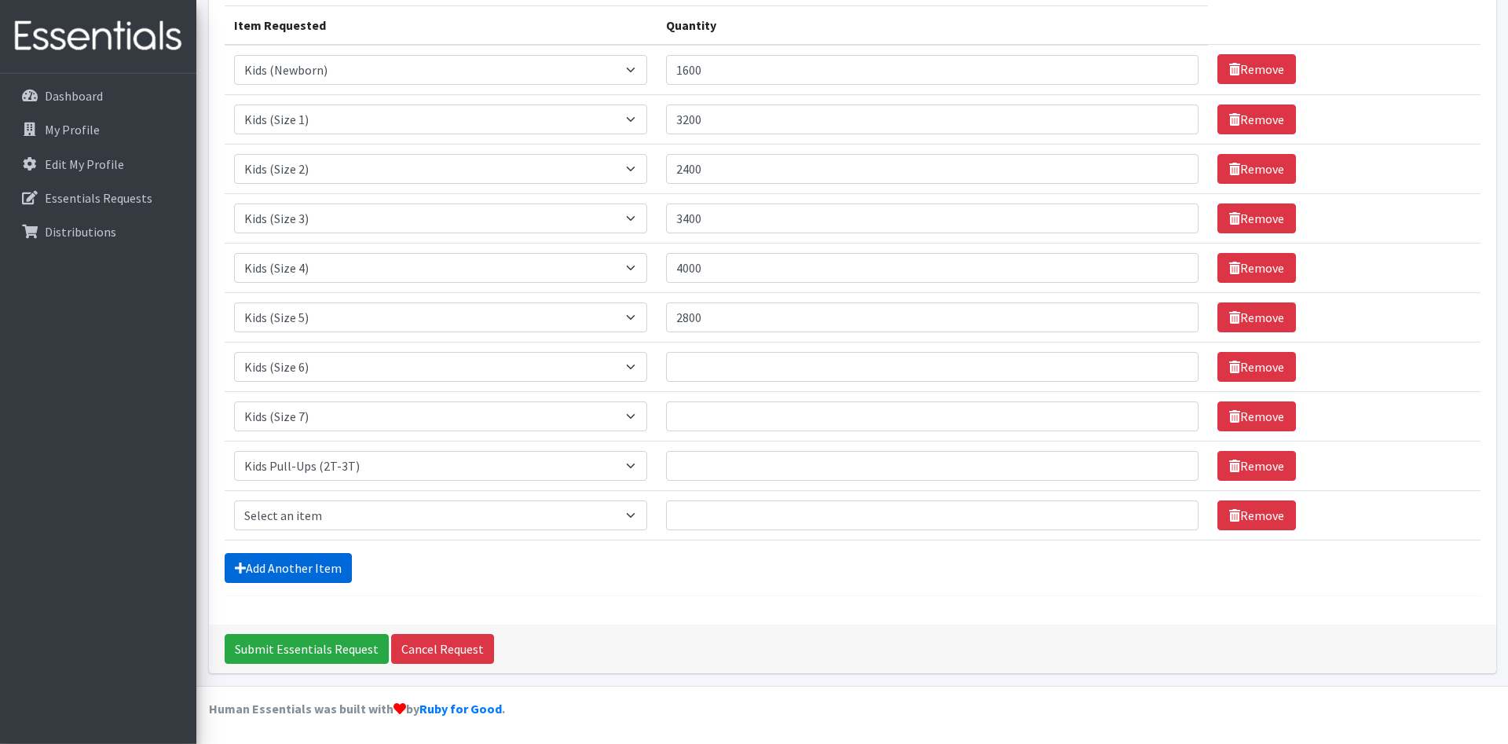
scroll to position [199, 0]
click at [234, 500] on select "Select an item Kids (Newborn) Kids (Size 1) Kids (Size 2) Kids (Size 3) Kids (S…" at bounding box center [441, 515] width 414 height 30
select select "11340"
click option "Kids Pull-Ups (3T-4T)" at bounding box center [0, 0] width 0 height 0
click at [329, 566] on link "Add Another Item" at bounding box center [288, 567] width 127 height 30
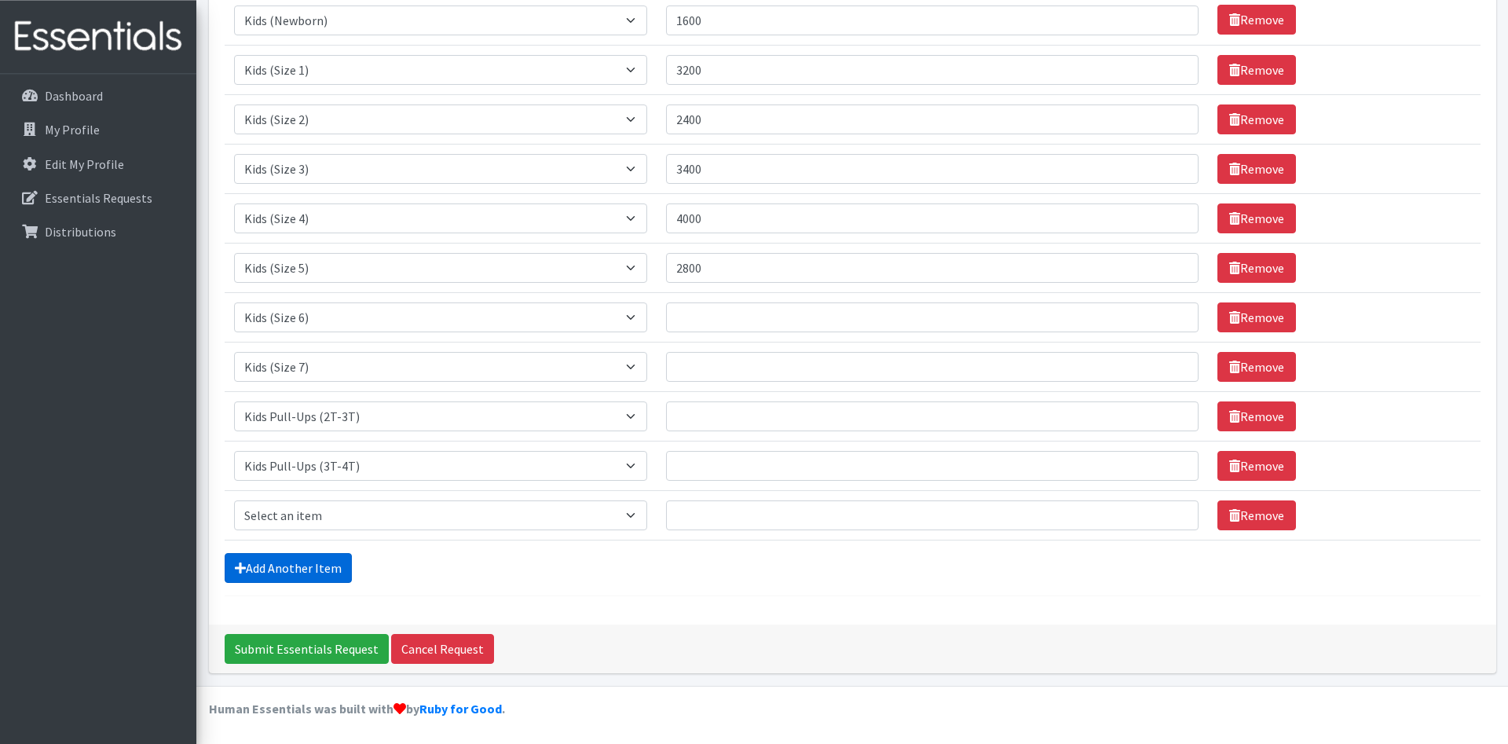
scroll to position [249, 0]
click at [234, 500] on select "Select an item Kids (Newborn) Kids (Size 1) Kids (Size 2) Kids (Size 3) Kids (S…" at bounding box center [441, 515] width 414 height 30
select select "11347"
click option "Kids Pull-Ups (4T-5T)" at bounding box center [0, 0] width 0 height 0
click at [314, 567] on link "Add Another Item" at bounding box center [288, 567] width 127 height 30
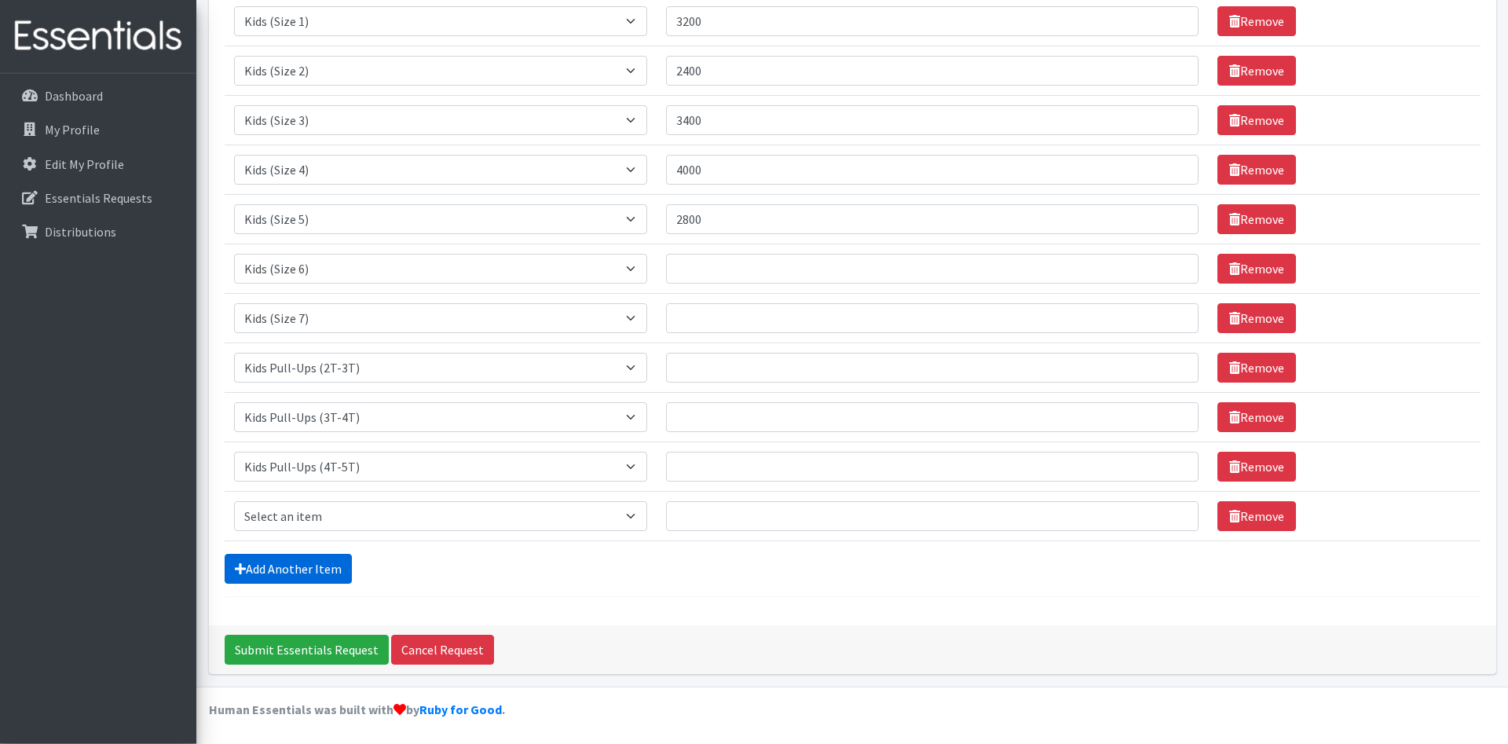
scroll to position [298, 0]
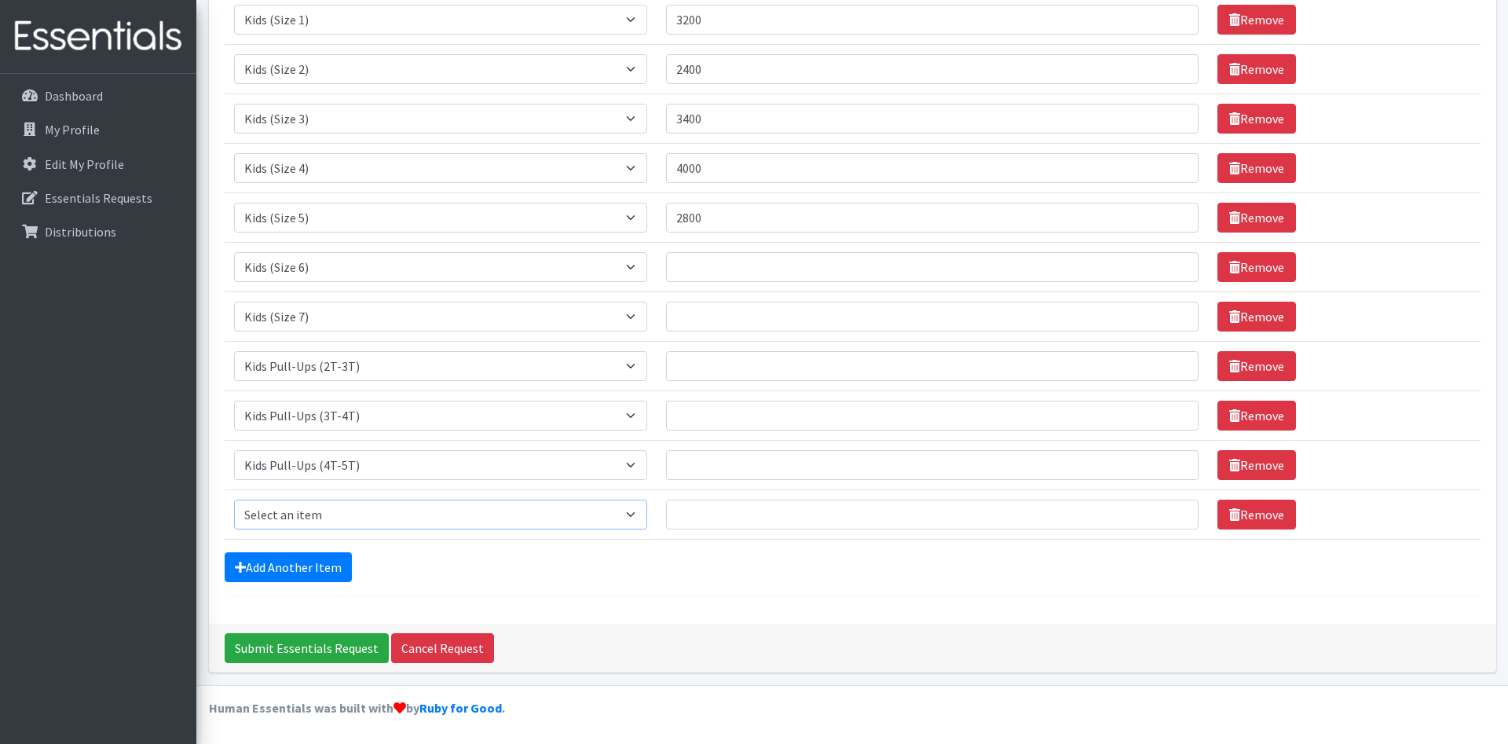
click at [234, 500] on select "Select an item Kids (Newborn) Kids (Size 1) Kids (Size 2) Kids (Size 3) Kids (S…" at bounding box center [441, 515] width 414 height 30
select select "11343"
click option "Wipes (Baby)" at bounding box center [0, 0] width 0 height 0
click at [695, 265] on input "Quantity" at bounding box center [932, 267] width 533 height 30
type input "3000"
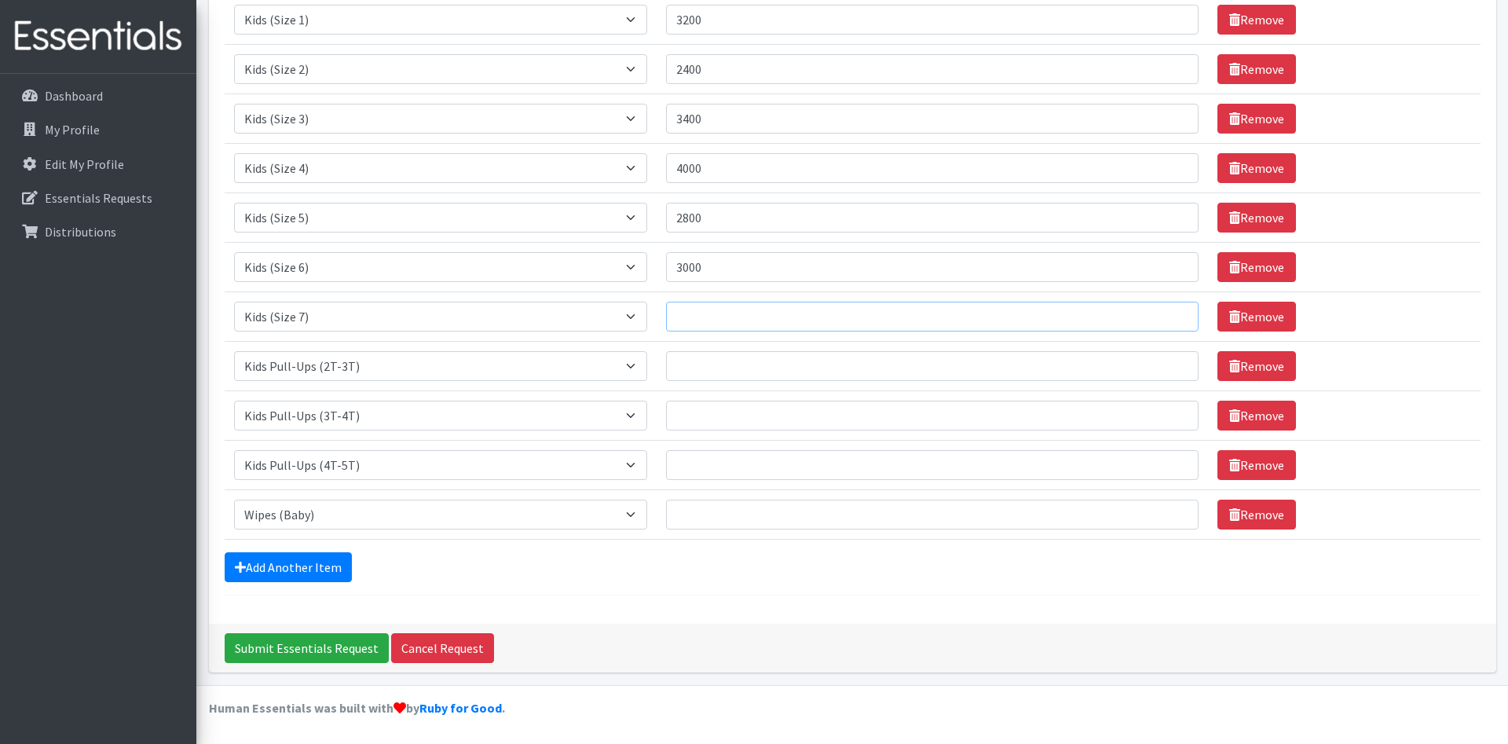
click at [717, 314] on input "Quantity" at bounding box center [932, 317] width 533 height 30
type input "1600"
click at [716, 368] on input "Quantity" at bounding box center [932, 366] width 533 height 30
type input "1088"
click at [719, 418] on input "Quantity" at bounding box center [932, 416] width 533 height 30
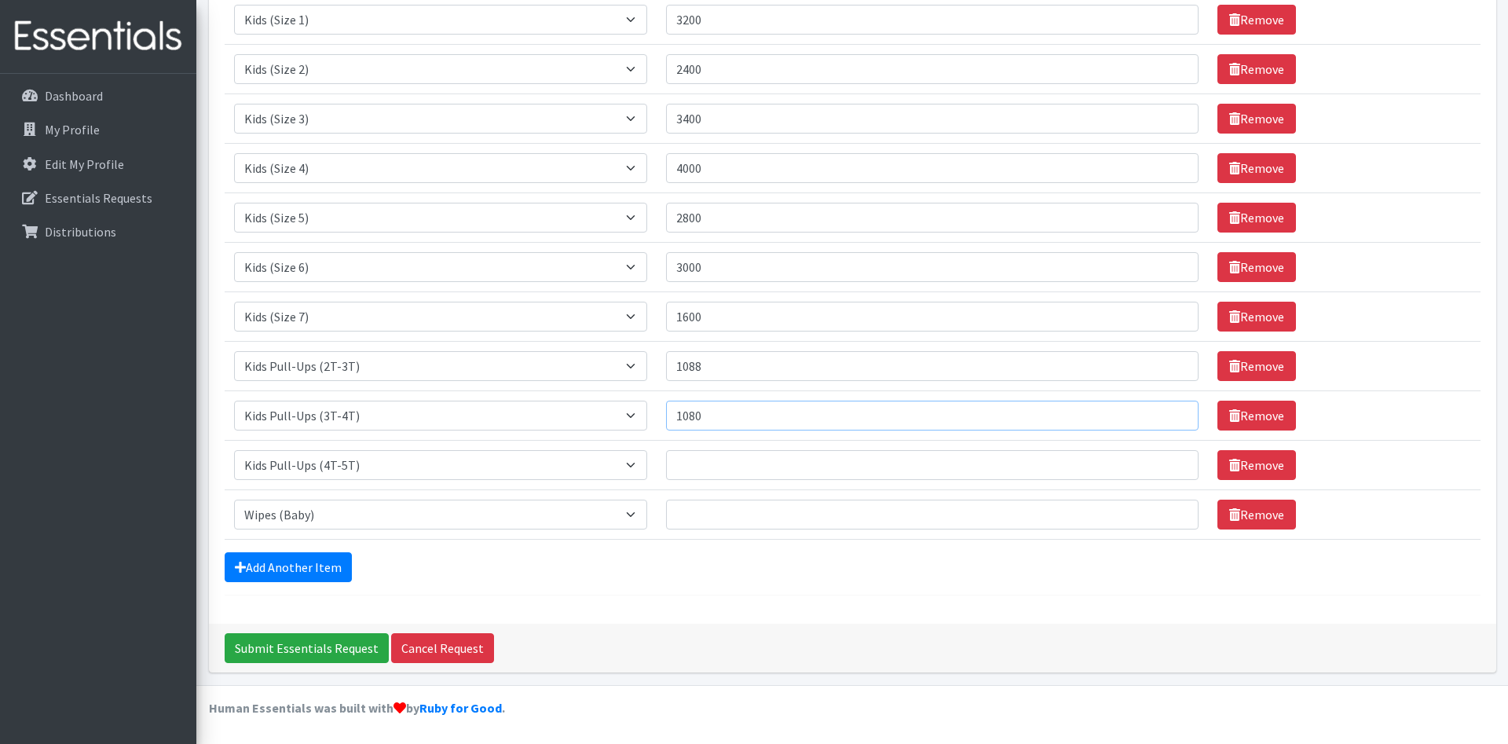
type input "1080"
click at [708, 463] on input "Quantity" at bounding box center [932, 465] width 533 height 30
type input "832"
click at [730, 507] on input "Quantity" at bounding box center [932, 515] width 533 height 30
type input "19200"
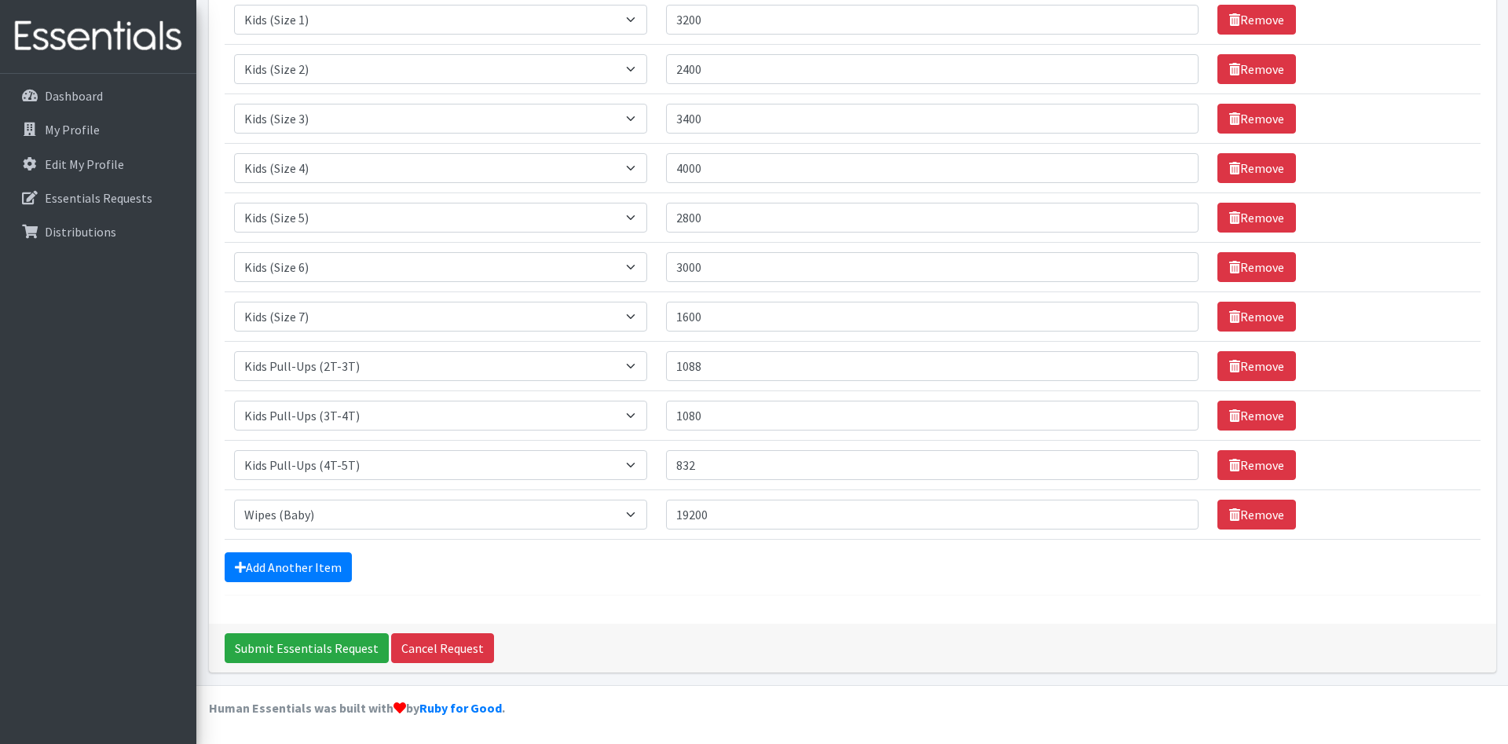
click at [528, 581] on div "Add Another Item" at bounding box center [853, 567] width 1256 height 30
click at [301, 647] on input "Submit Essentials Request" at bounding box center [307, 648] width 164 height 30
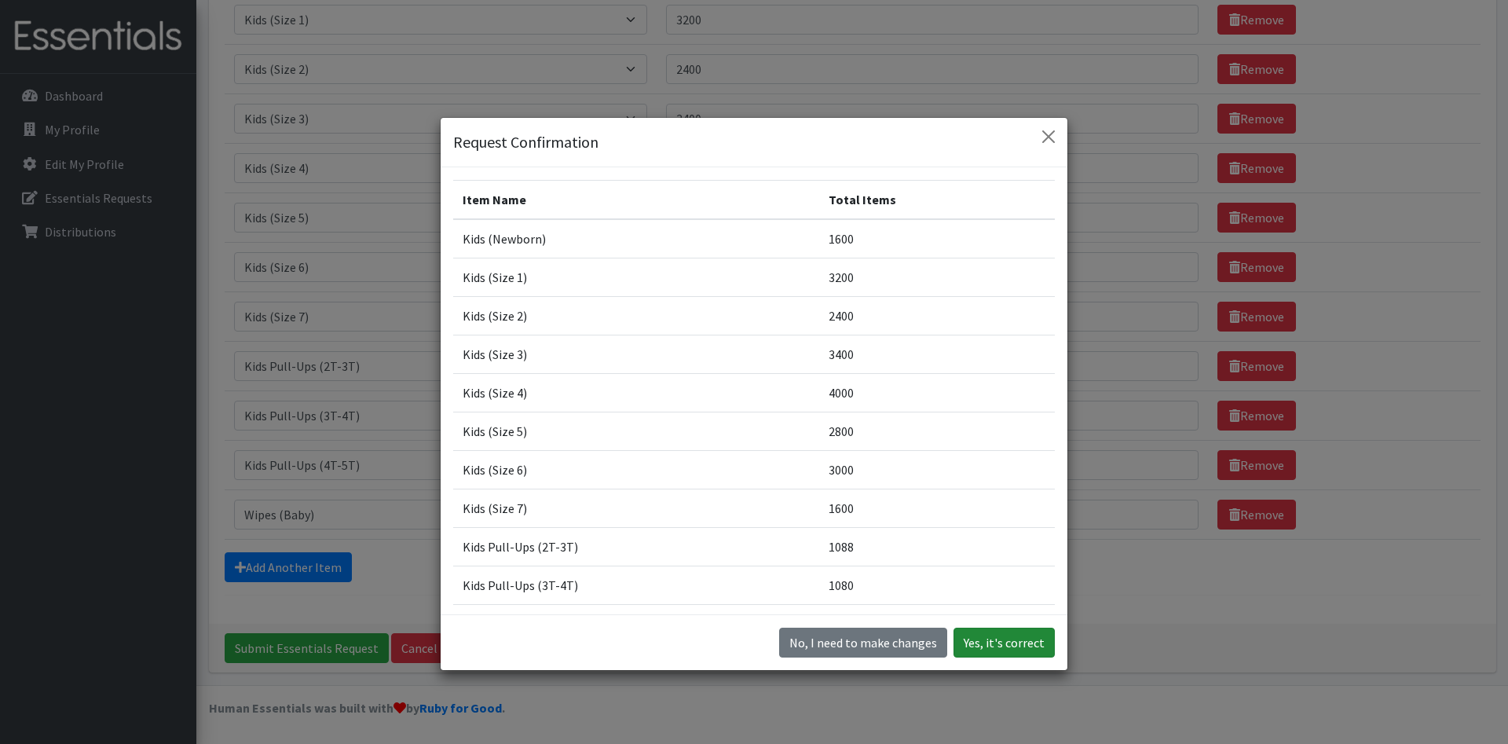
click at [1014, 638] on button "Yes, it's correct" at bounding box center [1004, 643] width 101 height 30
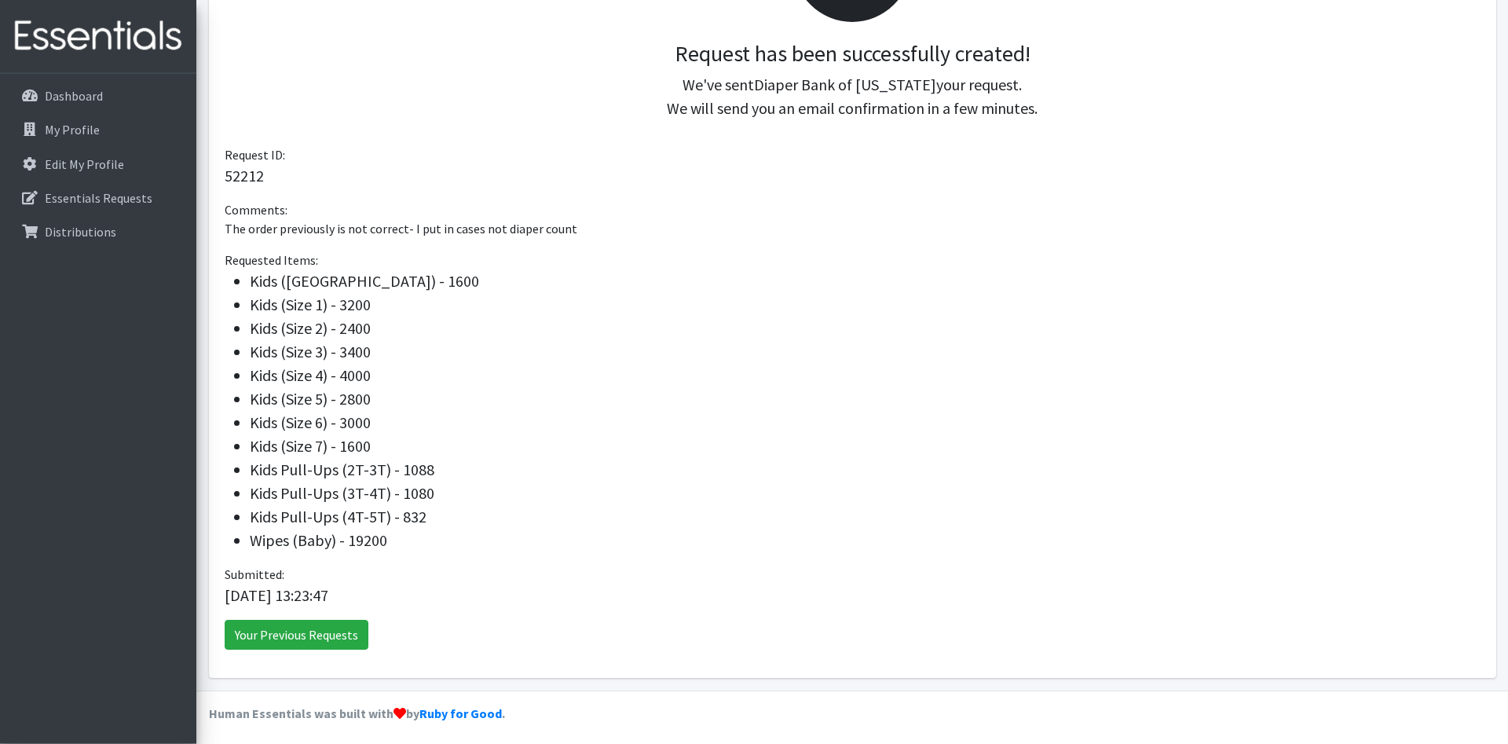
scroll to position [339, 0]
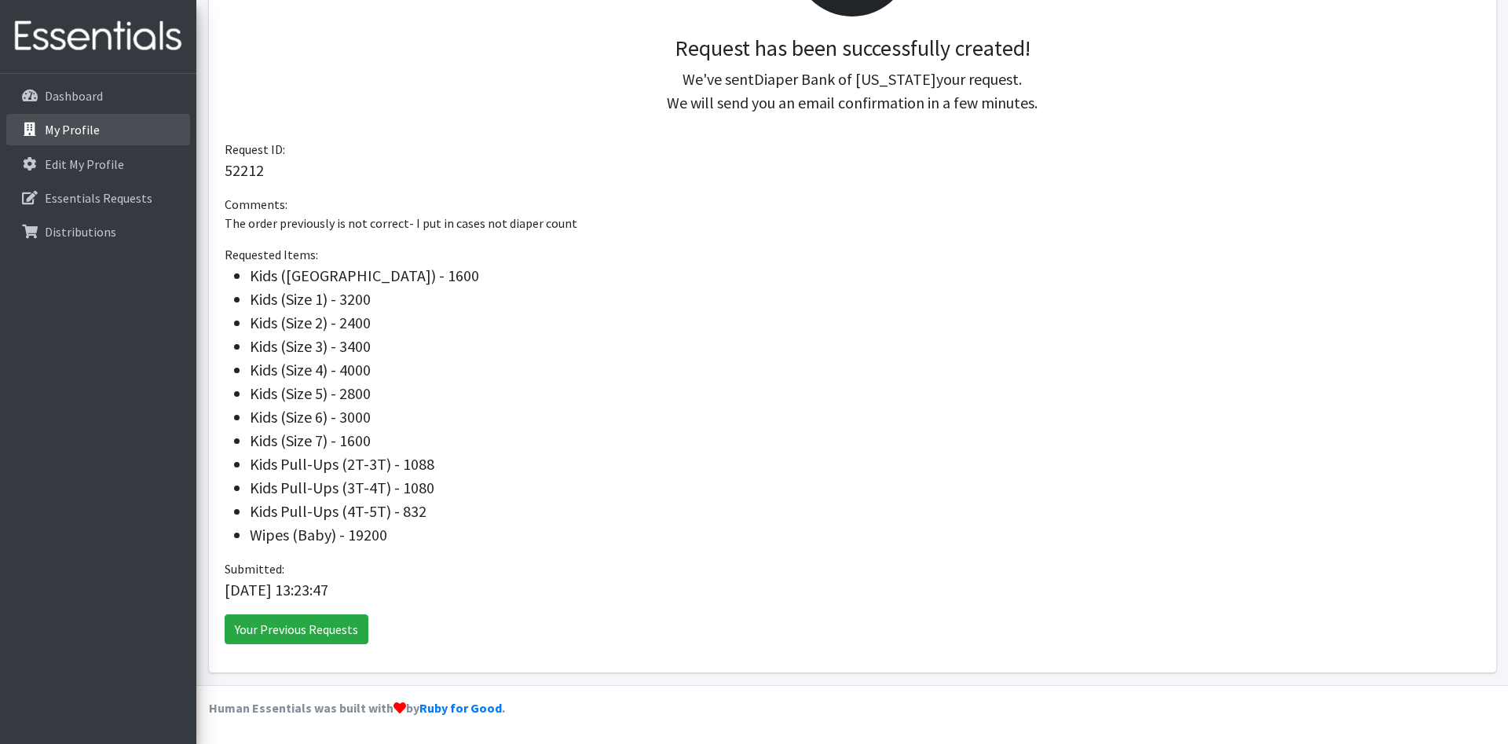
click at [105, 134] on link "My Profile" at bounding box center [98, 129] width 184 height 31
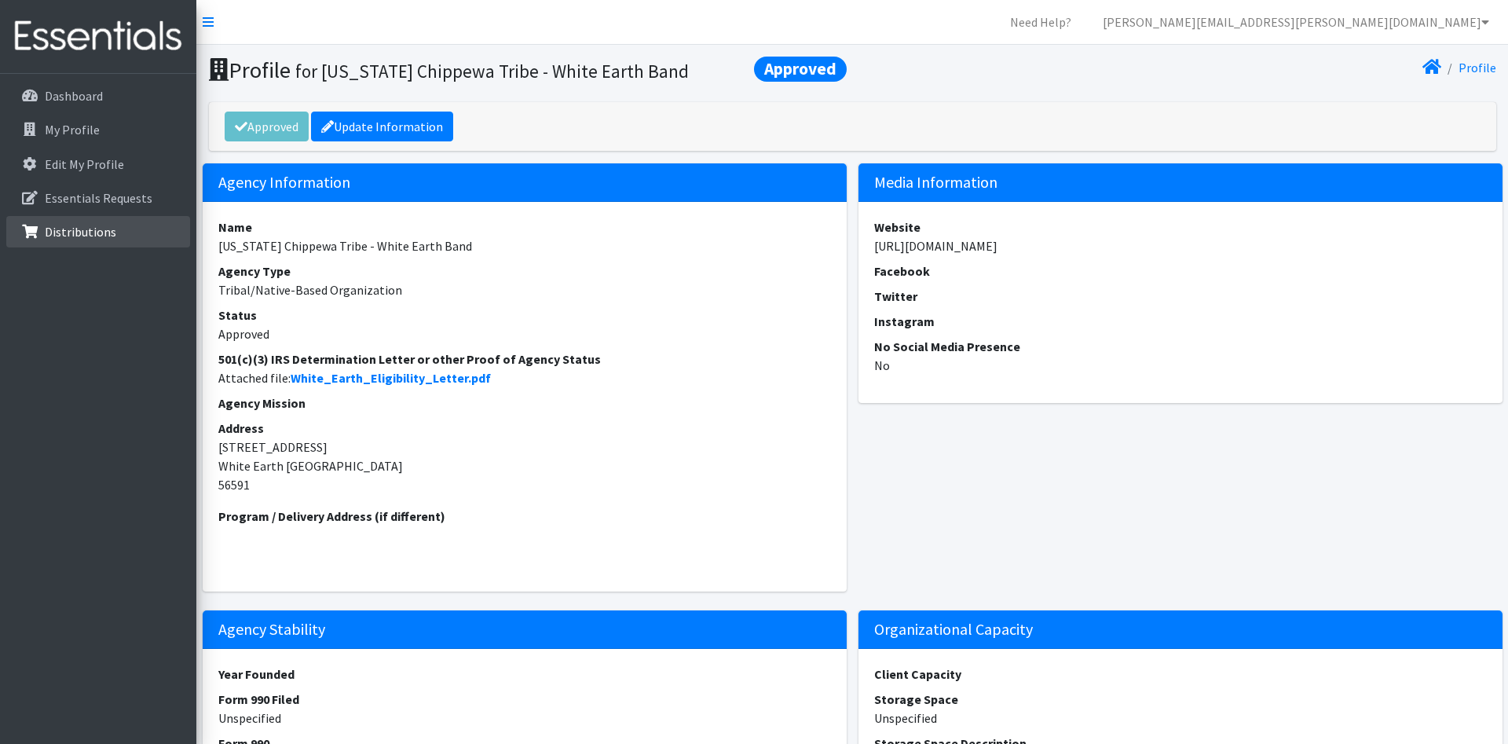
click at [115, 229] on link "Distributions" at bounding box center [98, 231] width 184 height 31
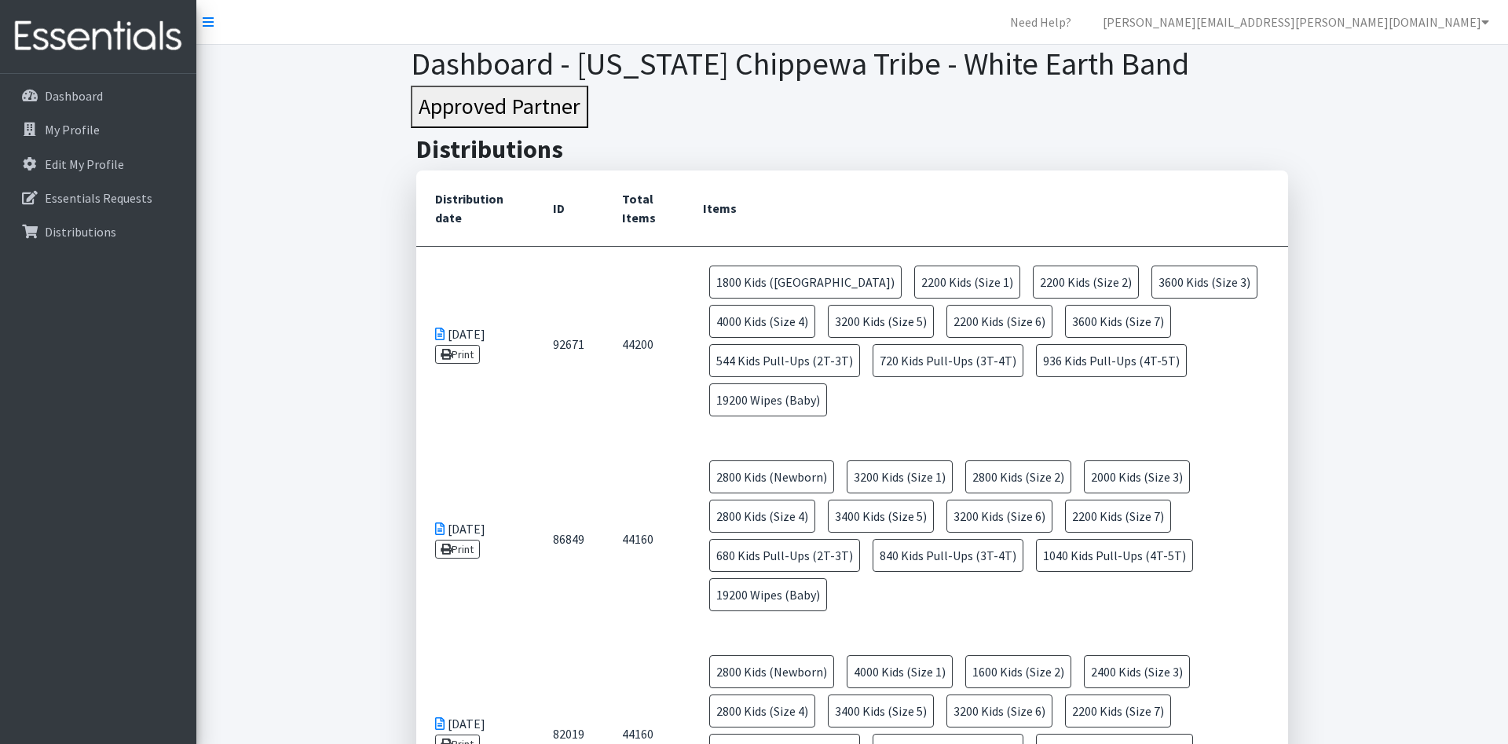
click at [467, 107] on button "Approved Partner" at bounding box center [500, 107] width 178 height 42
click at [471, 147] on h2 "Distributions" at bounding box center [852, 149] width 872 height 30
click at [518, 144] on h2 "Distributions" at bounding box center [852, 149] width 872 height 30
click at [107, 159] on p "Edit My Profile" at bounding box center [84, 164] width 79 height 16
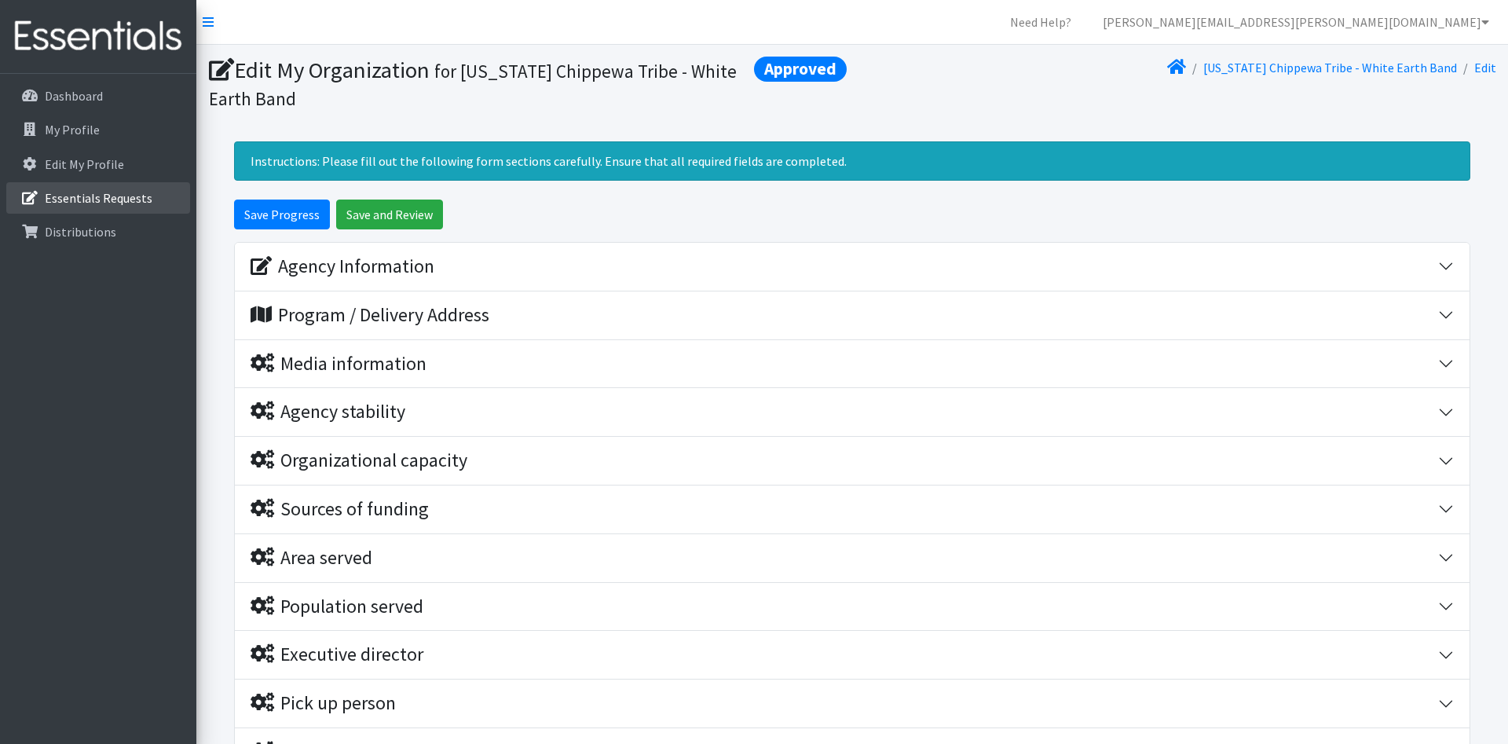
click at [113, 196] on p "Essentials Requests" at bounding box center [99, 198] width 108 height 16
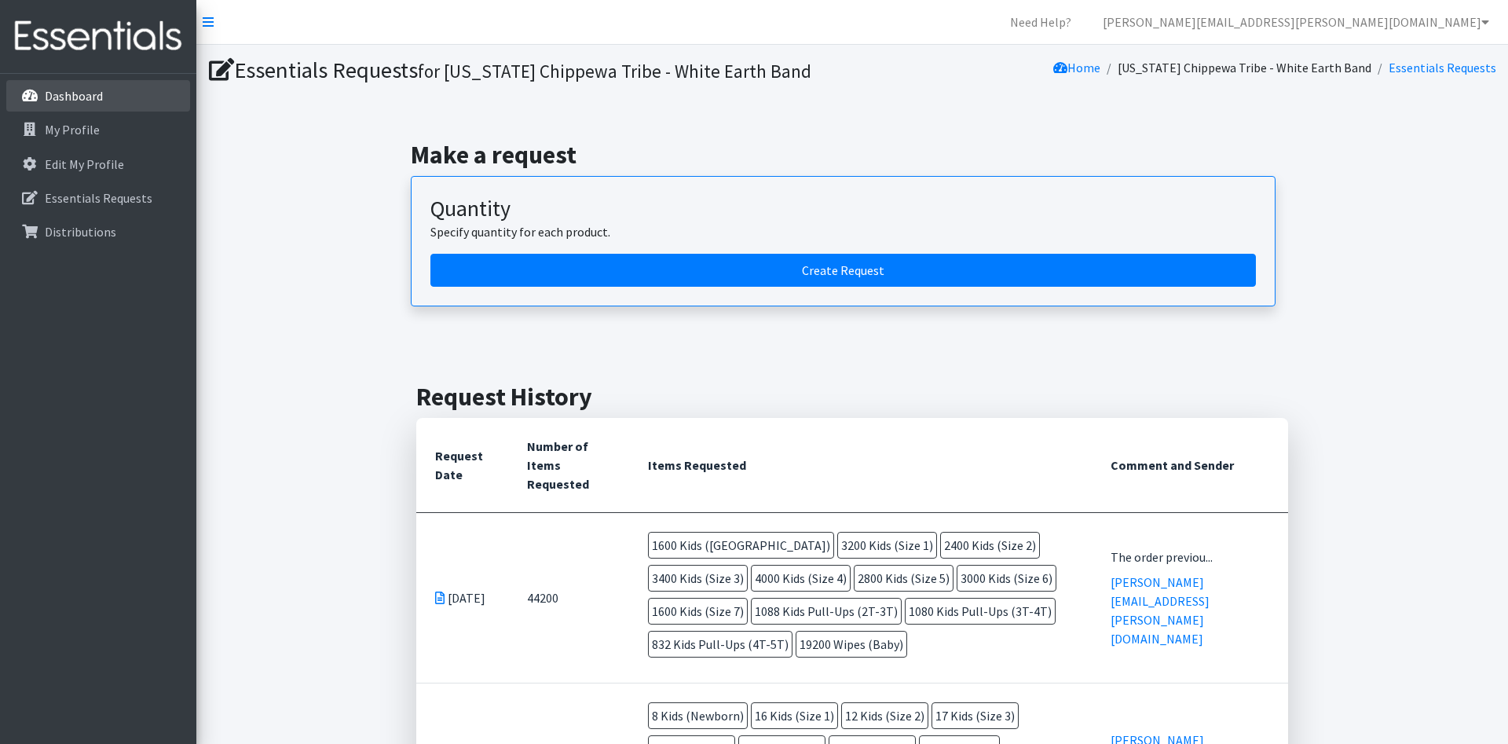
click at [81, 86] on link "Dashboard" at bounding box center [98, 95] width 184 height 31
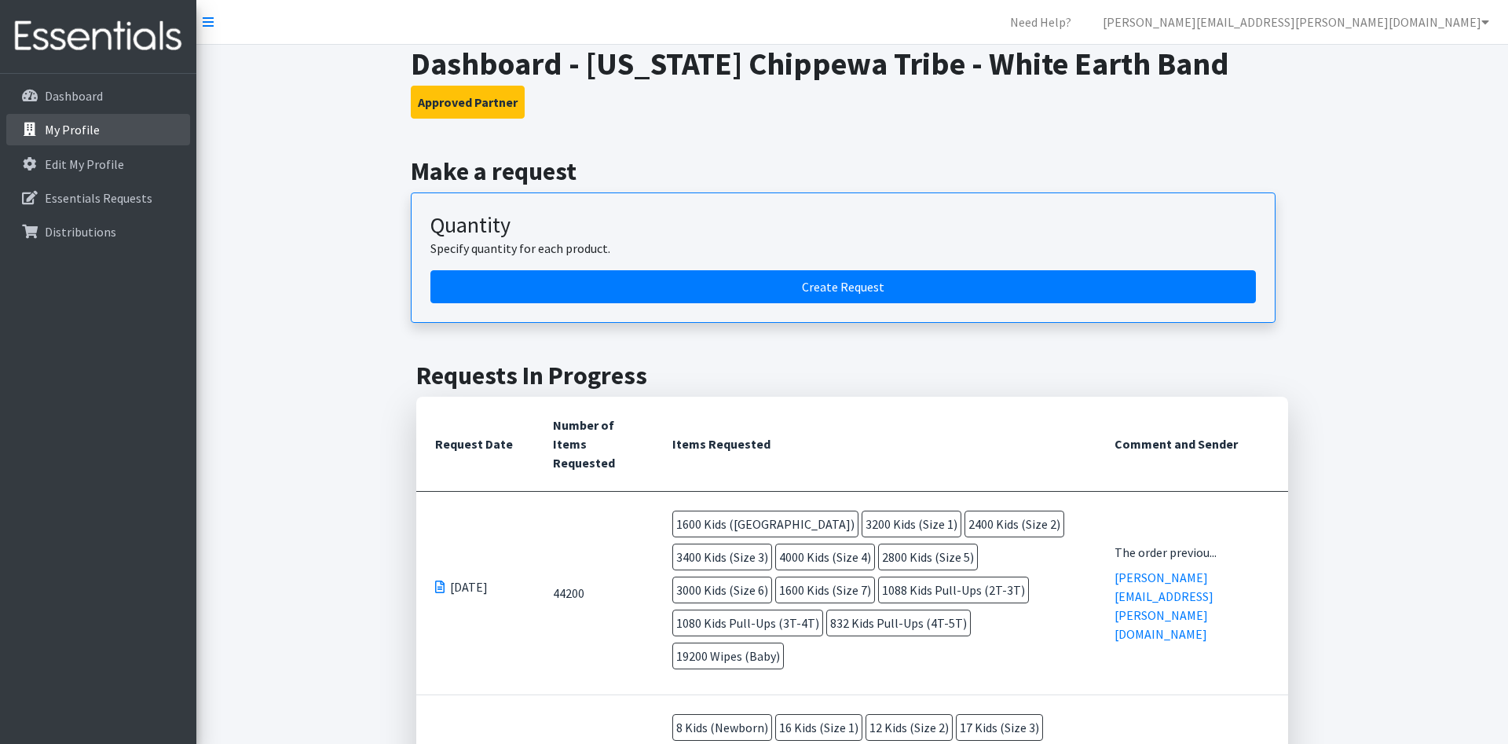
click at [85, 133] on p "My Profile" at bounding box center [72, 130] width 55 height 16
